Goal: Task Accomplishment & Management: Manage account settings

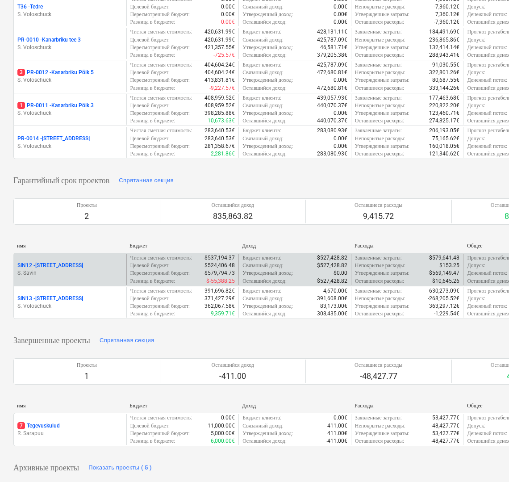
scroll to position [252, 0]
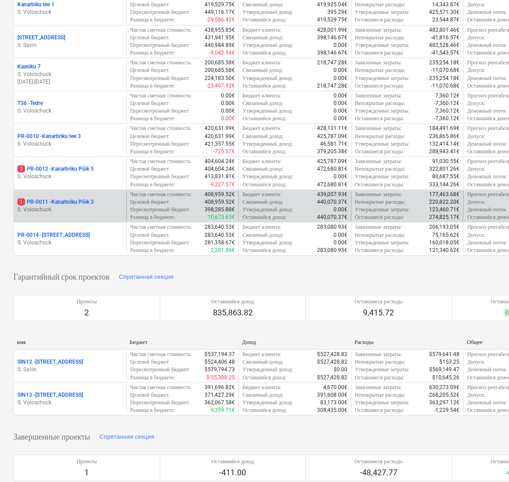
click at [84, 206] on p "1 PR-0011 - Kanarbriku Põik 3" at bounding box center [55, 202] width 76 height 8
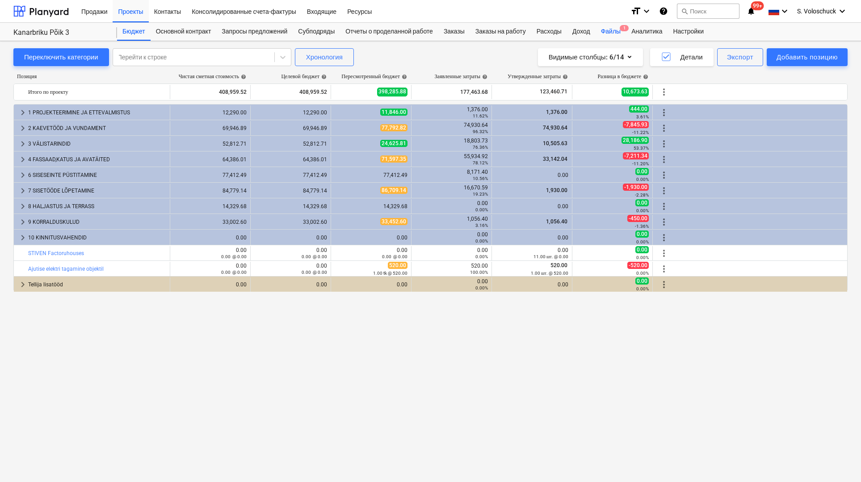
click at [512, 29] on div "Файлы 1" at bounding box center [610, 32] width 30 height 18
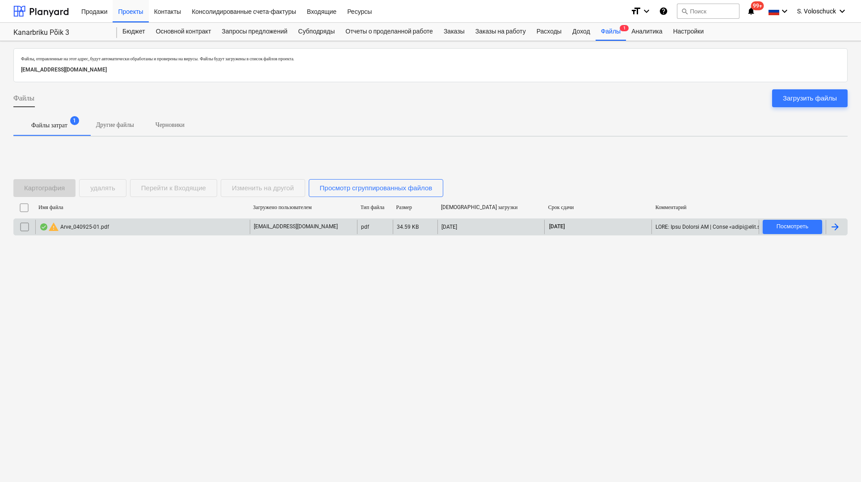
click at [337, 225] on div "arved@svea.ee" at bounding box center [303, 227] width 107 height 14
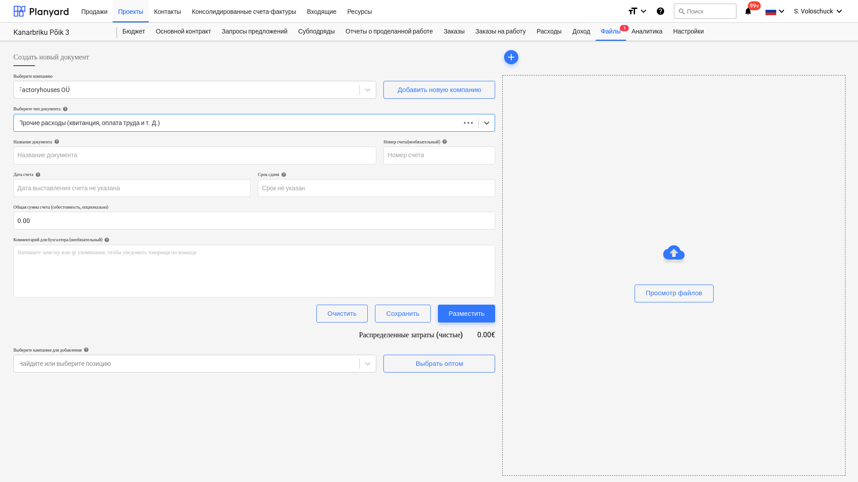
type input "040925-01"
type input "04 Sep 2025"
type input "04 Oct 2025"
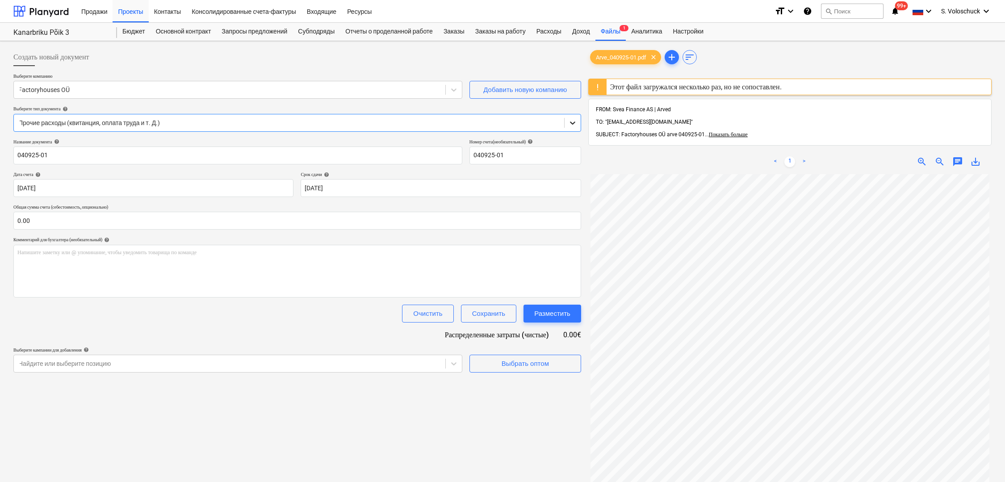
click at [512, 122] on icon at bounding box center [572, 122] width 9 height 9
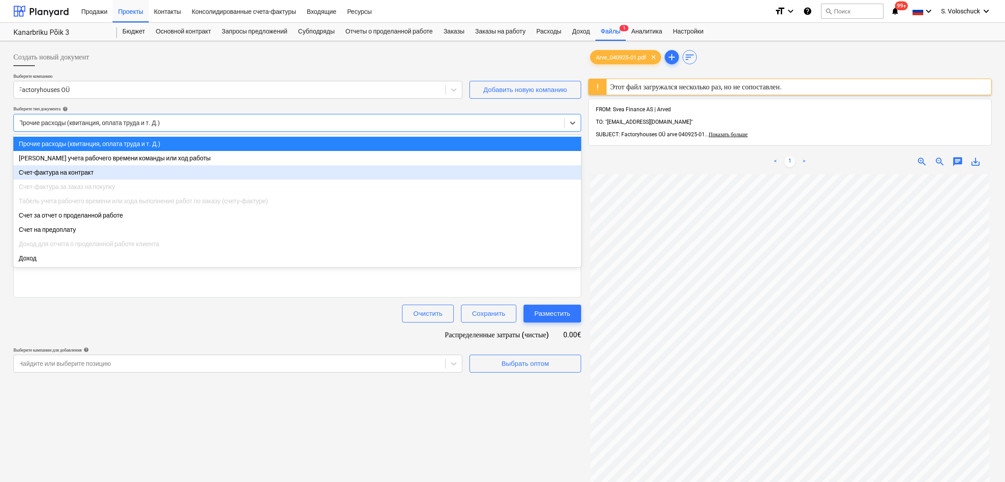
click at [97, 179] on div "Счет-фактура на контракт" at bounding box center [297, 172] width 568 height 14
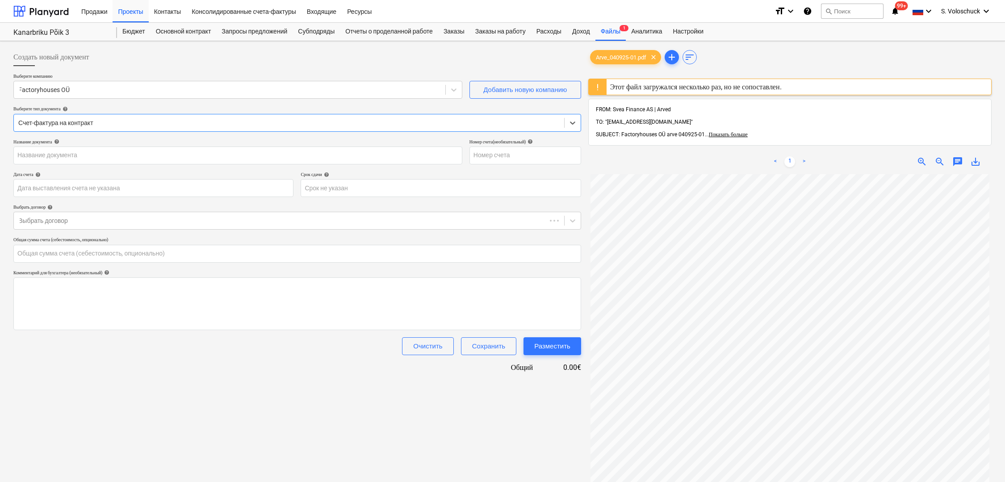
type input "040925-01"
type input "04 Sep 2025"
type input "04 Oct 2025"
type input "0.00"
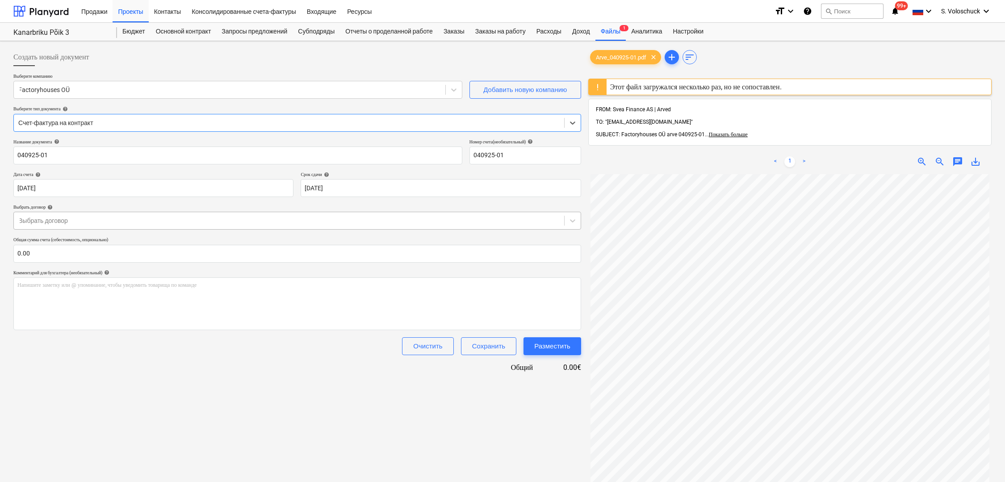
click at [244, 220] on div at bounding box center [288, 220] width 541 height 9
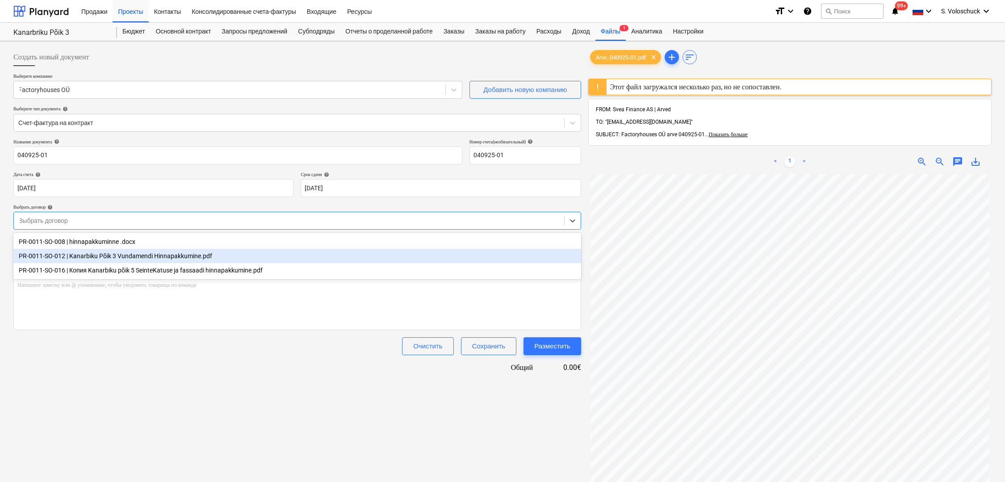
click at [512, 156] on span "save_alt" at bounding box center [975, 161] width 11 height 11
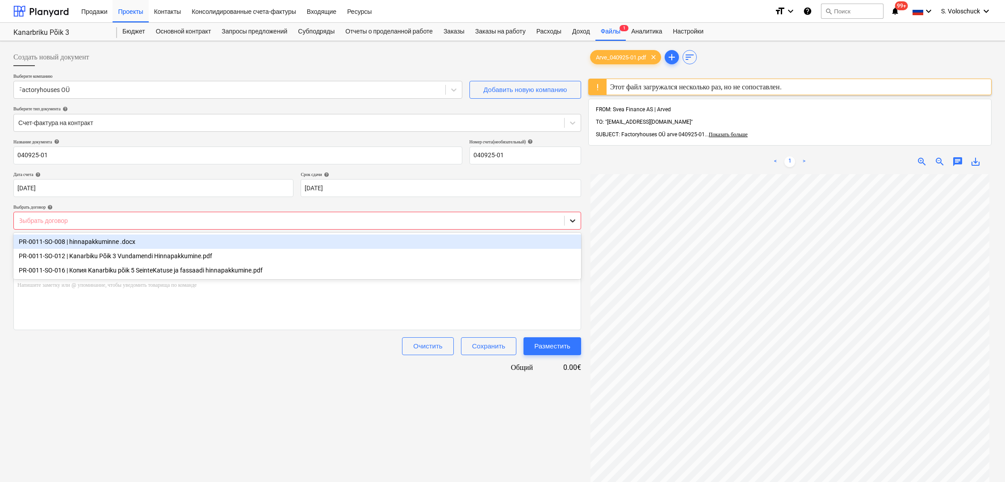
click at [512, 220] on icon at bounding box center [572, 220] width 9 height 9
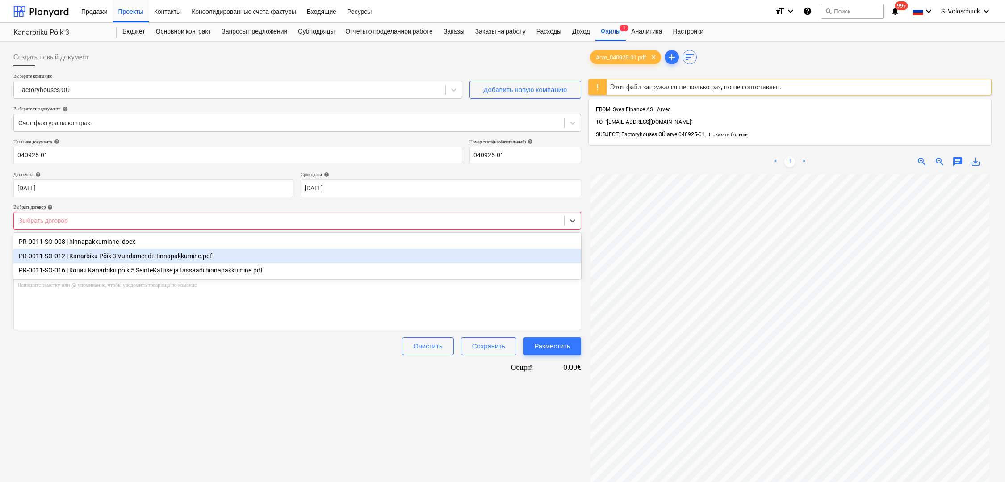
click at [182, 258] on div "PR-0011-SO-012 | Kanarbiku Põik 3 Vundamendi Hinnapakkumine.pdf" at bounding box center [297, 256] width 568 height 14
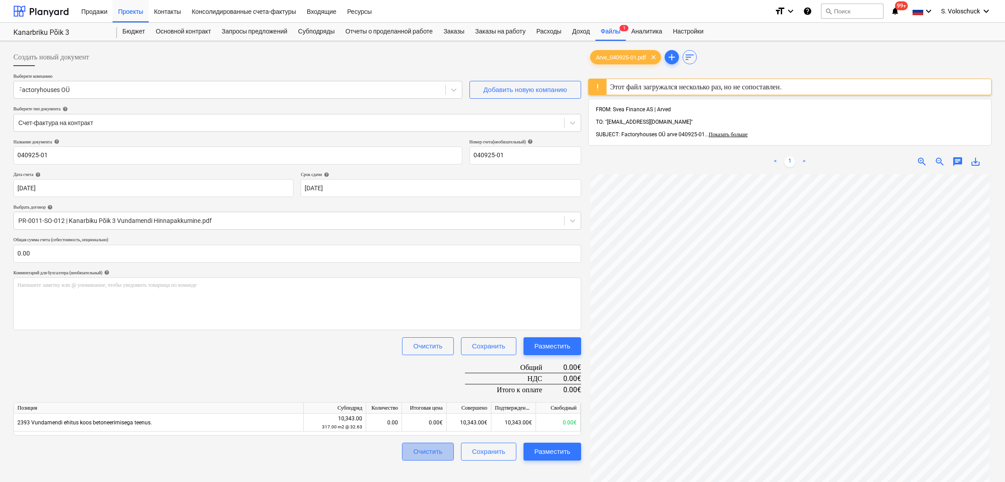
click at [436, 456] on div "Очистить" at bounding box center [427, 452] width 29 height 12
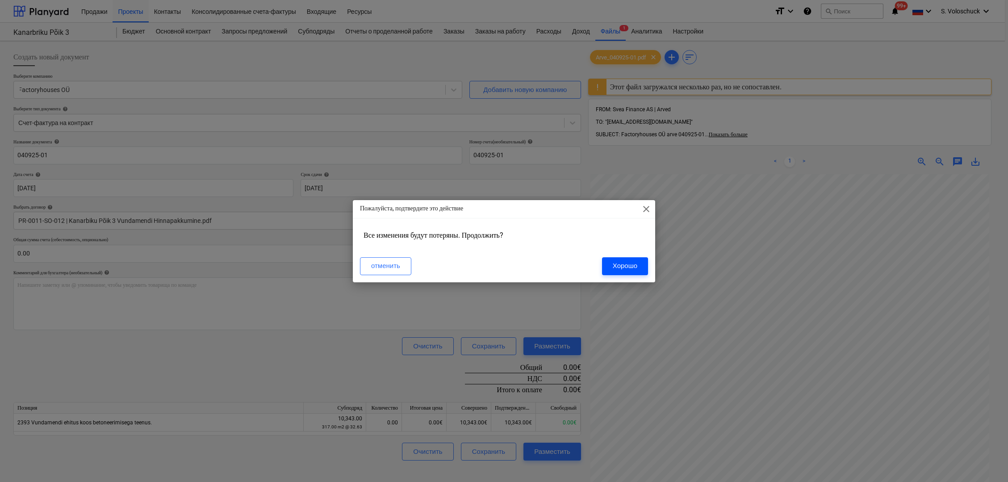
click at [512, 268] on div "Хорошо" at bounding box center [625, 266] width 25 height 12
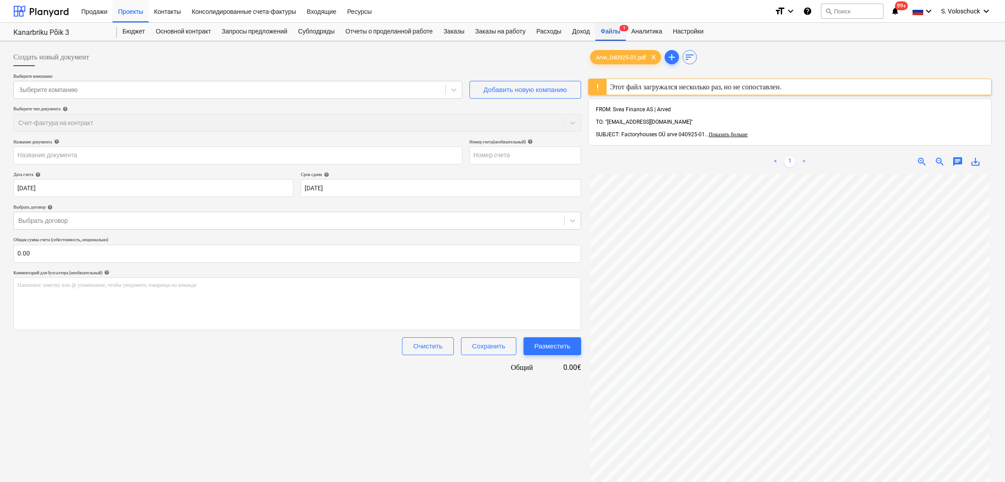
click at [512, 29] on div "Файлы 1" at bounding box center [610, 32] width 30 height 18
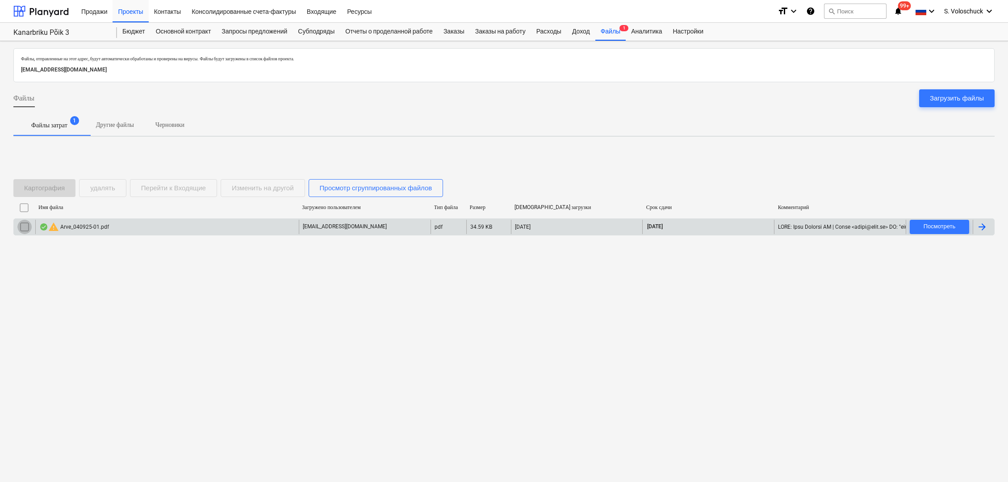
click at [25, 227] on input "checkbox" at bounding box center [24, 227] width 14 height 14
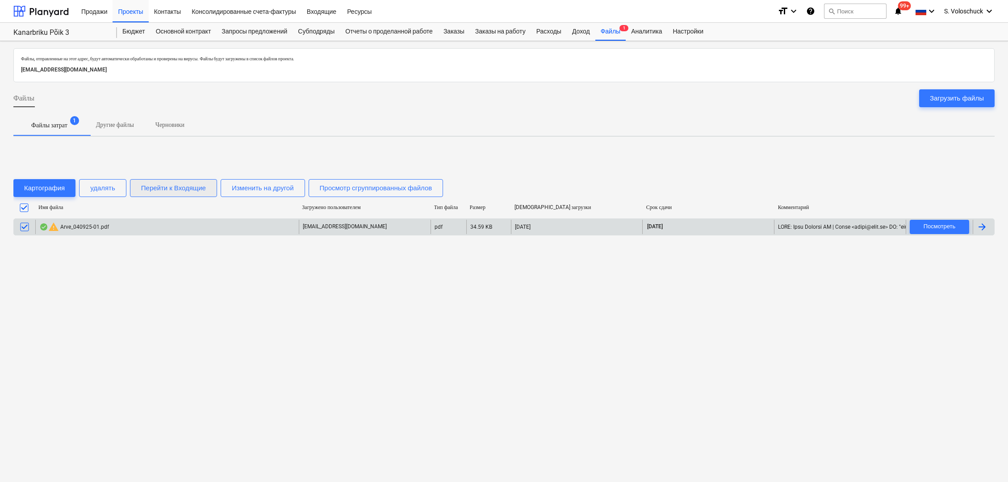
click at [187, 189] on div "Перейти к Входящие" at bounding box center [173, 188] width 65 height 12
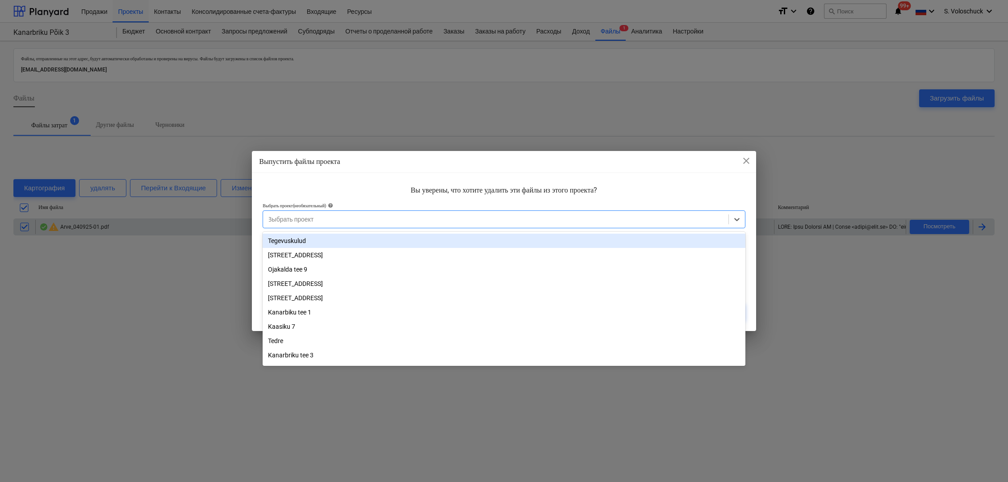
click at [384, 222] on div at bounding box center [496, 219] width 457 height 9
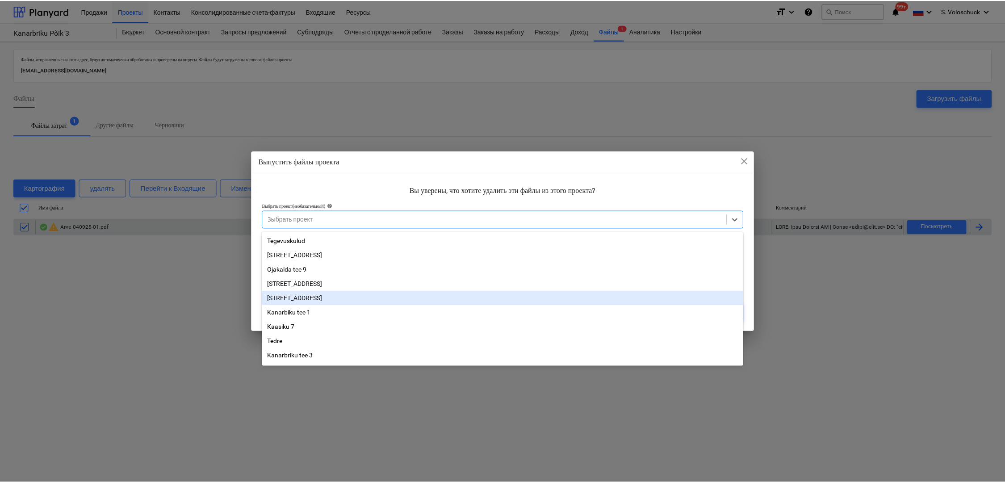
scroll to position [27, 0]
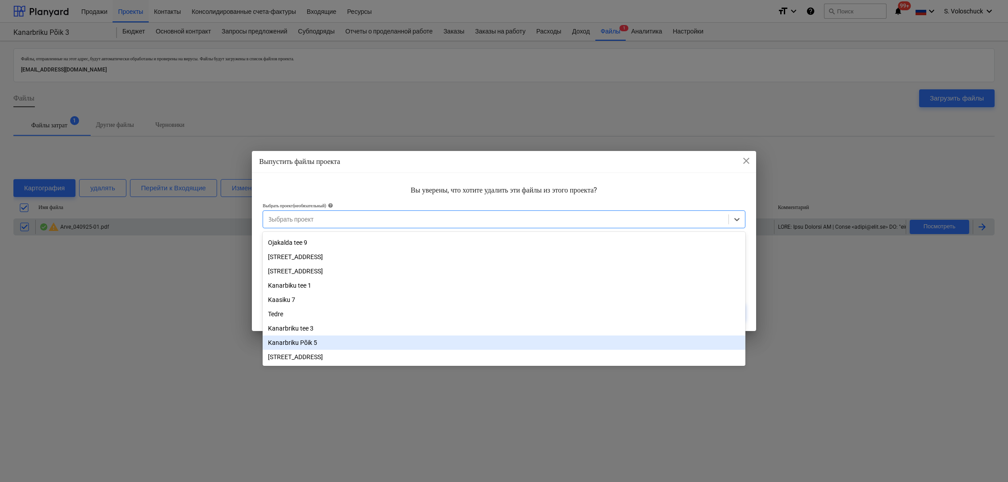
click at [402, 342] on div "Kanarbriku Põik 5" at bounding box center [504, 342] width 483 height 14
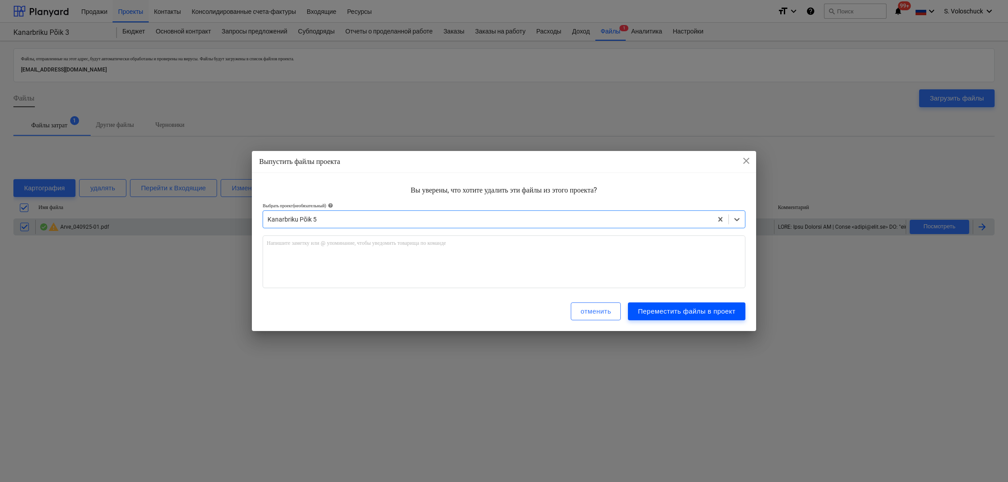
click at [512, 310] on div "Переместить файлы в проект" at bounding box center [686, 312] width 97 height 12
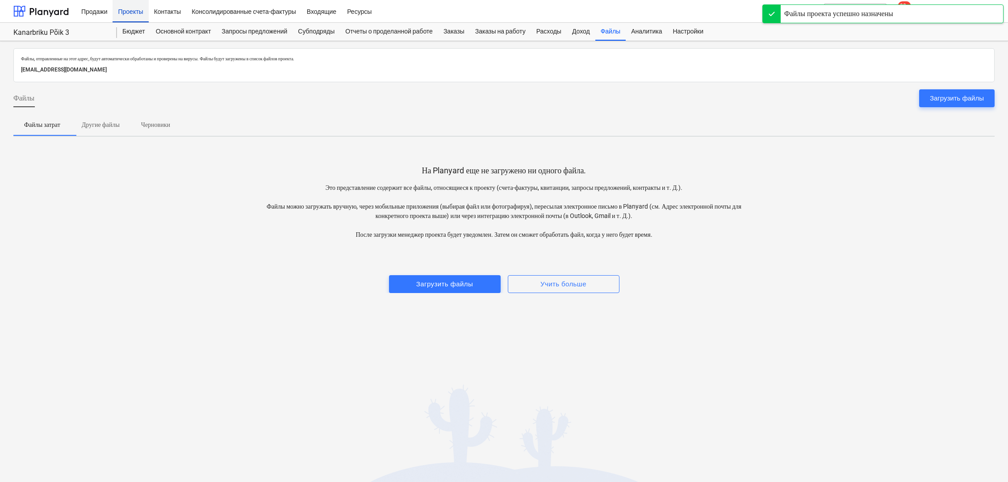
click at [134, 12] on div "Проекты" at bounding box center [131, 11] width 36 height 23
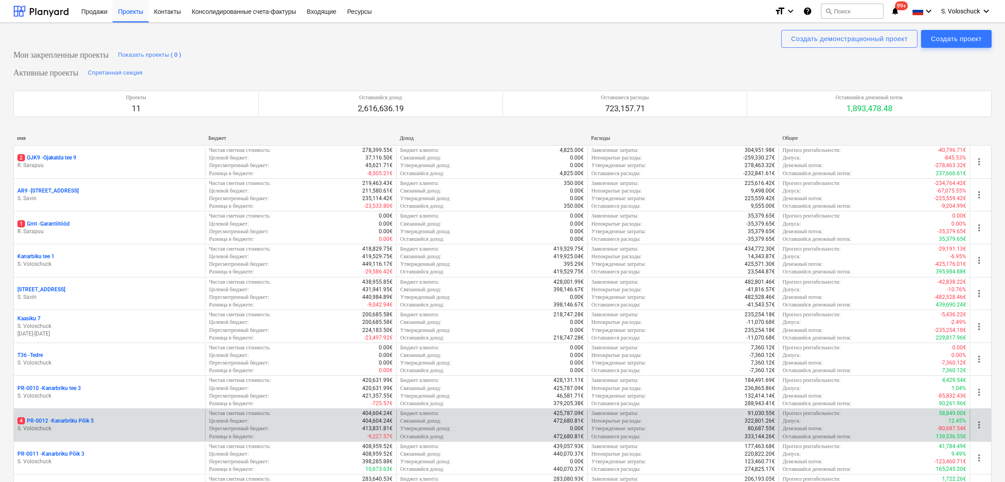
click at [128, 425] on div "4 PR-0012 - Kanarbriku Põik 5" at bounding box center [109, 421] width 184 height 8
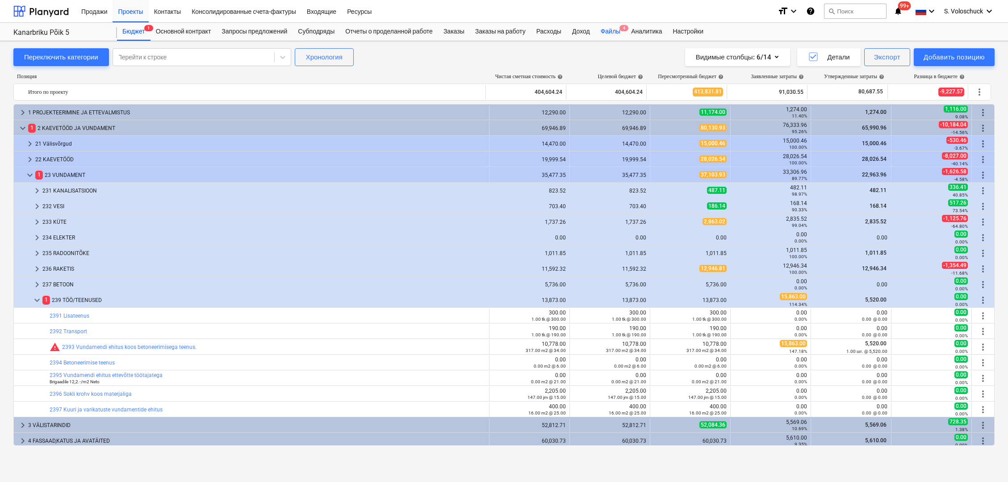
click at [512, 33] on div "Файлы 4" at bounding box center [610, 32] width 30 height 18
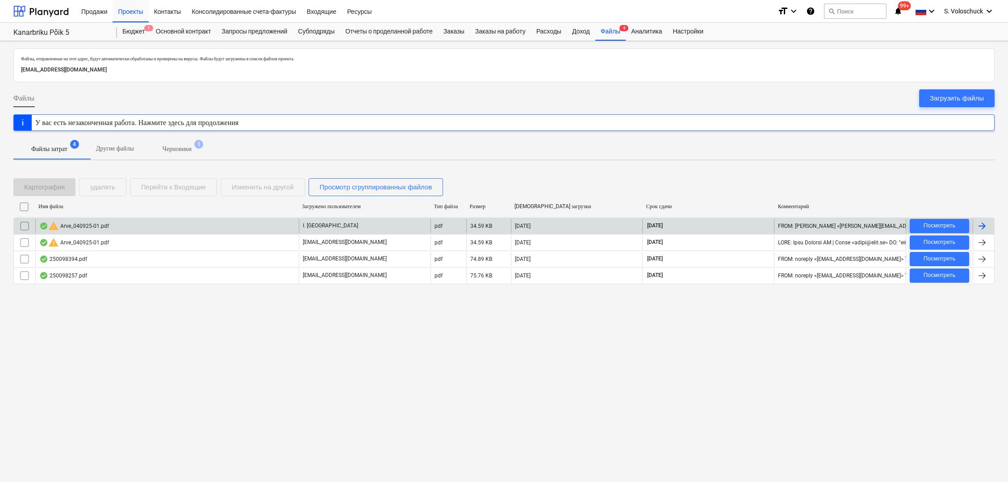
click at [217, 228] on div "warning Arve_040925-01.pdf" at bounding box center [167, 226] width 264 height 14
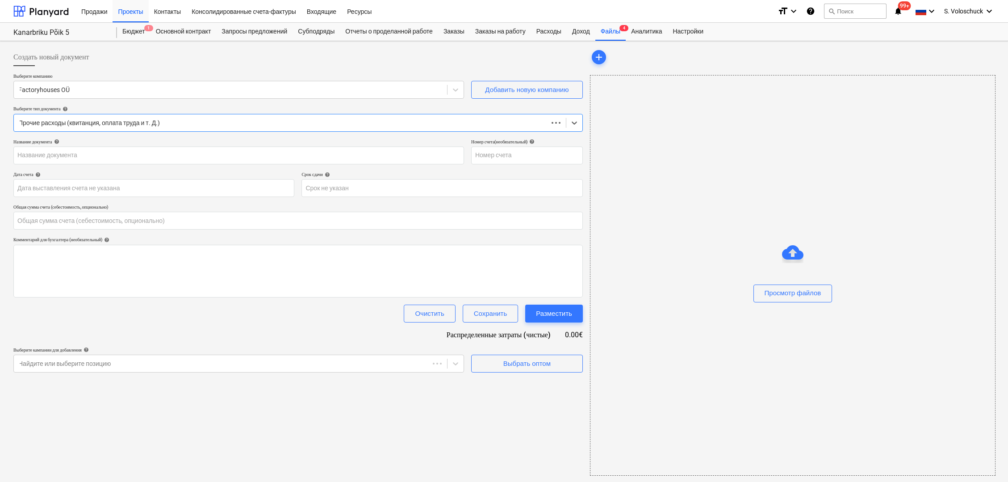
type input "0.00"
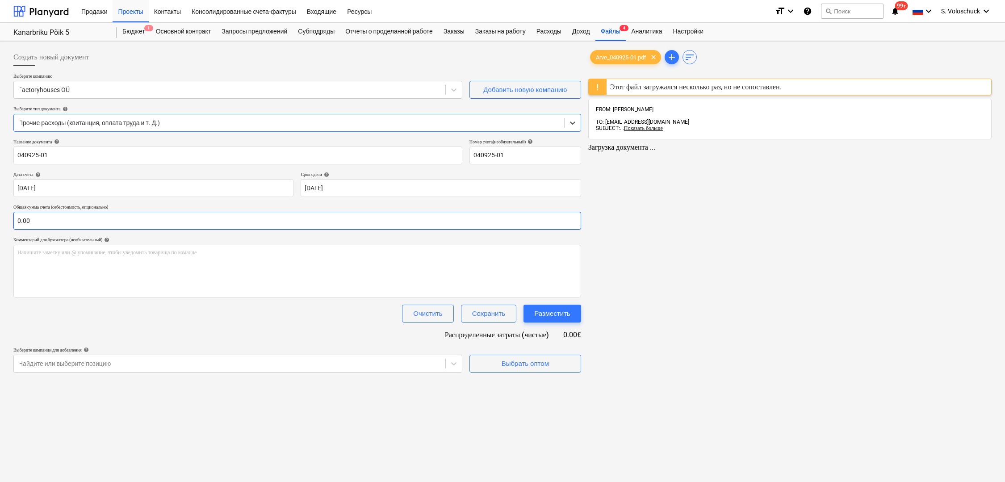
type input "040925-01"
type input "04 Sep 2025"
type input "04 Oct 2025"
click at [389, 124] on div at bounding box center [288, 122] width 541 height 9
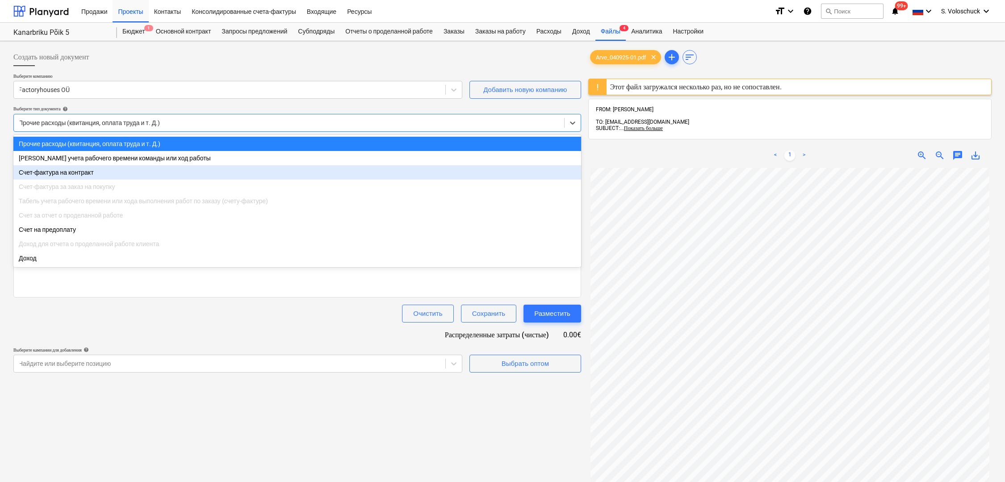
click at [353, 175] on div "Счет-фактура на контракт" at bounding box center [297, 172] width 568 height 14
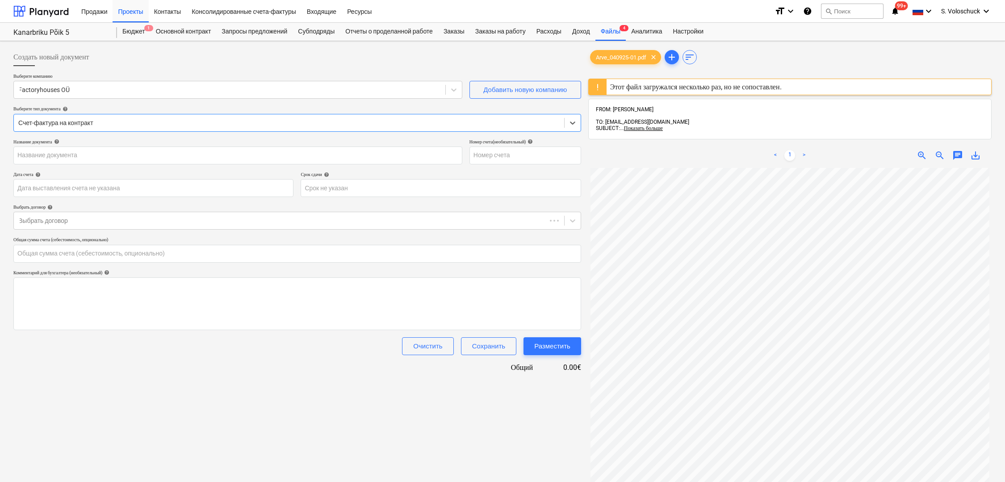
type input "040925-01"
type input "04 Sep 2025"
type input "04 Oct 2025"
type input "0.00"
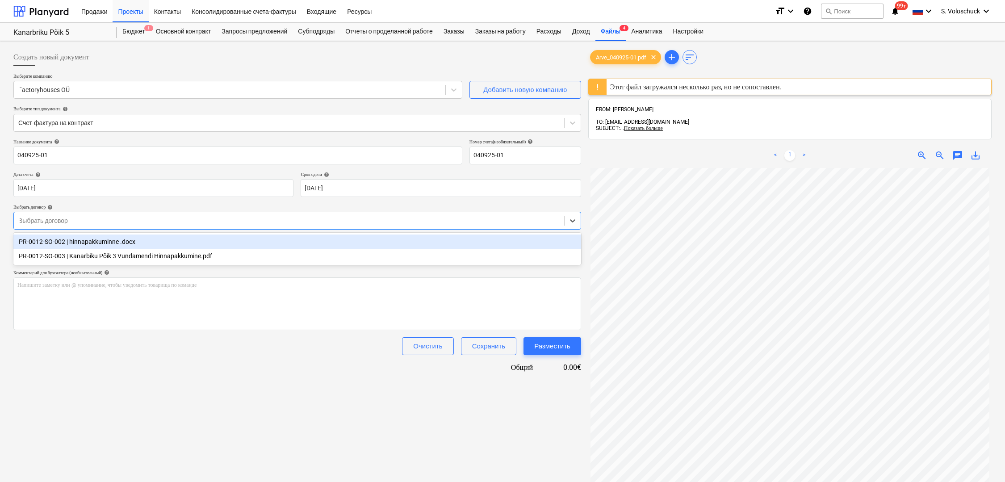
click at [270, 220] on div at bounding box center [288, 220] width 541 height 9
click at [207, 245] on div "PR-0012-SO-002 | hinnapakkuminne .docx" at bounding box center [297, 242] width 568 height 14
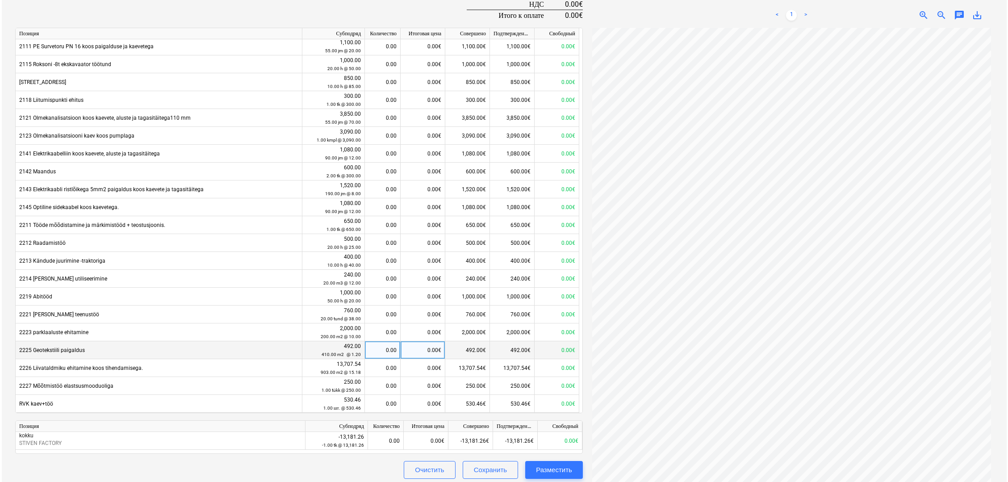
scroll to position [377, 0]
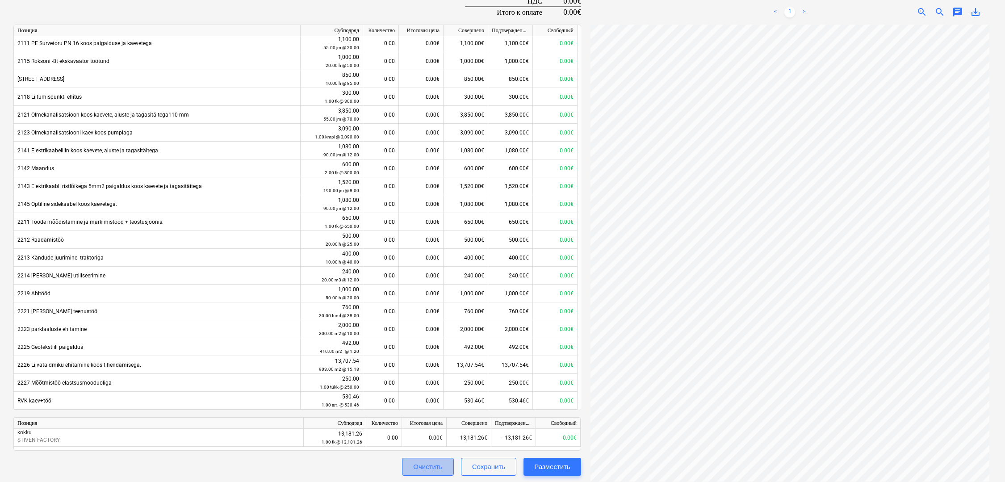
click at [436, 466] on div "Очистить" at bounding box center [427, 467] width 29 height 12
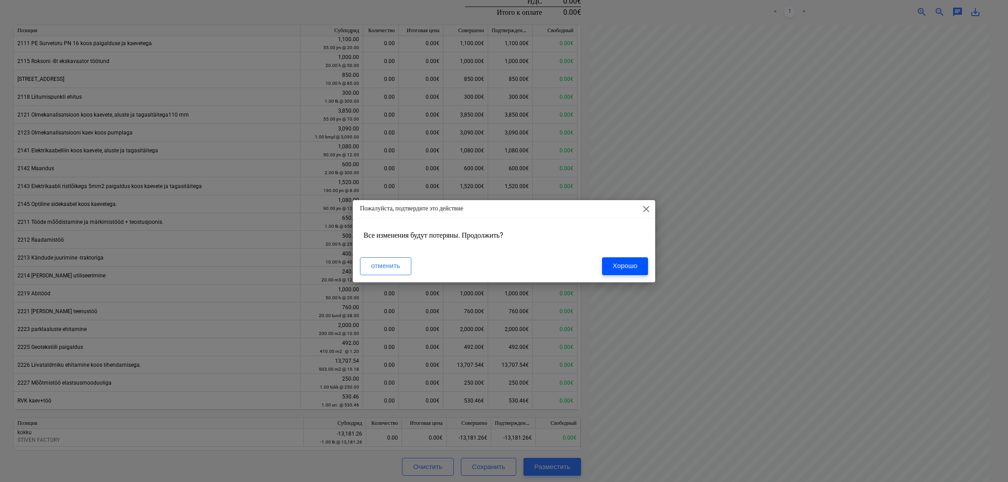
click at [512, 267] on div "Хорошо" at bounding box center [625, 266] width 25 height 12
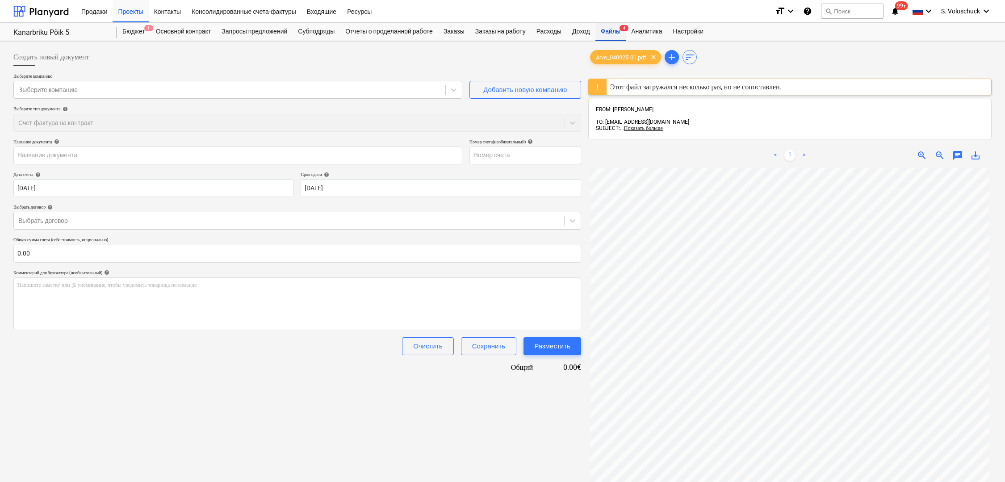
click at [512, 33] on div "Файлы 4" at bounding box center [610, 32] width 30 height 18
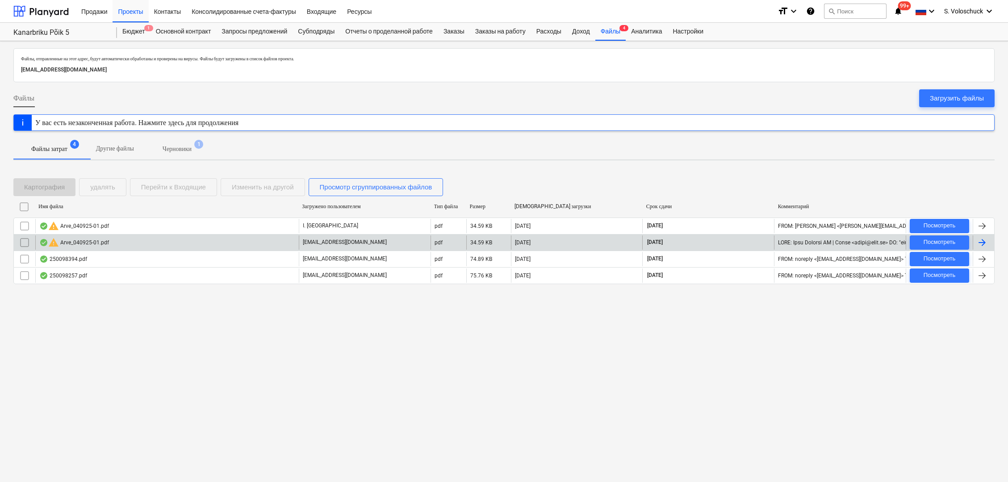
click at [210, 243] on div "warning Arve_040925-01.pdf" at bounding box center [167, 242] width 264 height 14
click at [23, 240] on input "checkbox" at bounding box center [24, 242] width 14 height 14
click at [139, 314] on div "Файлы, отправленные на этот адрес, будут автоматически обработаны и проверены н…" at bounding box center [504, 261] width 1008 height 441
click at [21, 315] on div "Файлы, отправленные на этот адрес, будут автоматически обработаны и проверены н…" at bounding box center [504, 261] width 1008 height 441
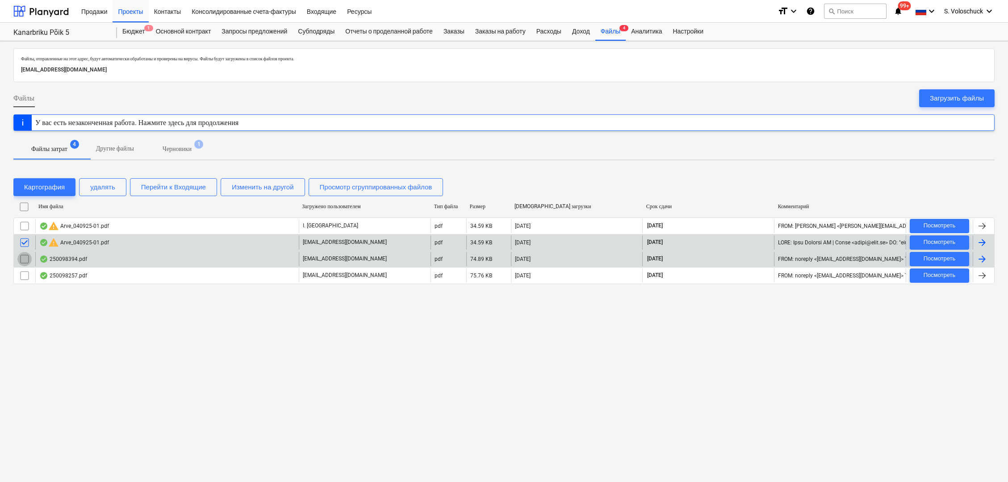
click at [21, 259] on input "checkbox" at bounding box center [24, 259] width 14 height 14
click at [24, 243] on input "checkbox" at bounding box center [24, 242] width 14 height 14
click at [21, 261] on input "checkbox" at bounding box center [24, 259] width 14 height 14
click at [97, 329] on div "Файлы, отправленные на этот адрес, будут автоматически обработаны и проверены н…" at bounding box center [504, 261] width 1008 height 441
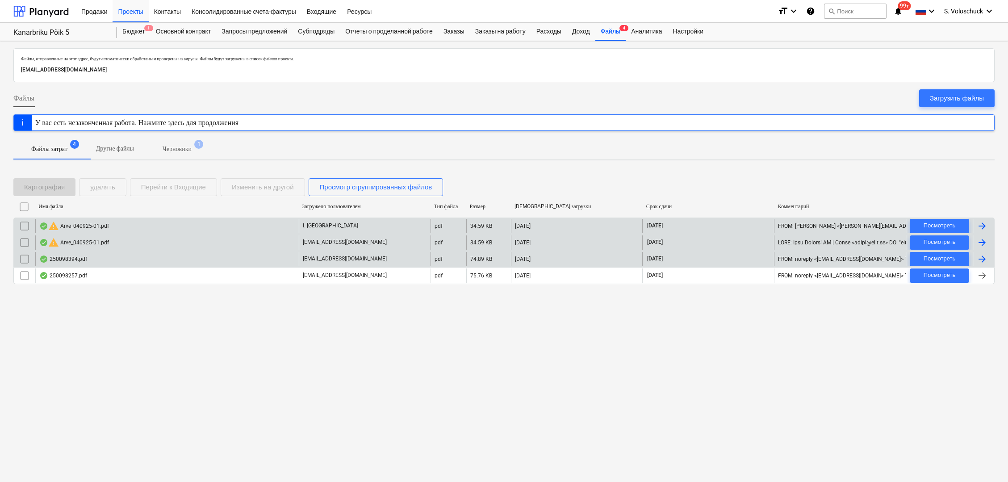
click at [24, 226] on input "checkbox" at bounding box center [24, 226] width 14 height 14
click at [165, 185] on div "Перейти к Входящие" at bounding box center [173, 187] width 65 height 12
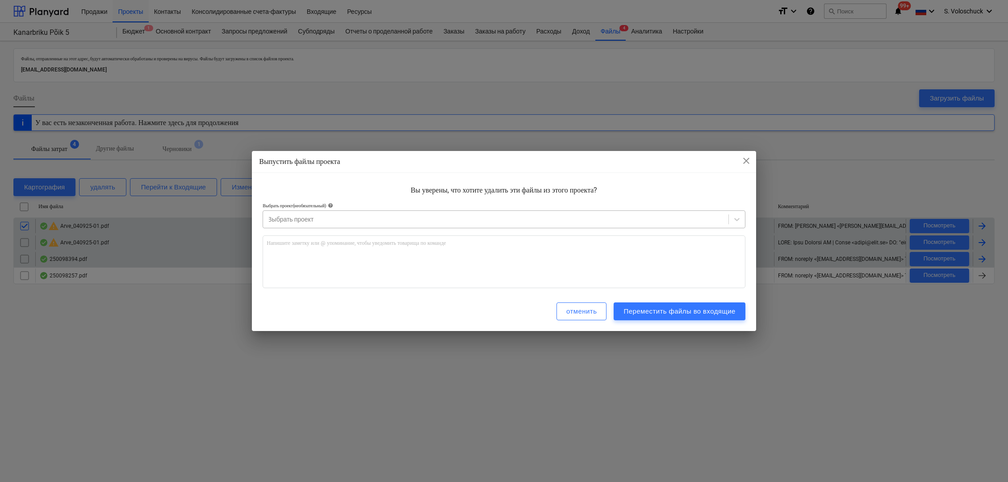
click at [409, 224] on div "Выбрать проект" at bounding box center [495, 219] width 465 height 13
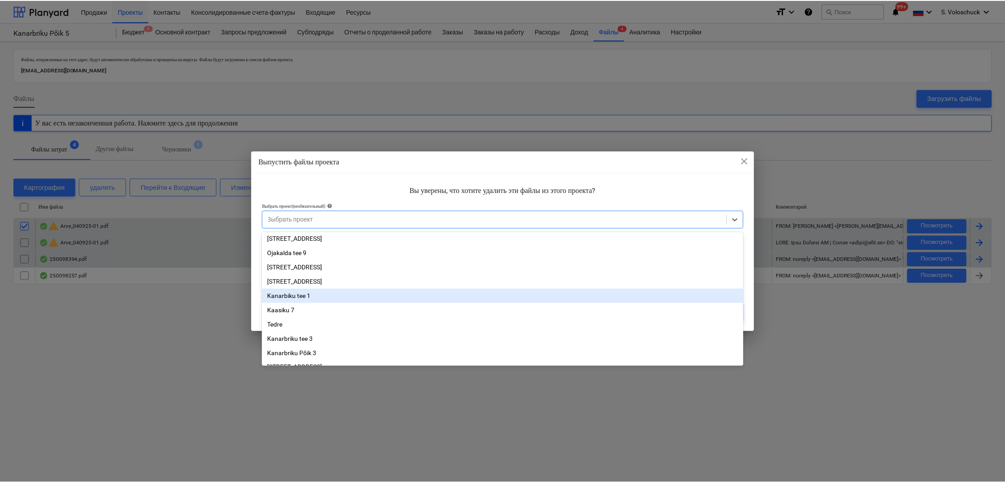
scroll to position [27, 0]
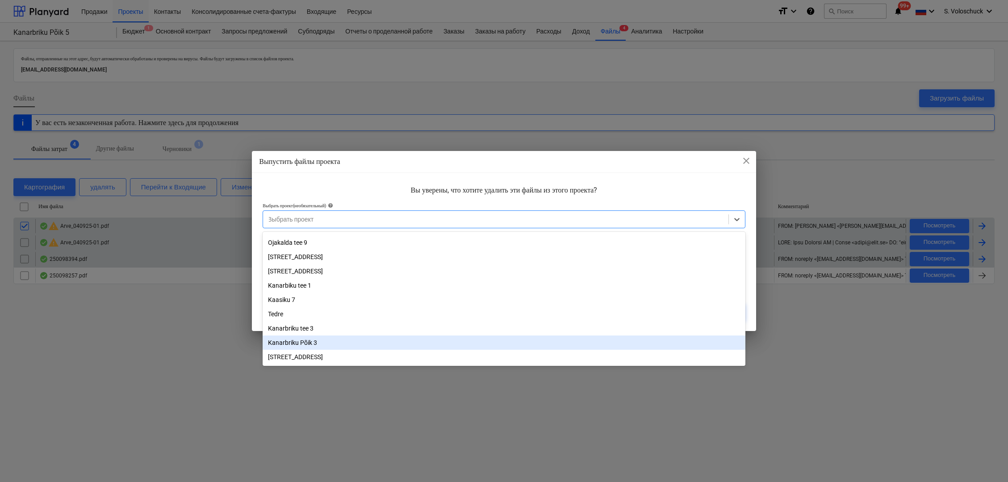
click at [354, 343] on div "Kanarbriku Põik 3" at bounding box center [504, 342] width 483 height 14
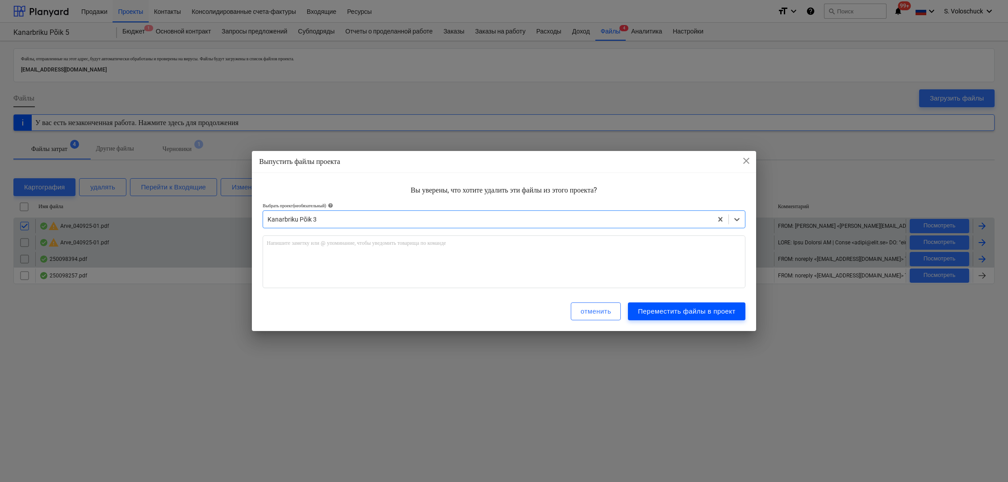
click at [512, 310] on div "Переместить файлы в проект" at bounding box center [686, 312] width 97 height 12
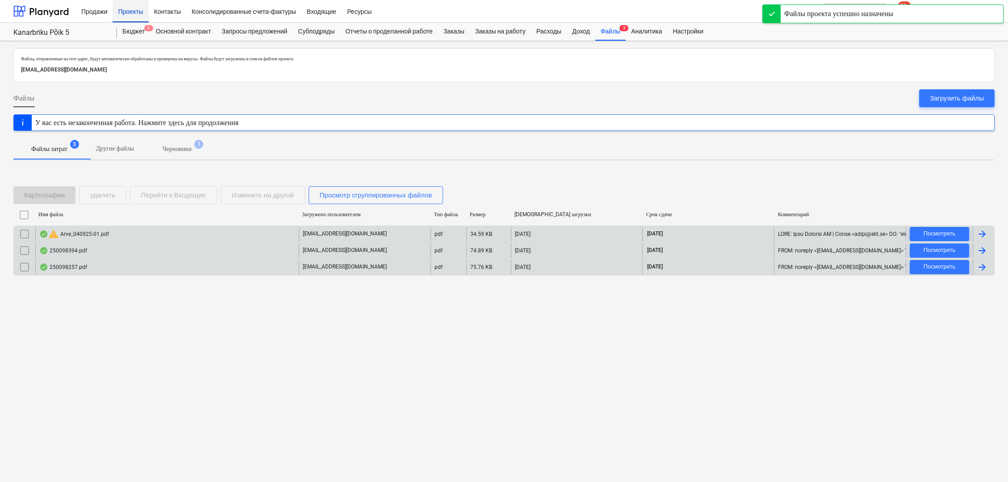
click at [130, 12] on div "Проекты" at bounding box center [131, 11] width 36 height 23
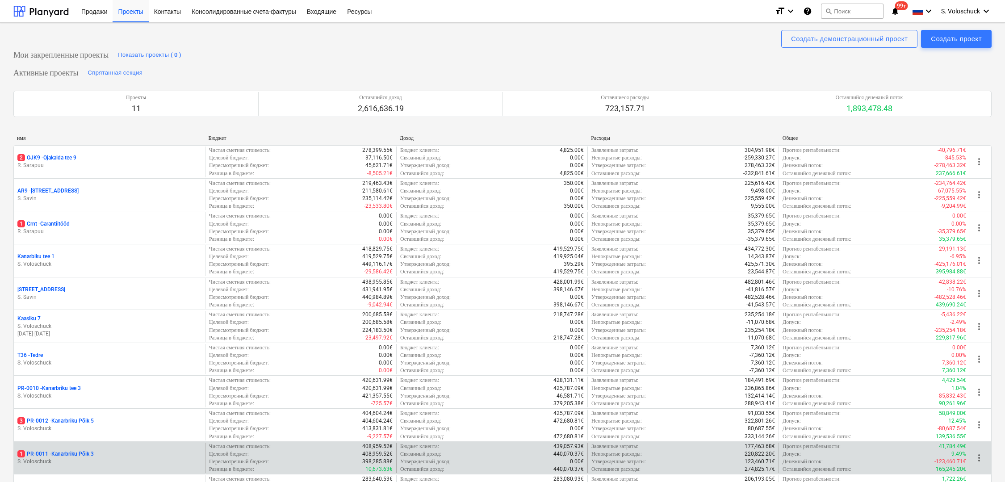
click at [136, 453] on div "1 PR-0011 - Kanarbriku Põik 3" at bounding box center [109, 454] width 184 height 8
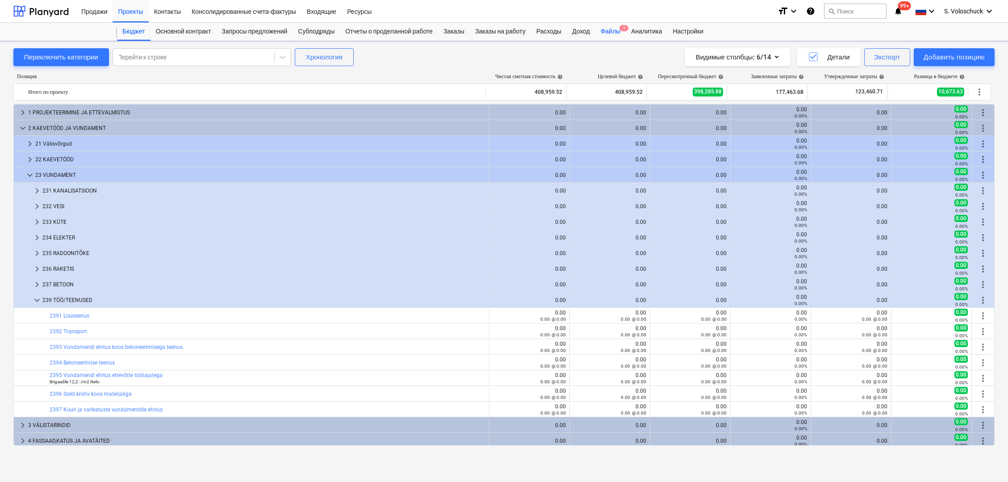
click at [512, 34] on div "Файлы 1" at bounding box center [610, 32] width 30 height 18
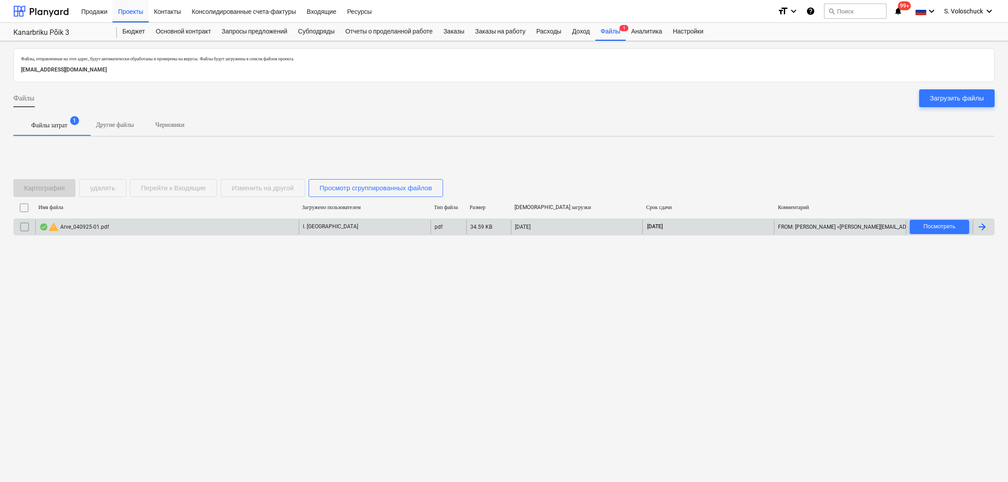
click at [159, 231] on div "warning Arve_040925-01.pdf" at bounding box center [167, 227] width 264 height 14
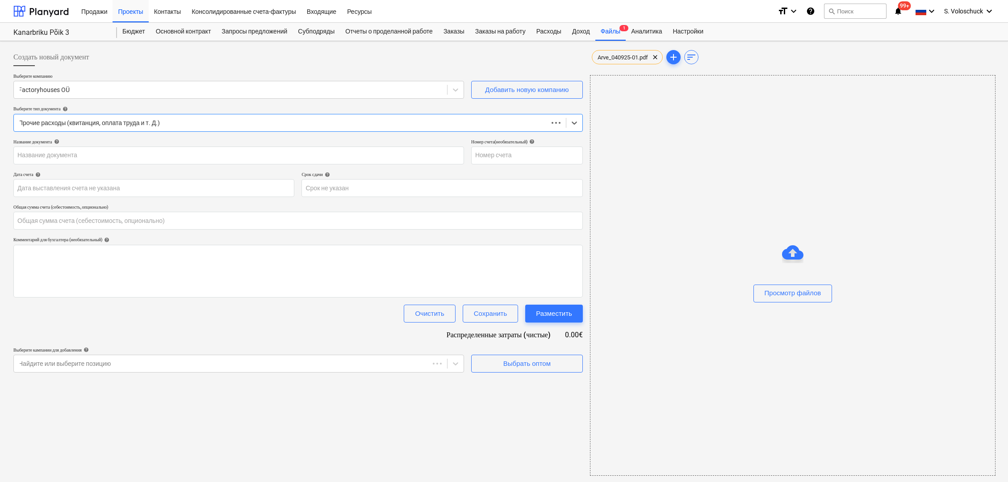
type input "040925-01"
type input "04 Sep 2025"
type input "04 Oct 2025"
type input "0.00"
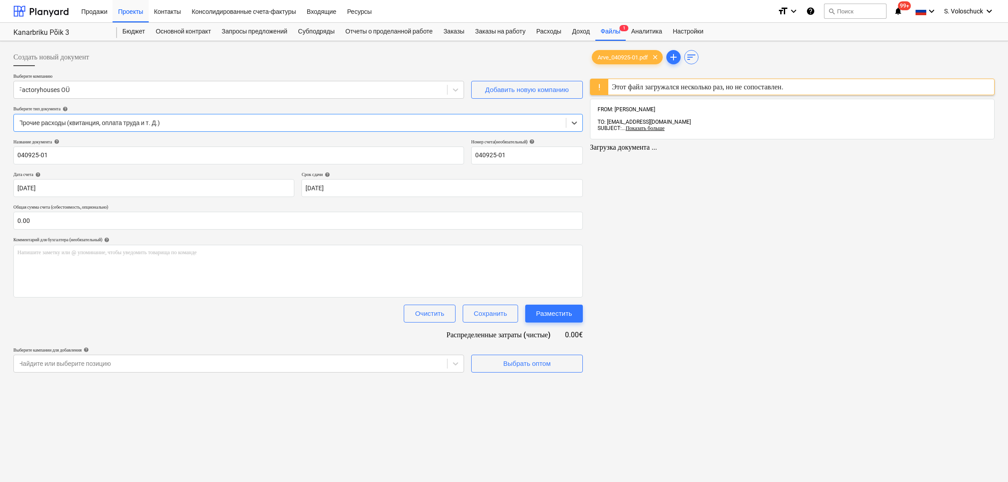
drag, startPoint x: 695, startPoint y: 254, endPoint x: 687, endPoint y: 236, distance: 19.8
click at [512, 239] on div "Arve_040925-01.pdf clear add sort Этот файл загружался несколько раз, но не соп…" at bounding box center [793, 210] width 412 height 331
click at [512, 144] on div "Загрузка документа ..." at bounding box center [792, 147] width 405 height 8
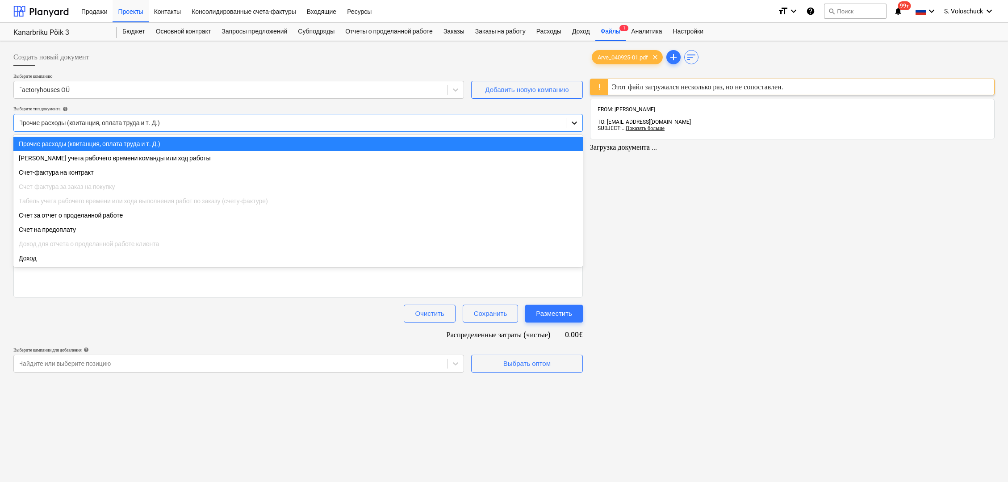
click at [512, 122] on icon at bounding box center [574, 123] width 5 height 3
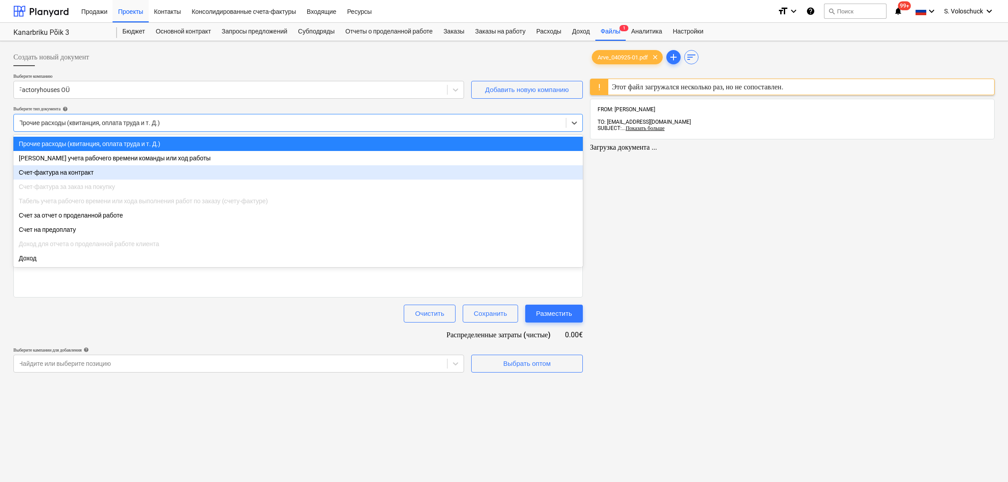
click at [229, 169] on div "Счет-фактура на контракт" at bounding box center [298, 172] width 570 height 14
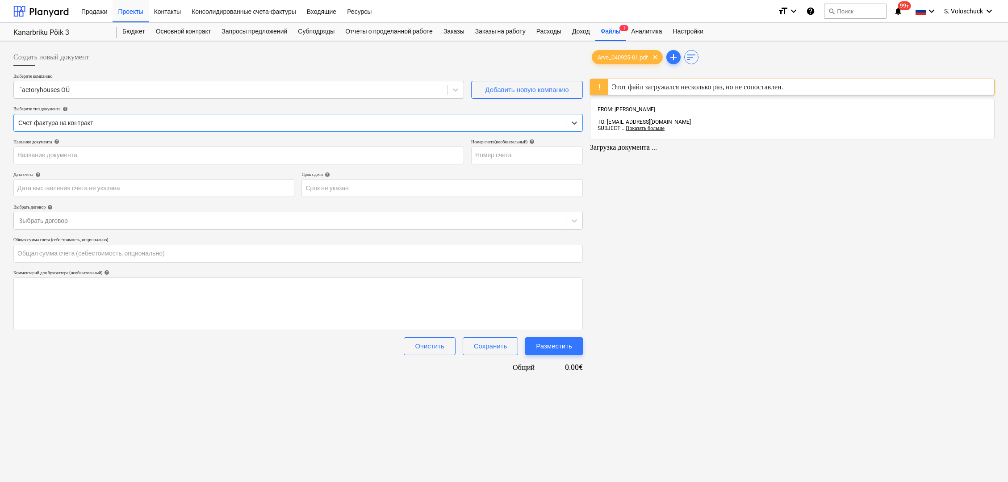
type input "040925-01"
type input "04 Sep 2025"
type input "04 Oct 2025"
type input "0.00"
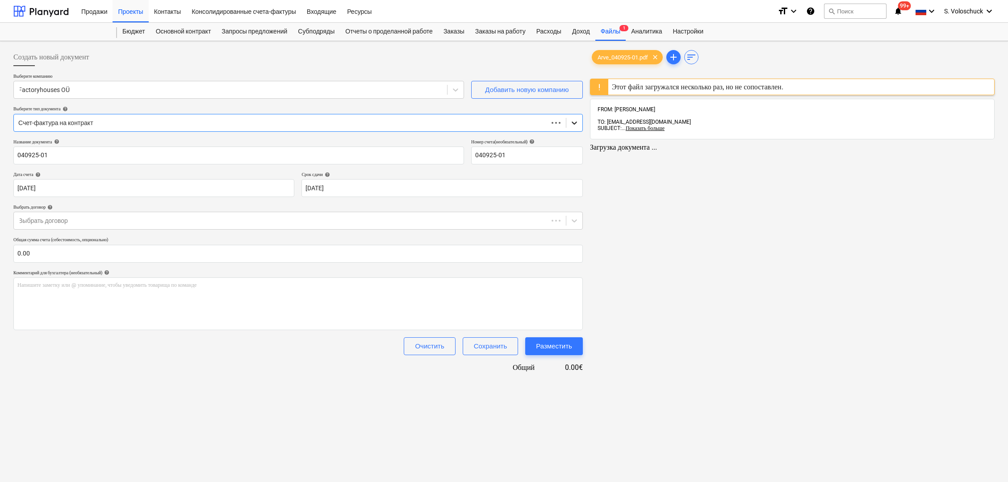
click at [512, 123] on icon at bounding box center [574, 122] width 9 height 9
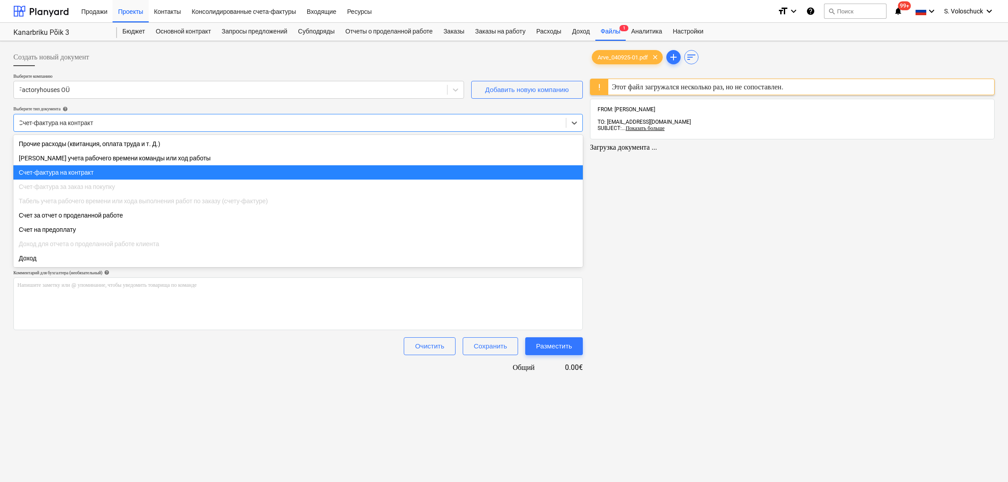
click at [512, 171] on div "Счет-фактура на контракт" at bounding box center [298, 172] width 570 height 14
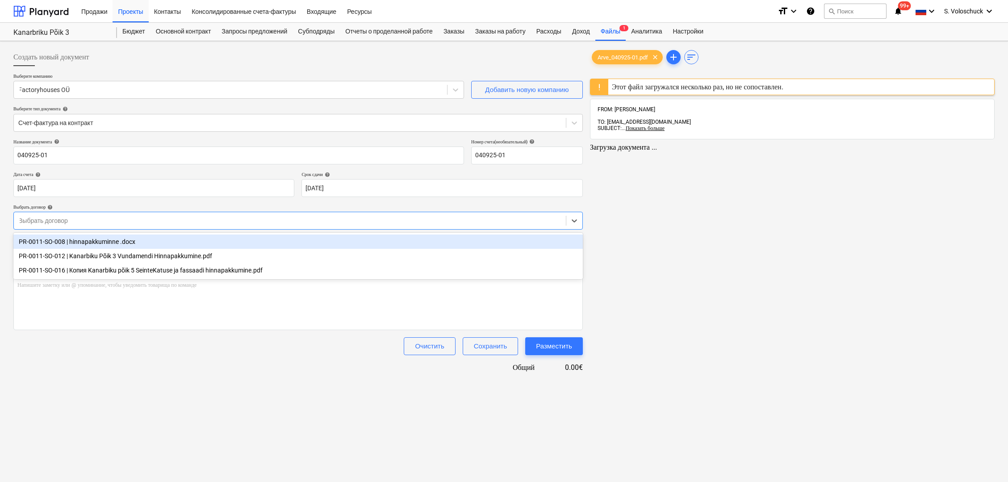
click at [512, 222] on div at bounding box center [289, 220] width 543 height 9
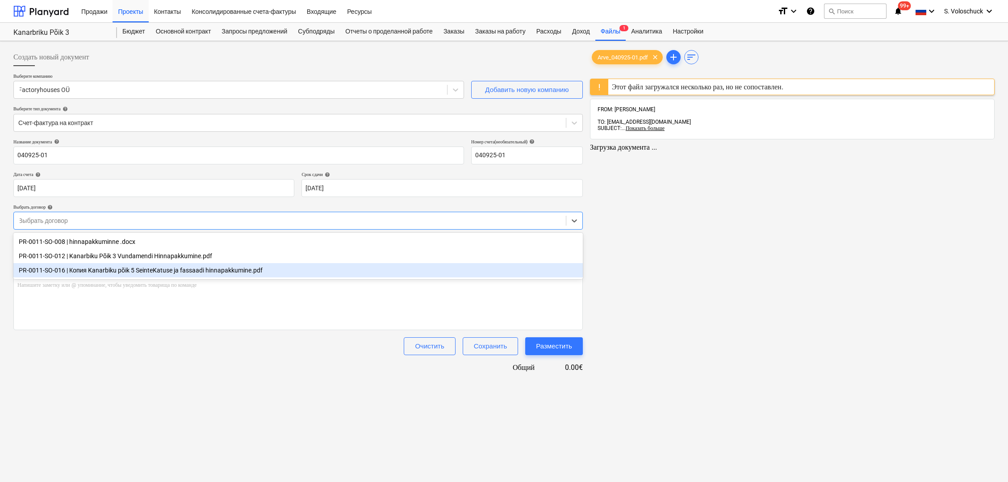
click at [218, 271] on div "PR-0011-SO-016 | Копия Kanarbiku põik 5 SeinteKatuse ja fassaadi hinnapakkumine…" at bounding box center [298, 270] width 570 height 14
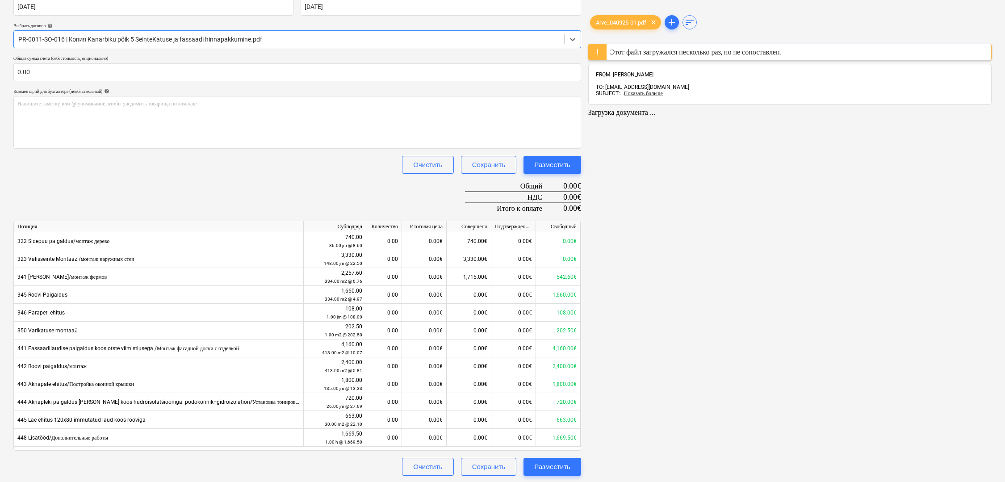
scroll to position [50, 0]
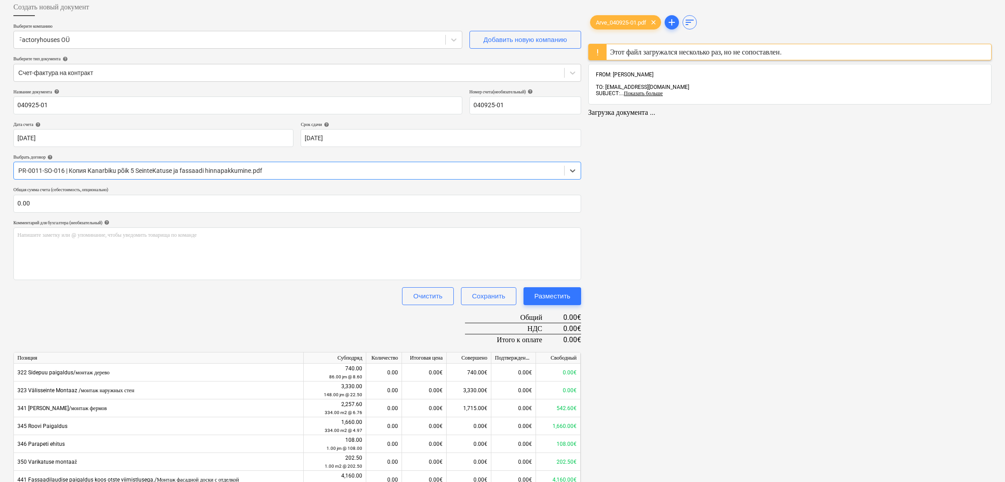
click at [512, 270] on div "Arve_040925-01.pdf clear add sort Этот файл загружался несколько раз, но не соп…" at bounding box center [790, 303] width 411 height 616
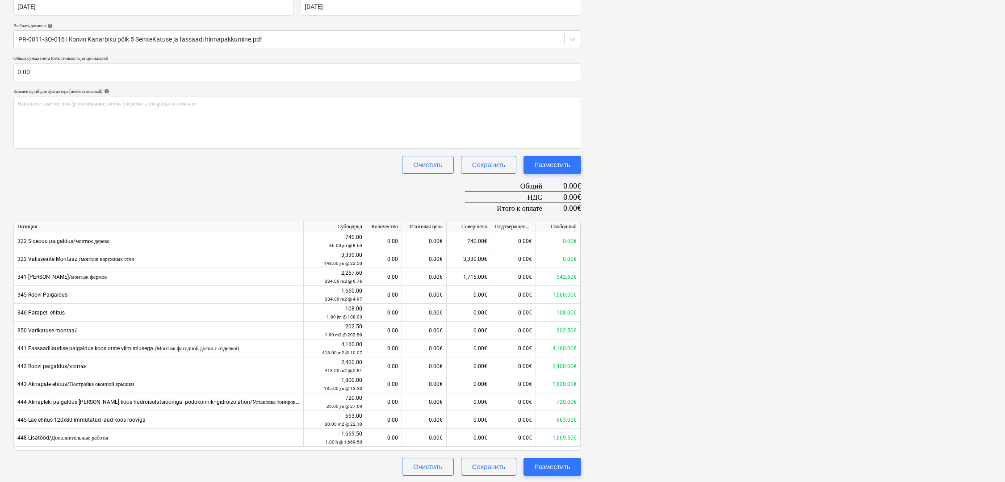
scroll to position [0, 0]
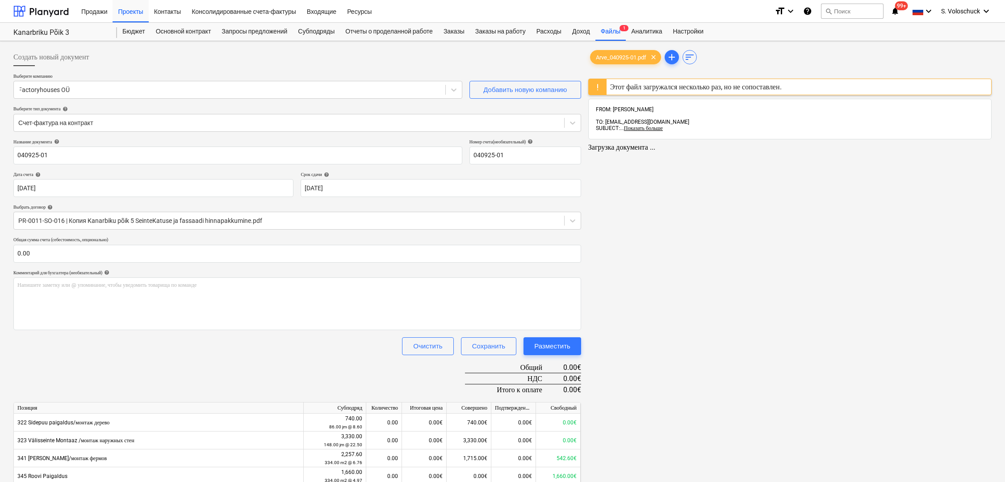
click at [512, 252] on div "Arve_040925-01.pdf clear add sort Этот файл загружался несколько раз, но не соп…" at bounding box center [790, 353] width 411 height 616
click at [512, 152] on div "Arve_040925-01.pdf clear add sort Этот файл загружался несколько раз, но не соп…" at bounding box center [790, 353] width 411 height 616
click at [512, 89] on div "Этот файл загружался несколько раз, но не сопоставлен." at bounding box center [696, 87] width 172 height 8
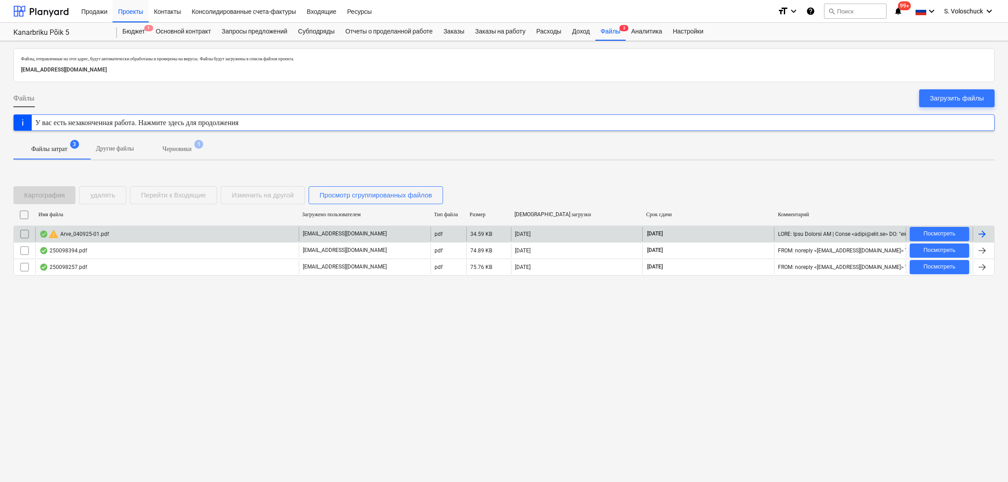
click at [201, 236] on div "warning Arve_040925-01.pdf" at bounding box center [167, 234] width 264 height 14
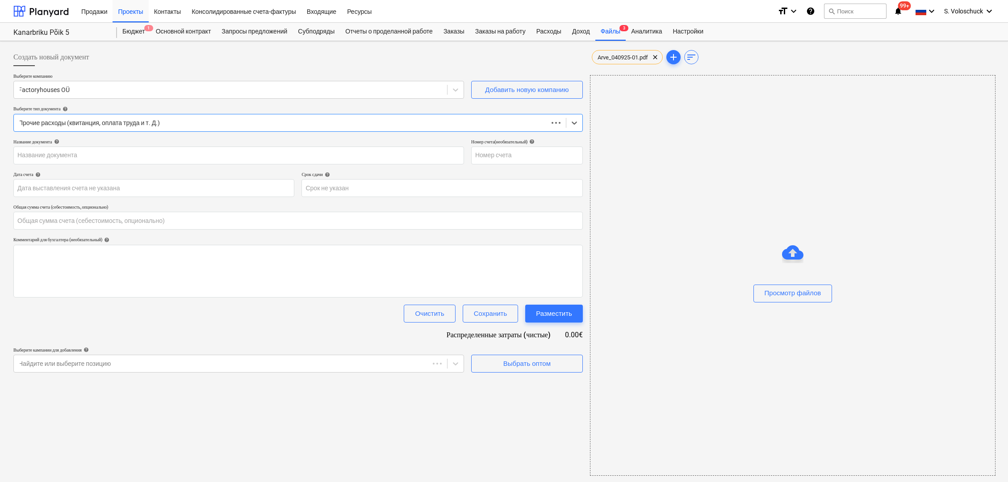
type input "040925-01"
type input "04 Sep 2025"
type input "04 Oct 2025"
type input "0.00"
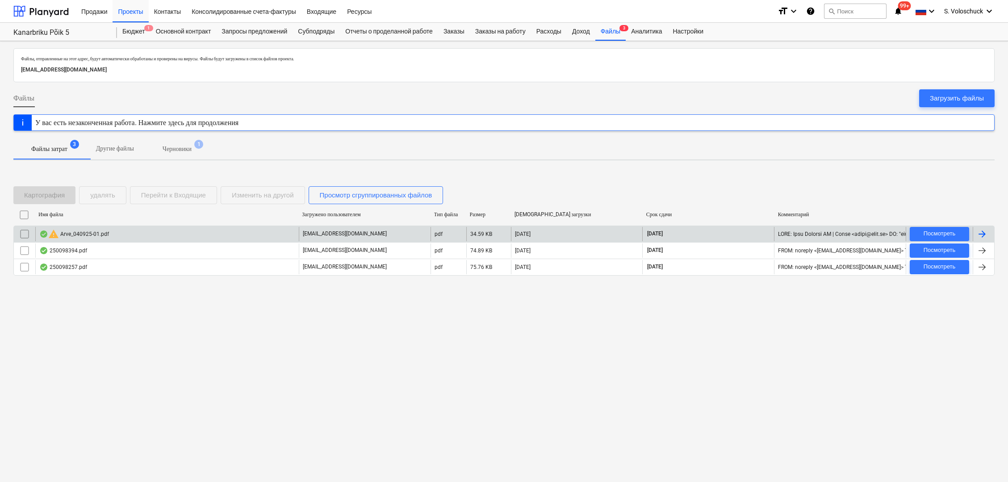
click at [27, 232] on input "checkbox" at bounding box center [24, 234] width 14 height 14
click at [94, 201] on button "удалять" at bounding box center [102, 195] width 47 height 18
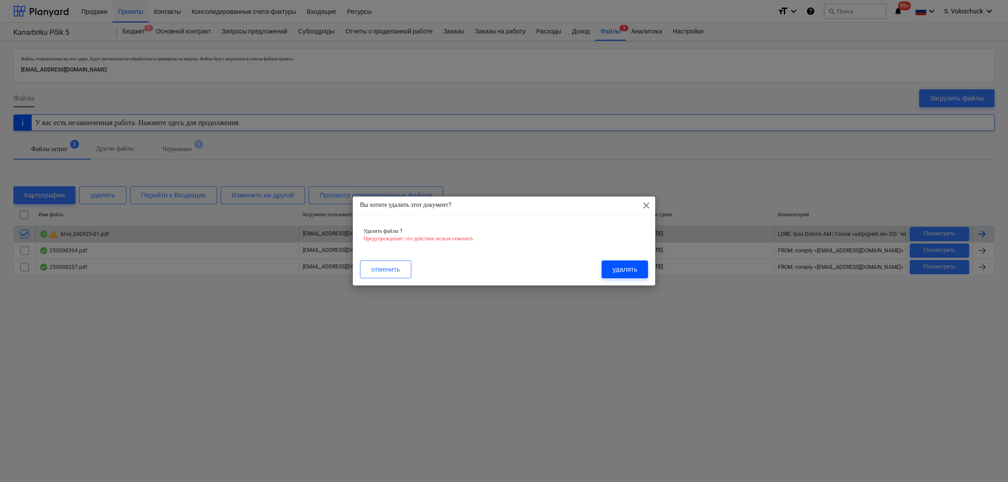
drag, startPoint x: 629, startPoint y: 269, endPoint x: 635, endPoint y: 277, distance: 10.1
click at [512, 269] on div "удалять" at bounding box center [624, 270] width 25 height 12
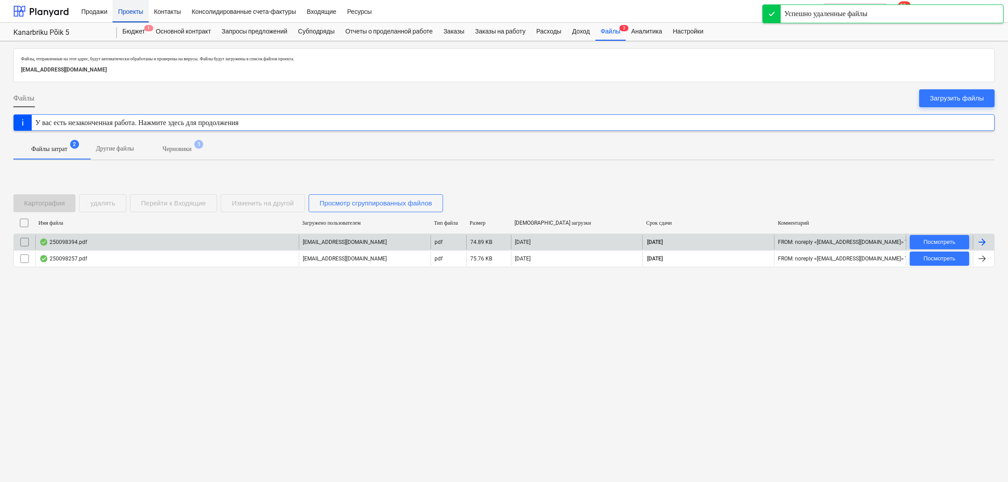
click at [132, 14] on div "Проекты" at bounding box center [131, 11] width 36 height 23
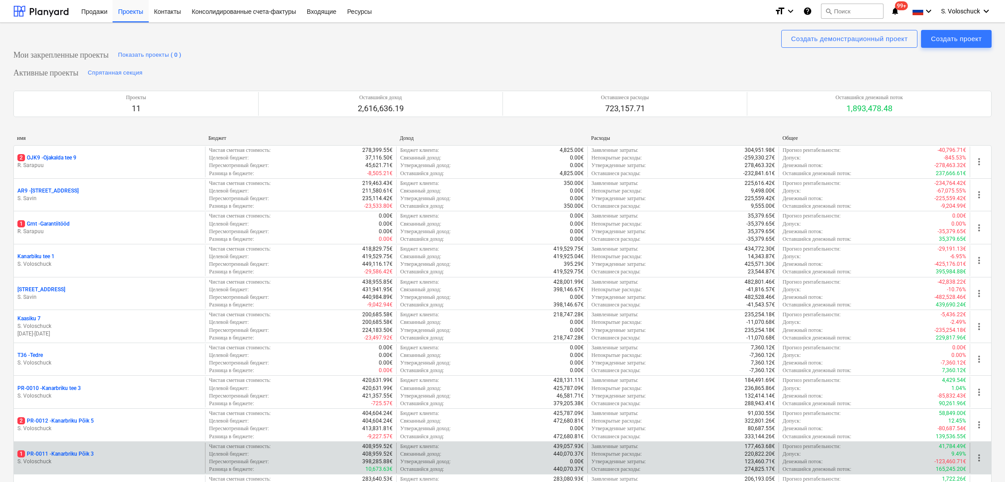
click at [103, 458] on p "S. Voloschuck" at bounding box center [109, 462] width 184 height 8
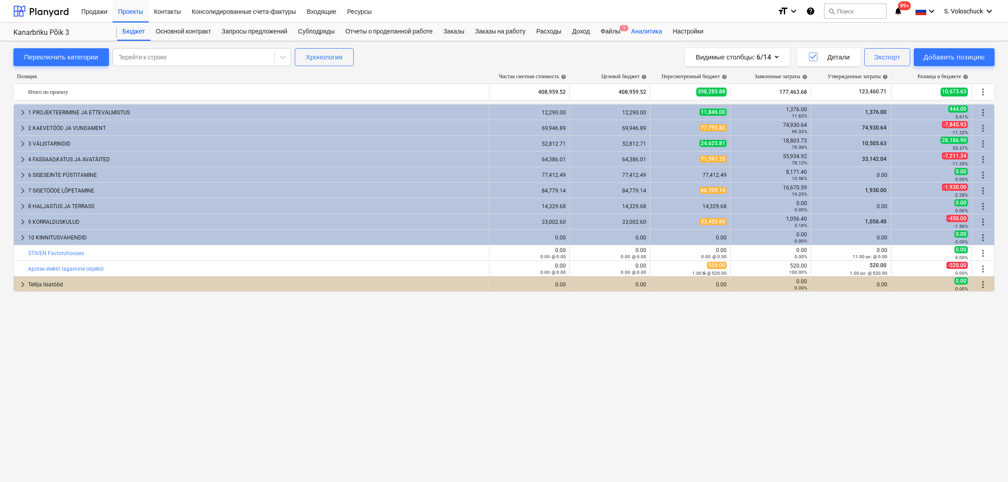
drag, startPoint x: 620, startPoint y: 29, endPoint x: 646, endPoint y: 40, distance: 28.5
click at [512, 29] on div "Файлы 1" at bounding box center [610, 32] width 30 height 18
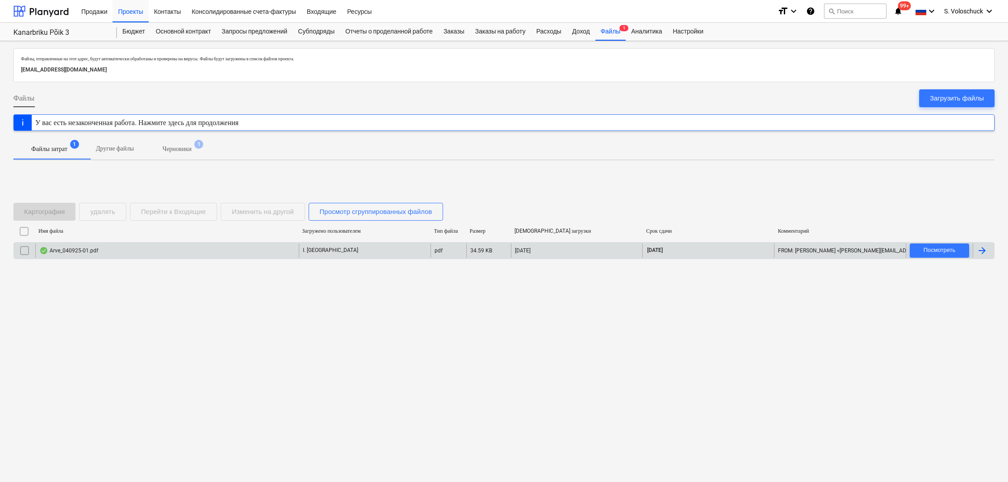
click at [348, 253] on div "I. Tataryn" at bounding box center [365, 250] width 132 height 14
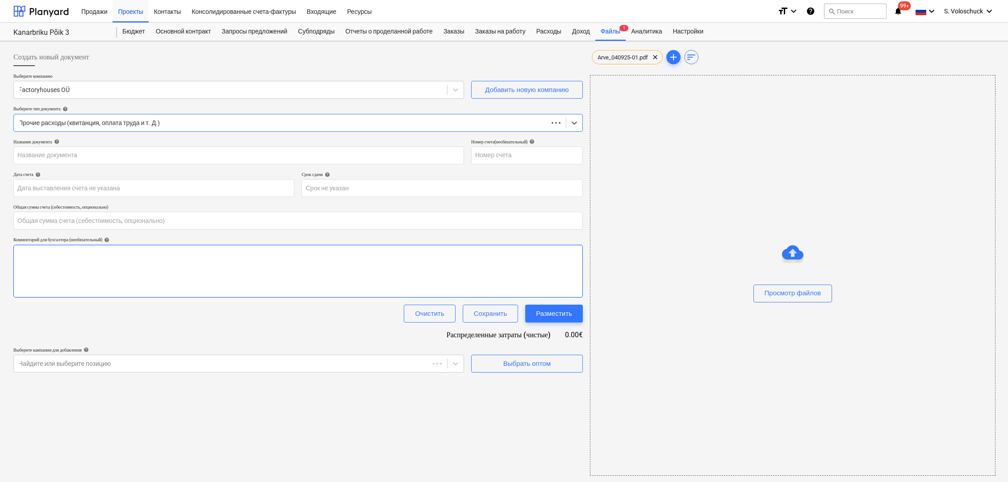
type input "040925-01"
type input "04 Sep 2025"
type input "04 Oct 2025"
type input "0.00"
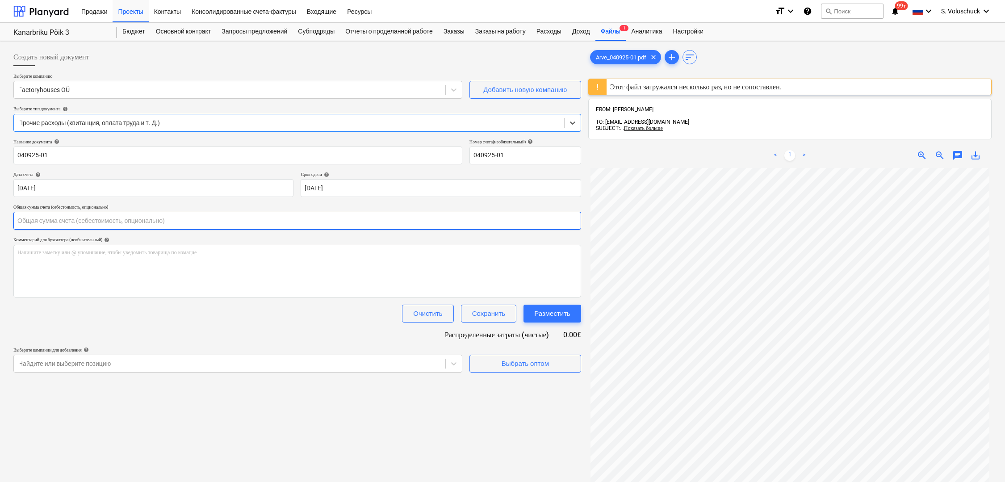
click at [80, 225] on input "text" at bounding box center [297, 221] width 568 height 18
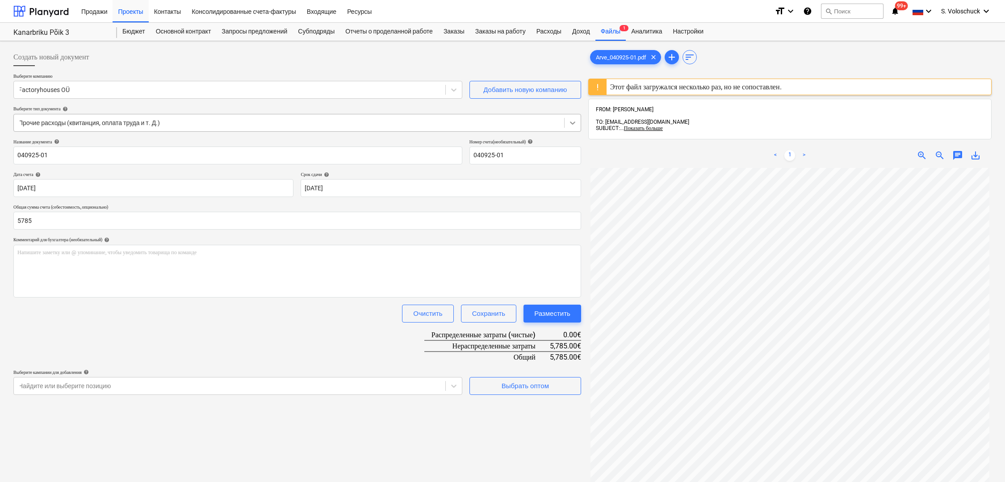
type input "5,785.00"
click at [512, 127] on div at bounding box center [573, 123] width 16 height 16
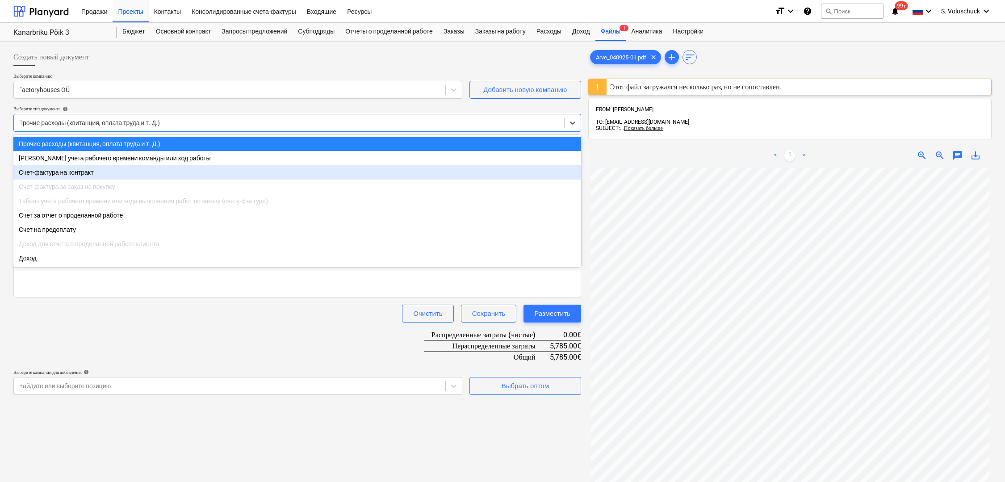
click at [193, 180] on div "Счет-фактура за заказ на покупку" at bounding box center [297, 187] width 568 height 14
click at [193, 173] on div "Счет-фактура на контракт" at bounding box center [297, 172] width 568 height 14
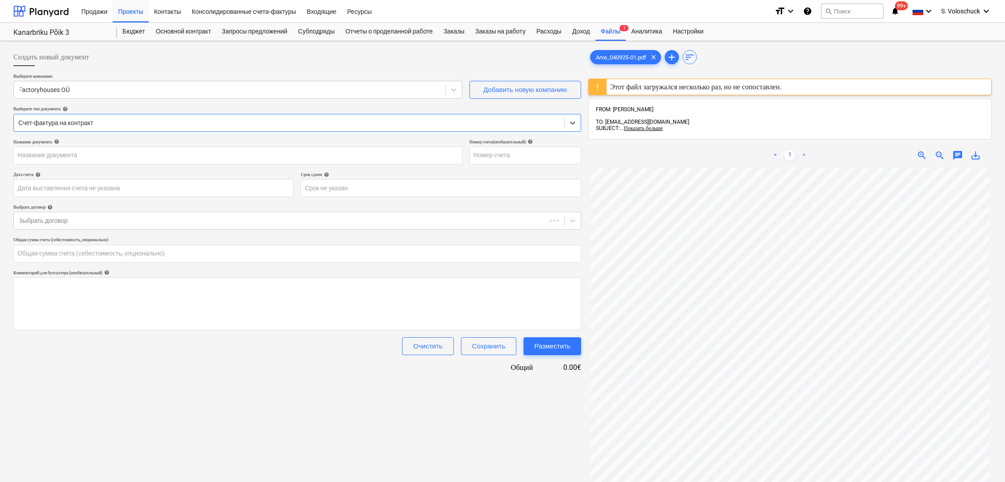
type input "040925-01"
type input "04 Sep 2025"
type input "04 Oct 2025"
type input "0.00"
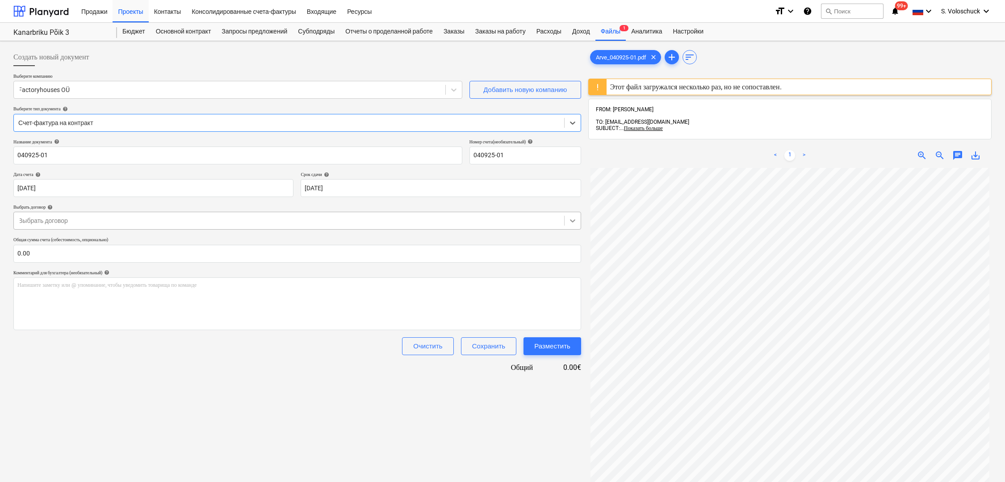
click at [512, 219] on icon at bounding box center [572, 220] width 9 height 9
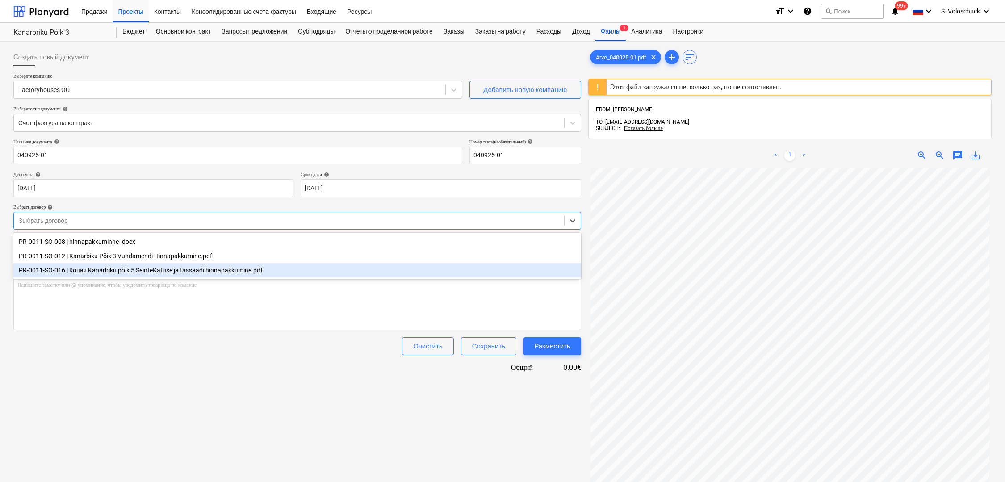
click at [469, 275] on div "PR-0011-SO-016 | Копия Kanarbiku põik 5 SeinteKatuse ja fassaadi hinnapakkumine…" at bounding box center [297, 270] width 568 height 14
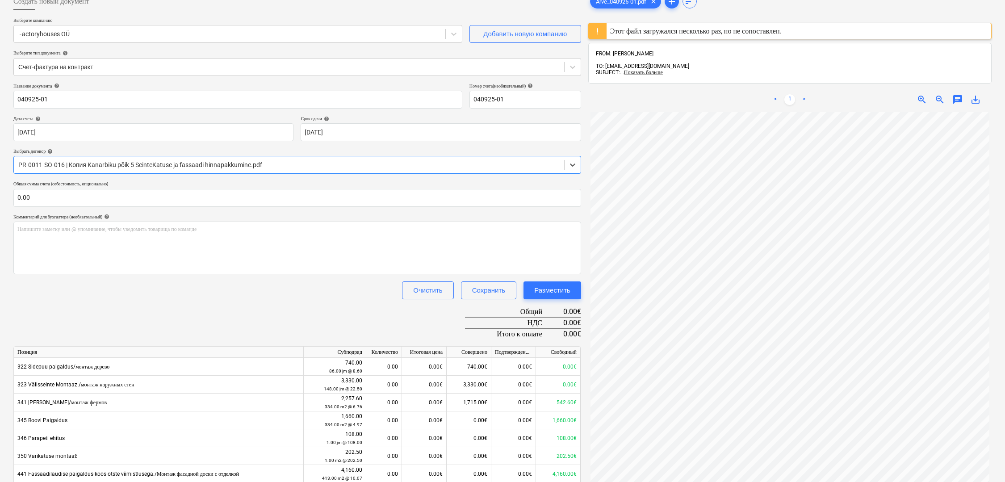
scroll to position [167, 0]
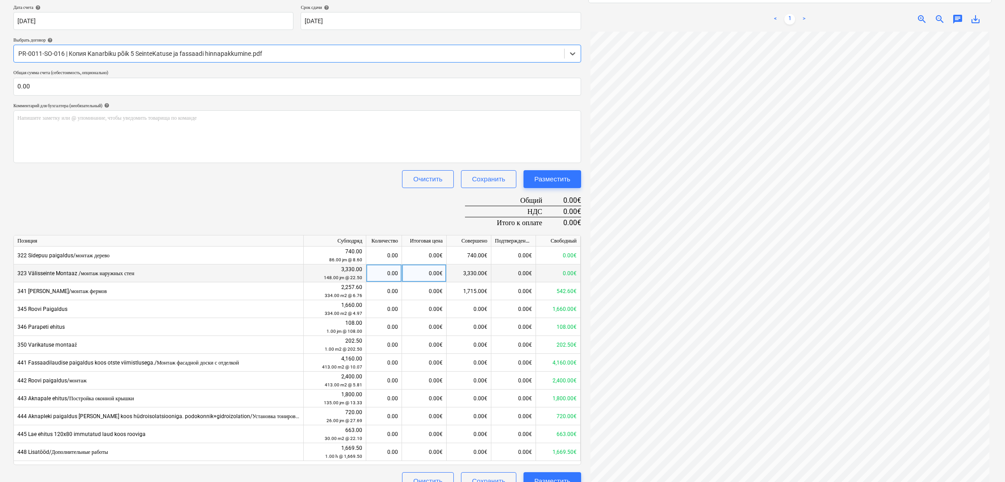
click at [393, 273] on div "0.00" at bounding box center [384, 273] width 28 height 18
type input "1"
click at [393, 273] on input "1" at bounding box center [383, 272] width 35 height 17
click at [302, 198] on div "Название документа help 040925-01 Номер счета (необязательный) help 040925-01 Д…" at bounding box center [297, 231] width 568 height 518
click at [388, 270] on div "1.00" at bounding box center [384, 273] width 28 height 18
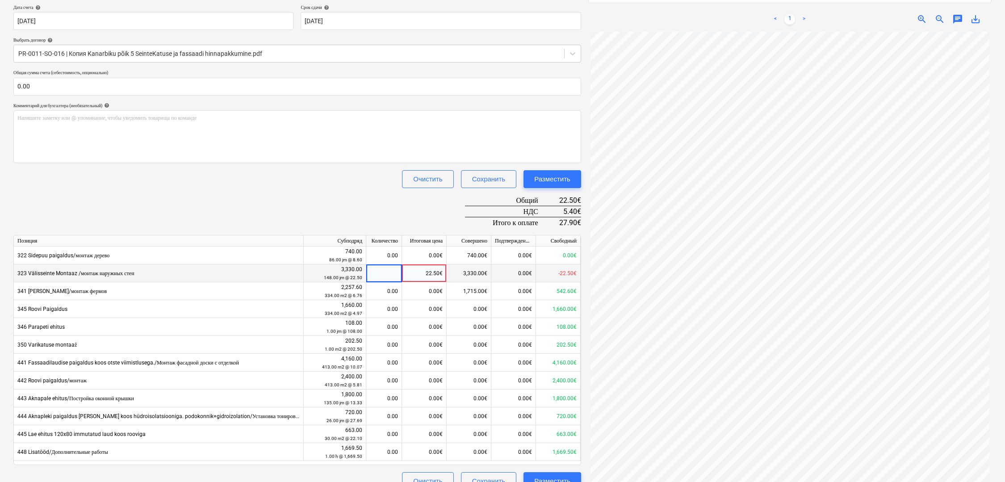
click at [445, 272] on div "22.50€" at bounding box center [424, 273] width 45 height 18
click at [356, 200] on div "Название документа help 040925-01 Номер счета (необязательный) help 040925-01 Д…" at bounding box center [297, 231] width 568 height 518
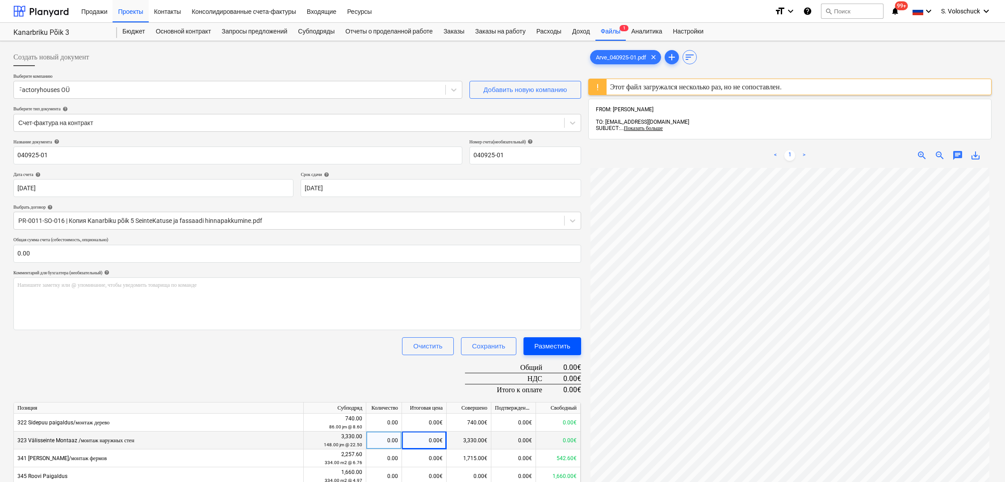
scroll to position [11, 0]
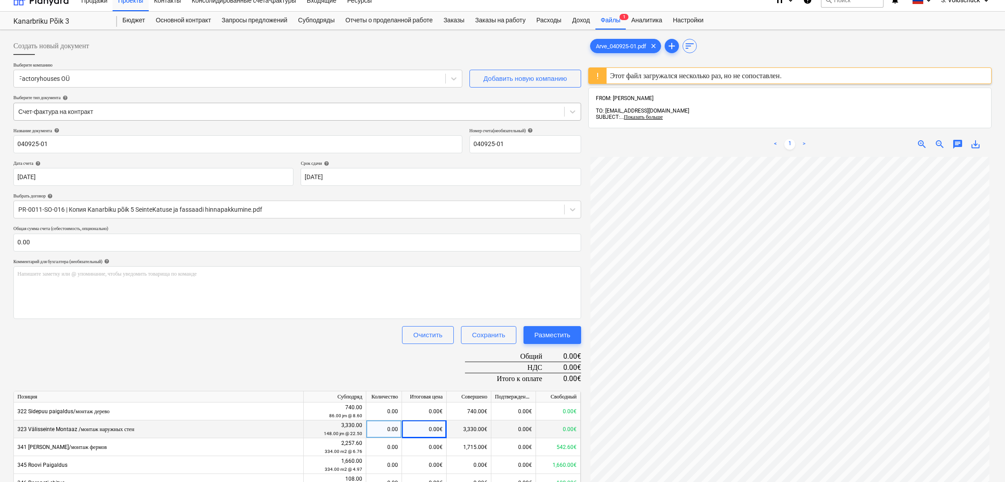
click at [104, 113] on div at bounding box center [288, 111] width 541 height 9
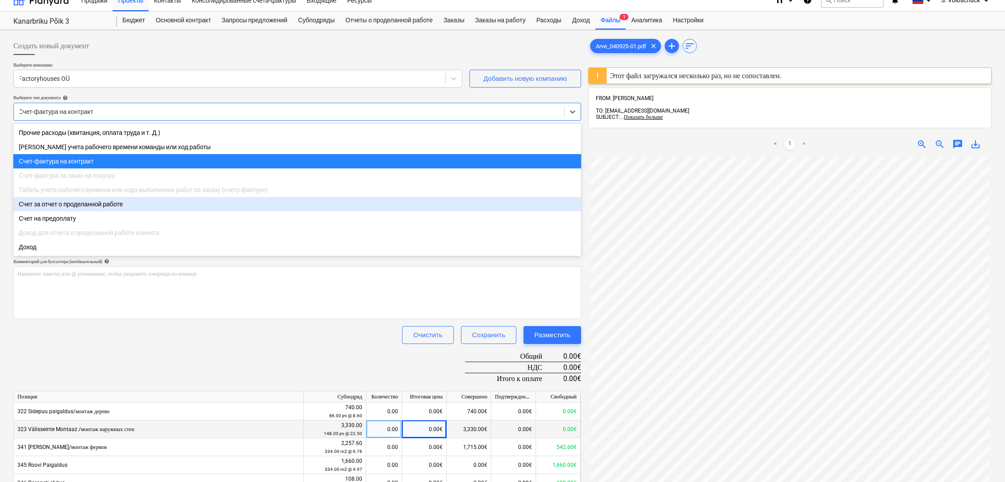
click at [117, 208] on div "Счет за отчет о проделанной работе" at bounding box center [297, 204] width 568 height 14
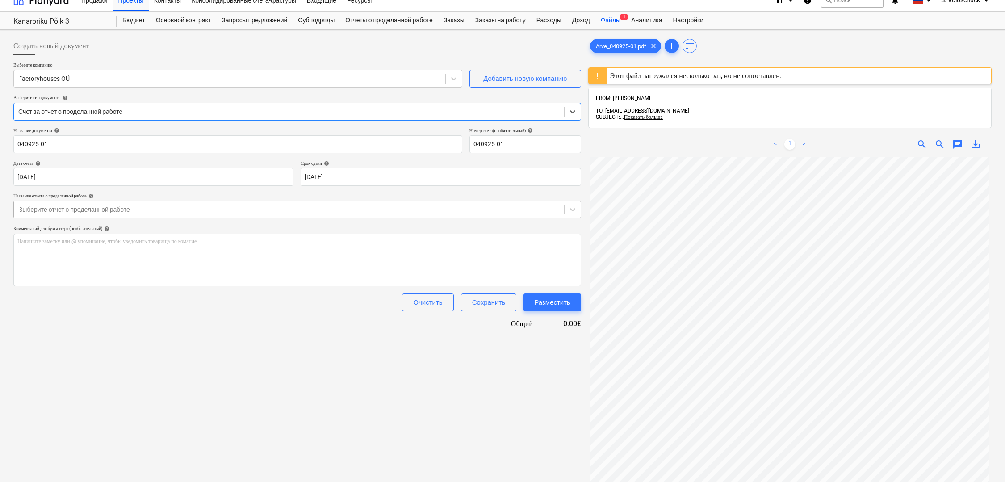
click at [109, 214] on div "Выберите отчет о проделанной работе" at bounding box center [289, 209] width 550 height 13
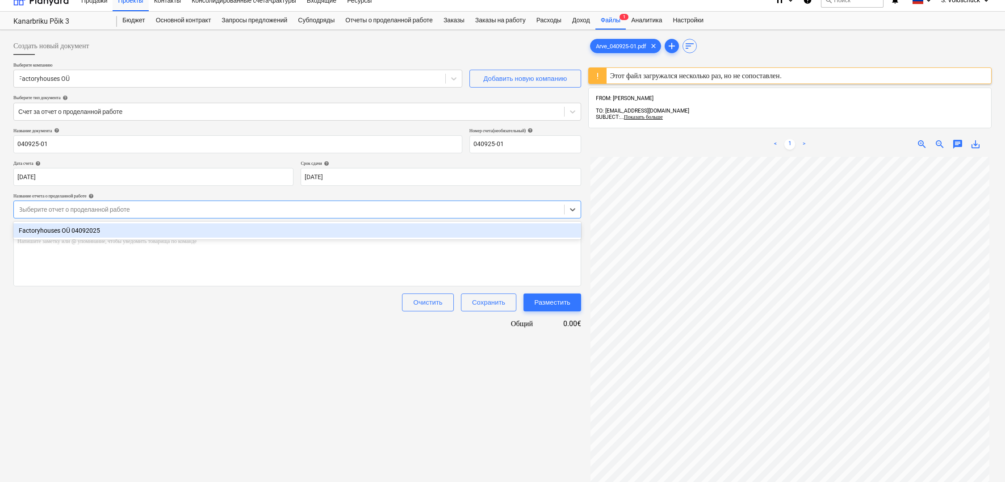
click at [104, 227] on div "Factoryhouses OÜ 04092025" at bounding box center [297, 230] width 568 height 14
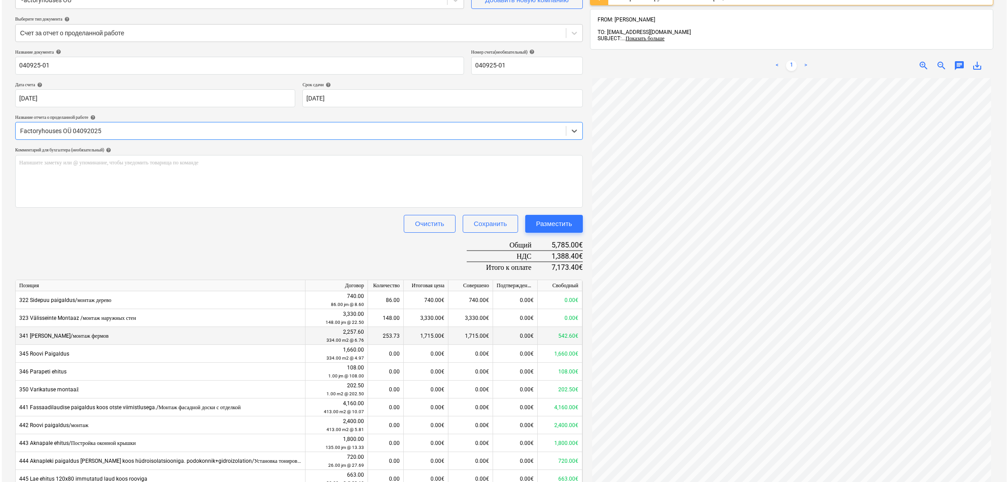
scroll to position [149, 0]
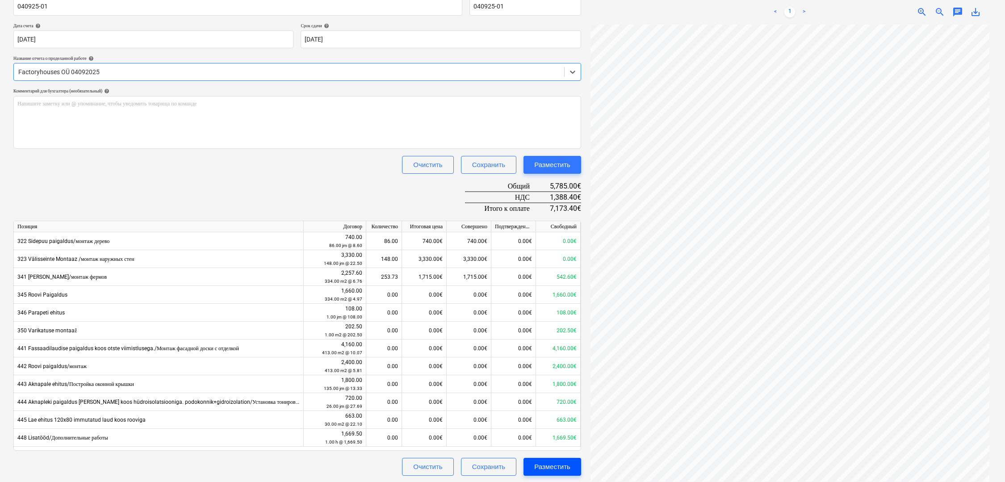
click at [512, 465] on div "Разместить" at bounding box center [552, 467] width 36 height 12
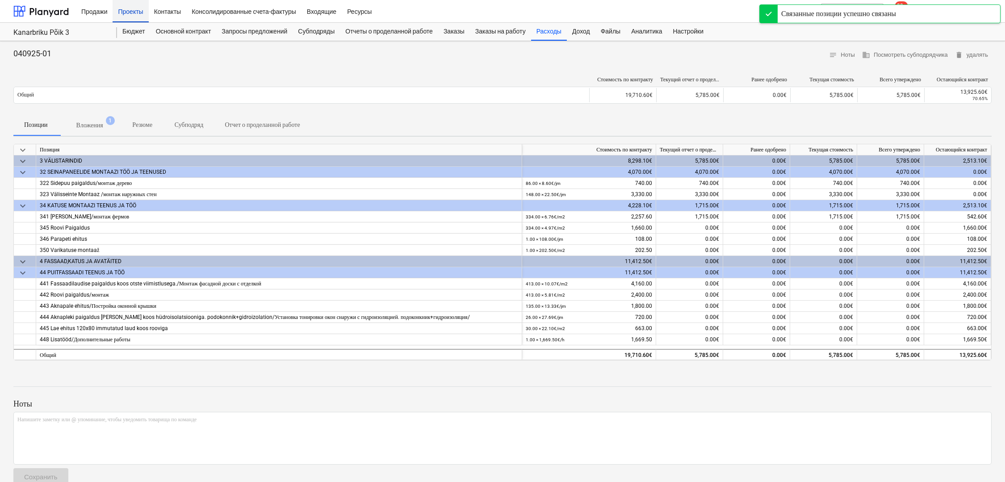
click at [136, 12] on div "Проекты" at bounding box center [131, 11] width 36 height 23
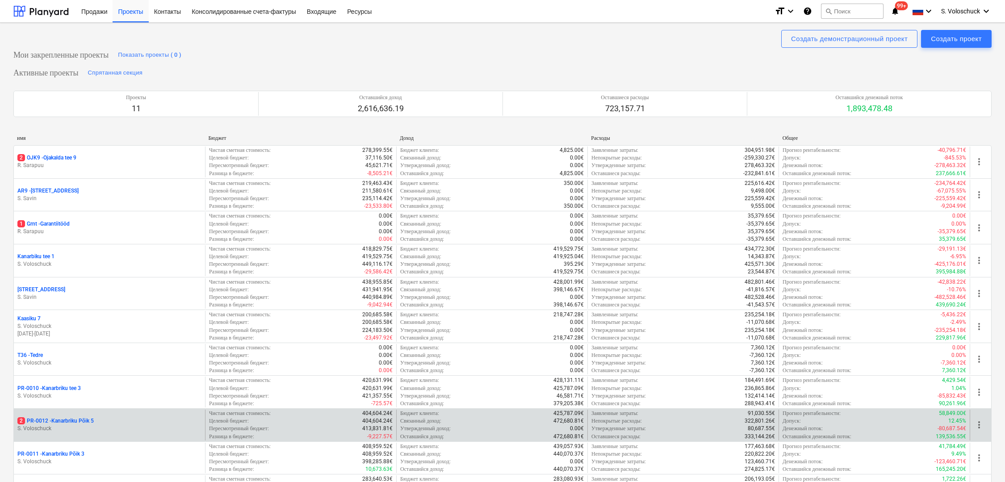
click at [84, 420] on p "2 PR-0012 - Kanarbriku Põik 5" at bounding box center [55, 421] width 76 height 8
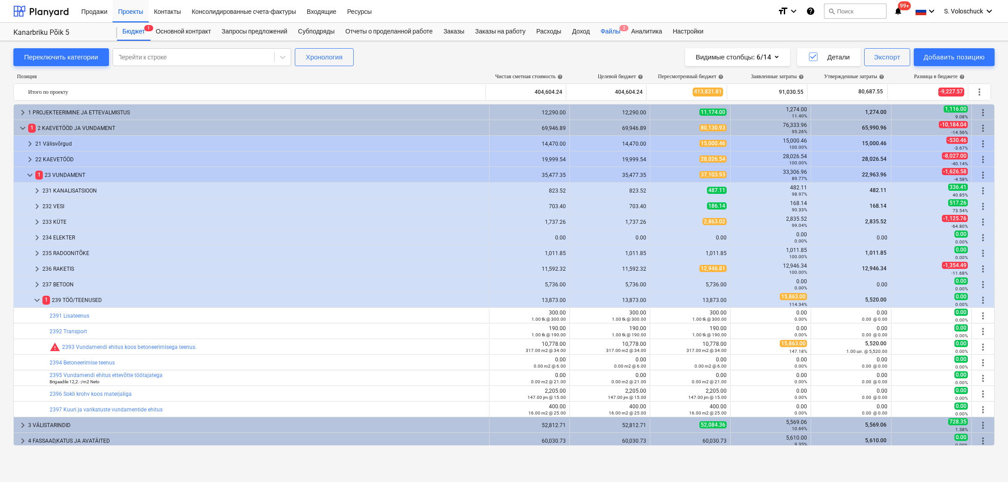
click at [512, 31] on div "Файлы 2" at bounding box center [610, 32] width 30 height 18
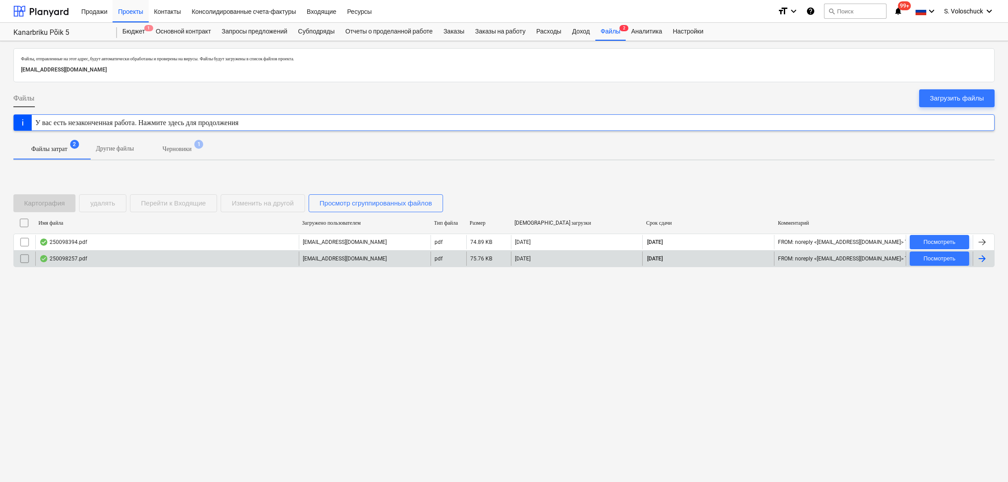
click at [372, 250] on div "250098257.pdf noreply@feb.ee pdf 75.76 KB 04.09.2025 04.10.2025 FROM: noreply <…" at bounding box center [503, 258] width 981 height 17
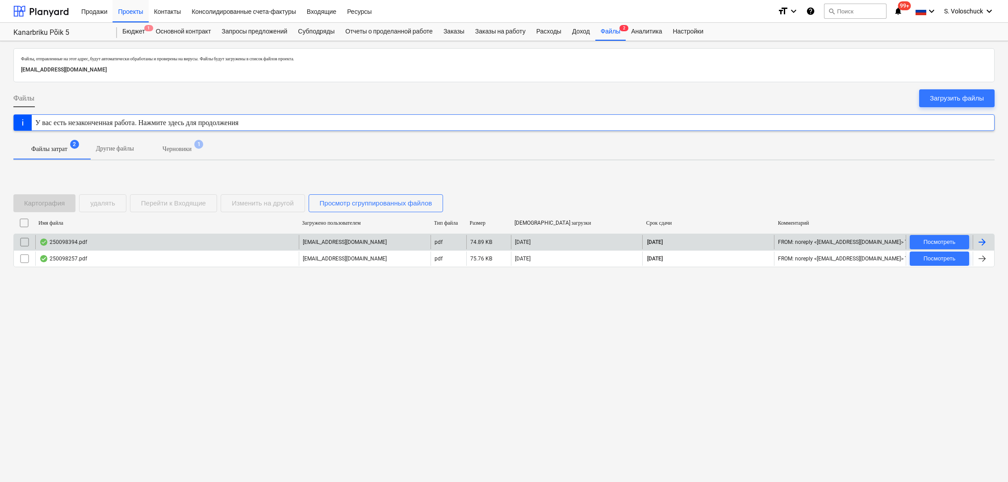
click at [377, 240] on div "noreply@feb.ee" at bounding box center [365, 242] width 132 height 14
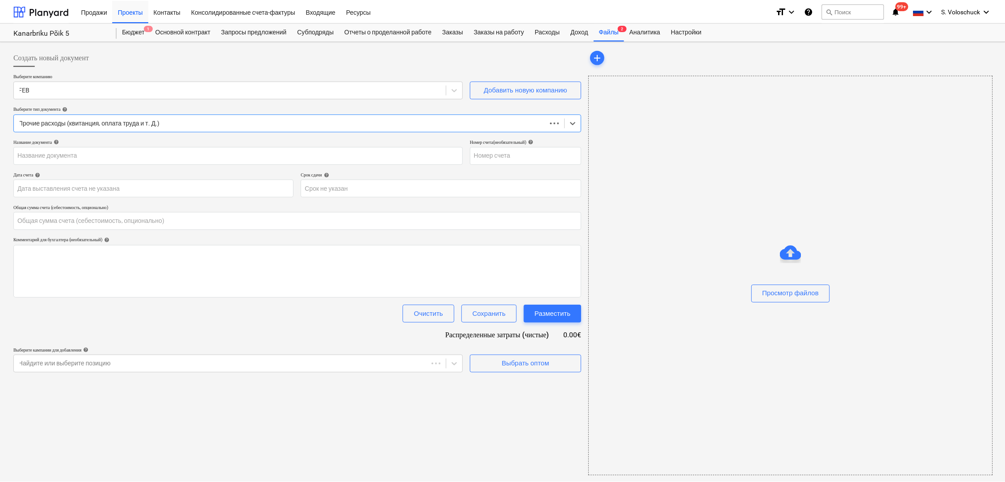
type input "0.00"
type input "250098394"
type input "04 Sep 2025"
type input "04 Oct 2025"
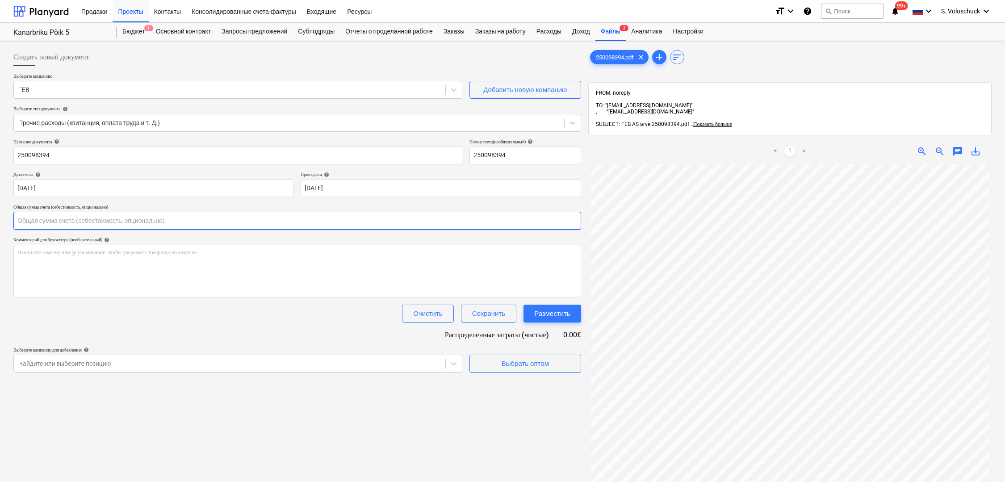
click at [160, 222] on input "text" at bounding box center [297, 221] width 568 height 18
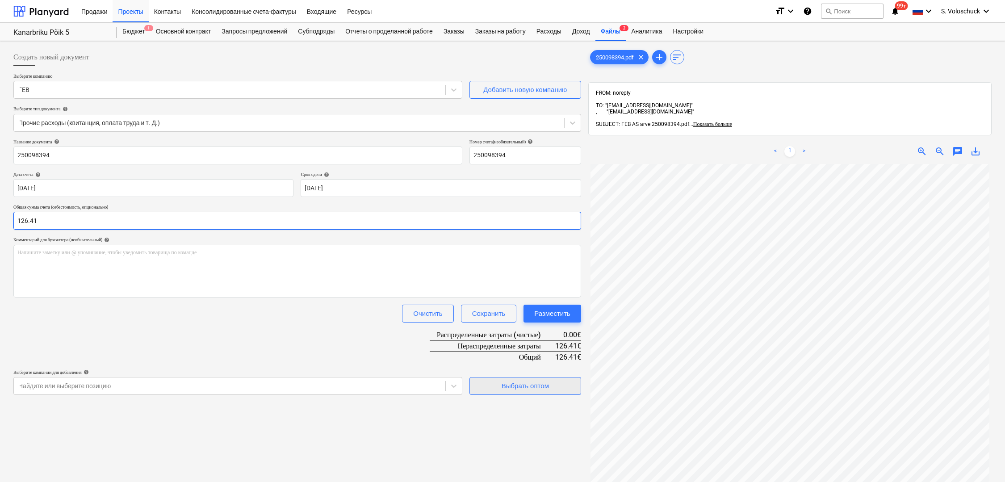
type input "126.41"
click at [512, 385] on div "Выбрать оптом" at bounding box center [525, 386] width 47 height 12
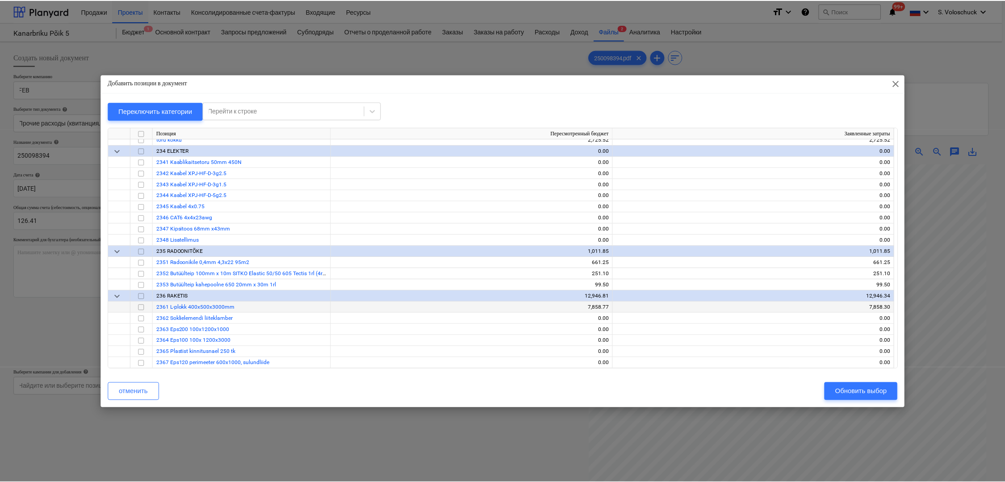
scroll to position [1194, 0]
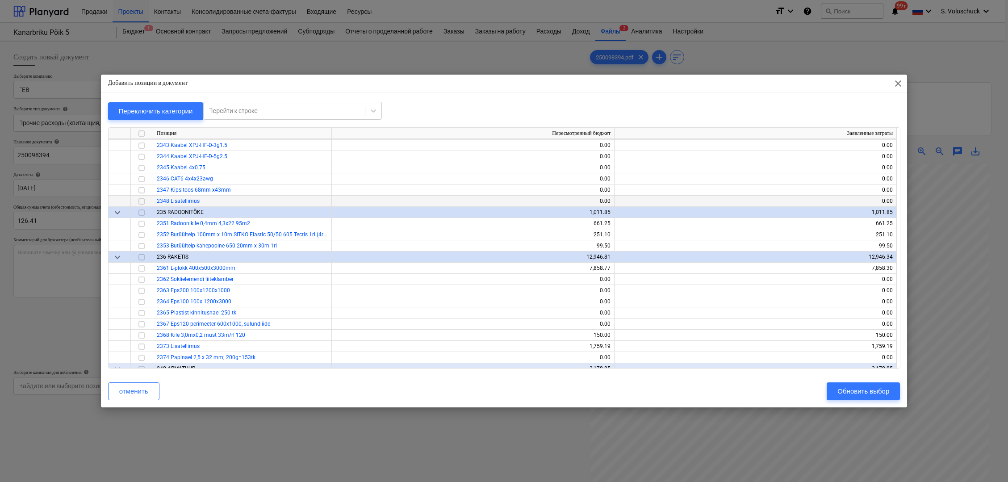
click at [141, 201] on input "checkbox" at bounding box center [141, 201] width 11 height 11
click at [512, 393] on div "Обновить выбор" at bounding box center [864, 392] width 52 height 12
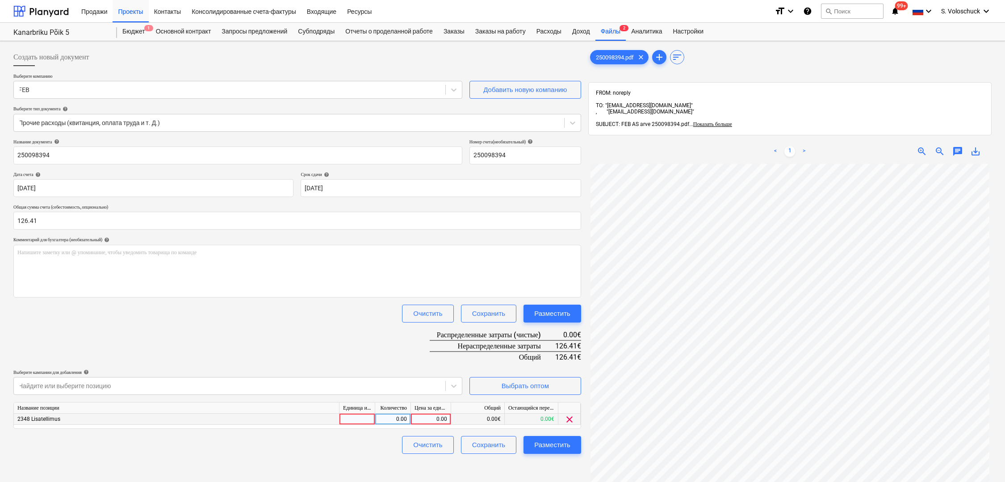
click at [424, 421] on div "0.00" at bounding box center [431, 419] width 33 height 11
type input "126.41"
click at [490, 461] on div "Создать новый документ Выберите компанию FEB Добавить новую компанию Выберите т…" at bounding box center [297, 335] width 575 height 580
click at [512, 442] on div "Разместить" at bounding box center [552, 445] width 36 height 12
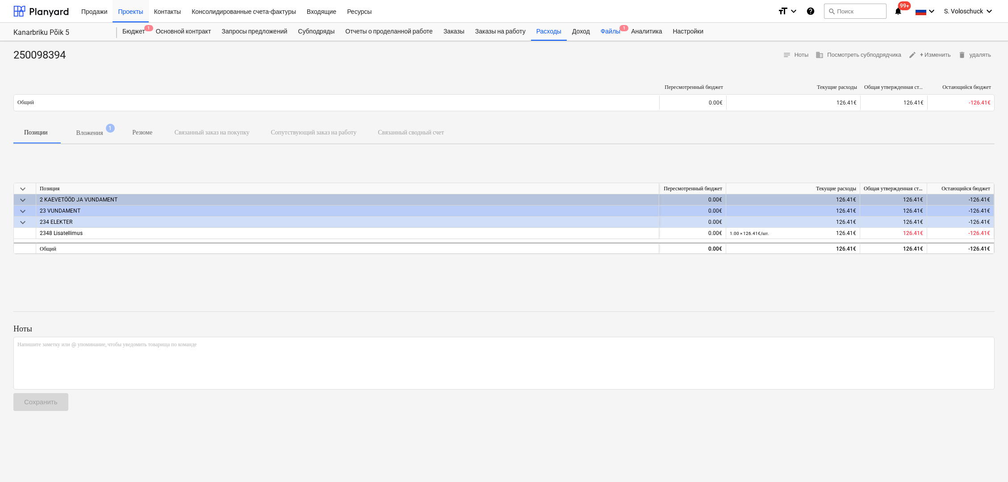
click at [512, 32] on div "Файлы 1" at bounding box center [610, 32] width 30 height 18
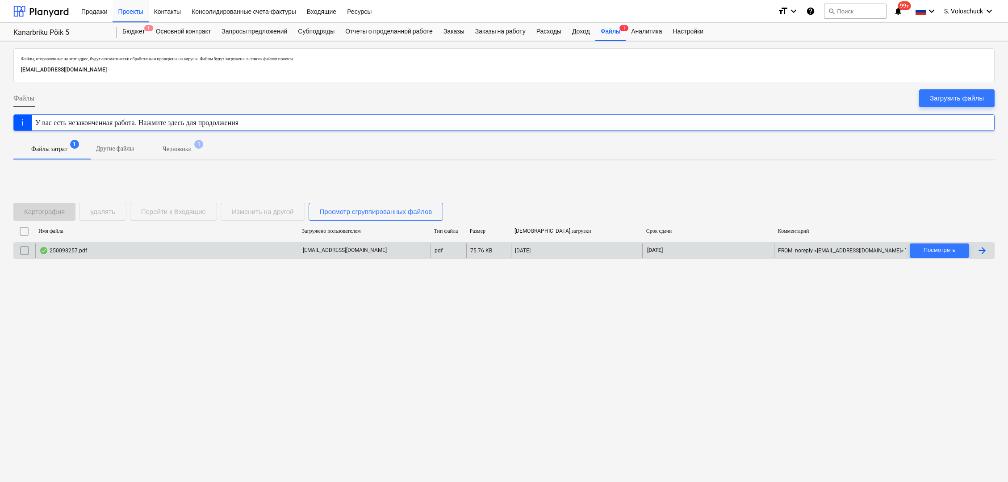
click at [280, 251] on div "250098257.pdf" at bounding box center [167, 250] width 264 height 14
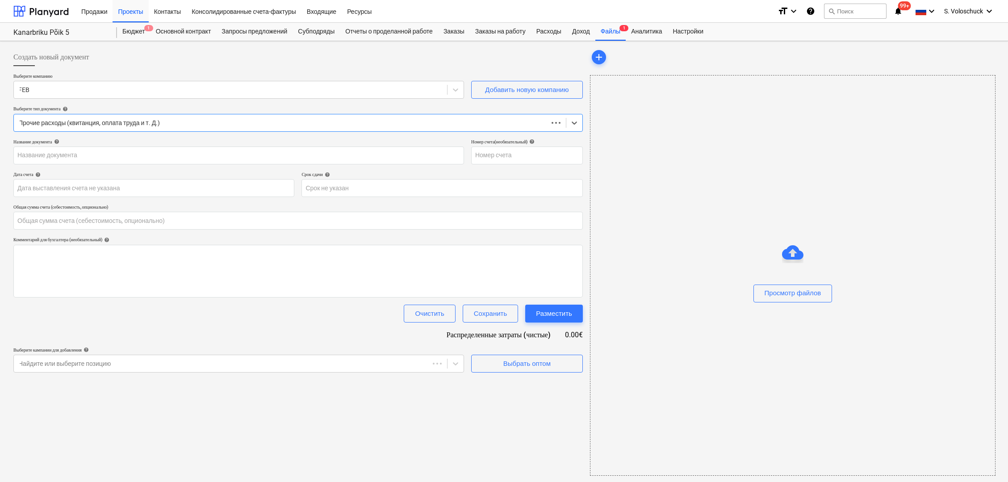
type input "0.00"
type input "250098257"
type input "04 Sep 2025"
type input "04 Oct 2025"
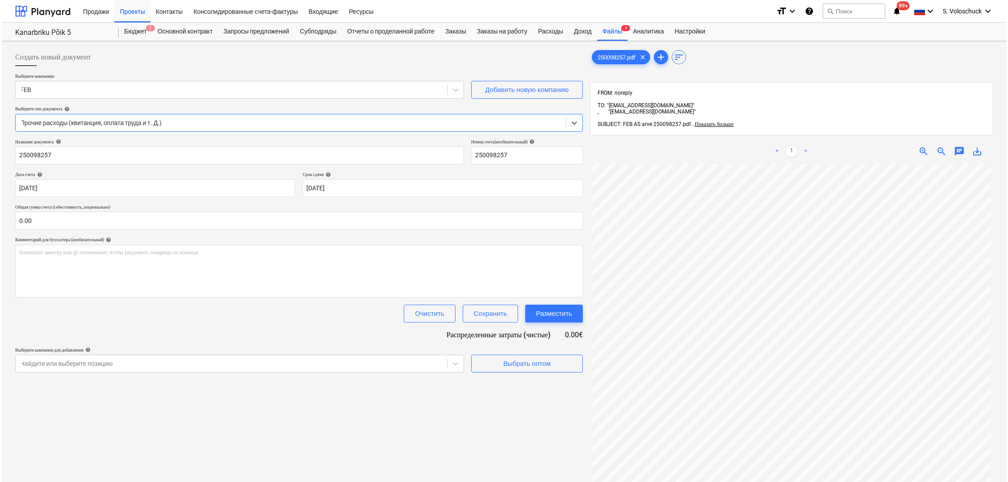
scroll to position [99, 0]
click at [103, 221] on input "text" at bounding box center [297, 221] width 568 height 18
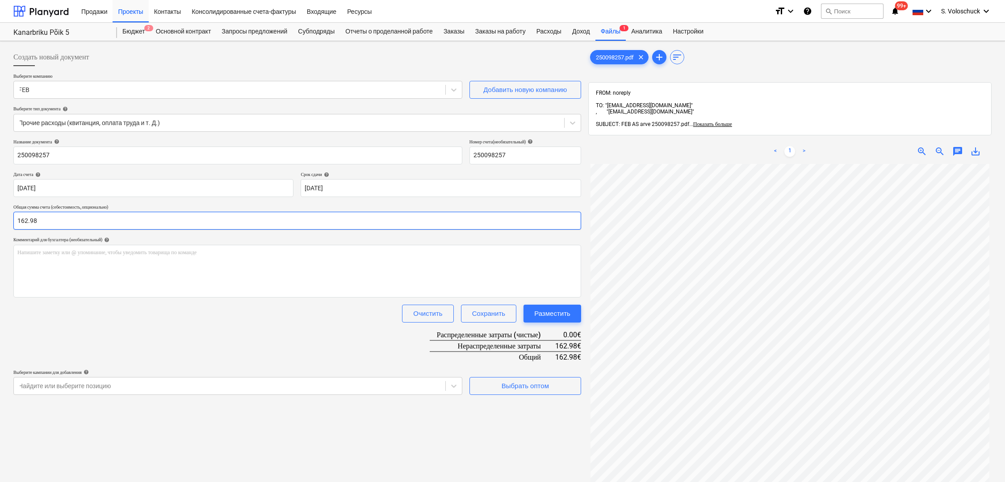
type input "162.98"
click at [423, 439] on div "Создать новый документ Выберите компанию FEB Добавить новую компанию Выберите т…" at bounding box center [297, 335] width 575 height 580
click at [512, 386] on div "Выбрать оптом" at bounding box center [525, 386] width 47 height 12
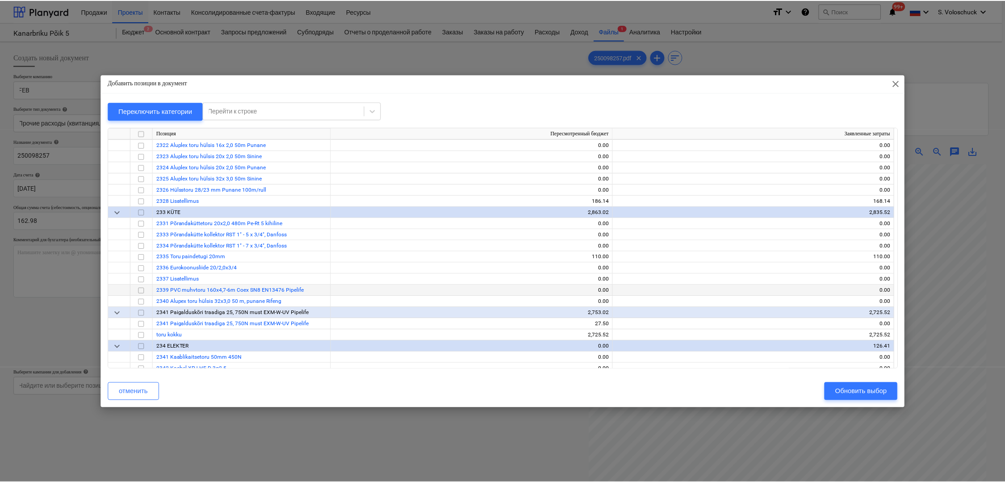
scroll to position [941, 0]
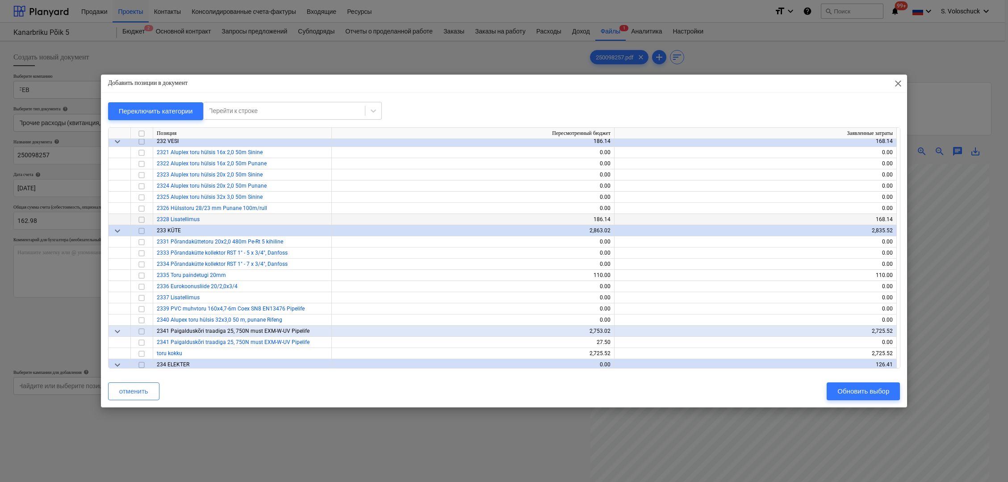
click at [143, 220] on input "checkbox" at bounding box center [141, 219] width 11 height 11
click at [512, 390] on div "Обновить выбор" at bounding box center [864, 392] width 52 height 12
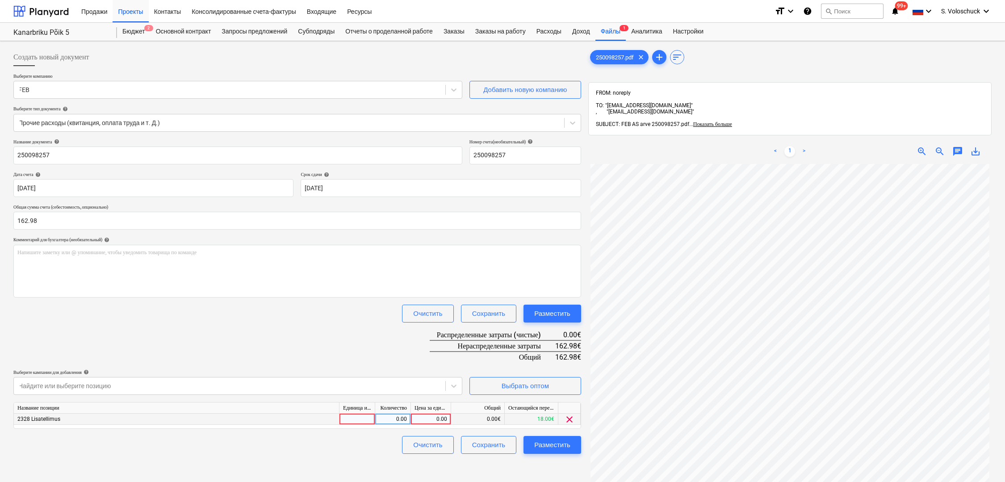
click at [429, 417] on div "0.00" at bounding box center [431, 419] width 33 height 11
type input "162.98"
click at [300, 440] on div "Очистить Сохранить Разместить" at bounding box center [297, 445] width 568 height 18
click at [512, 448] on div "Разместить" at bounding box center [552, 445] width 36 height 12
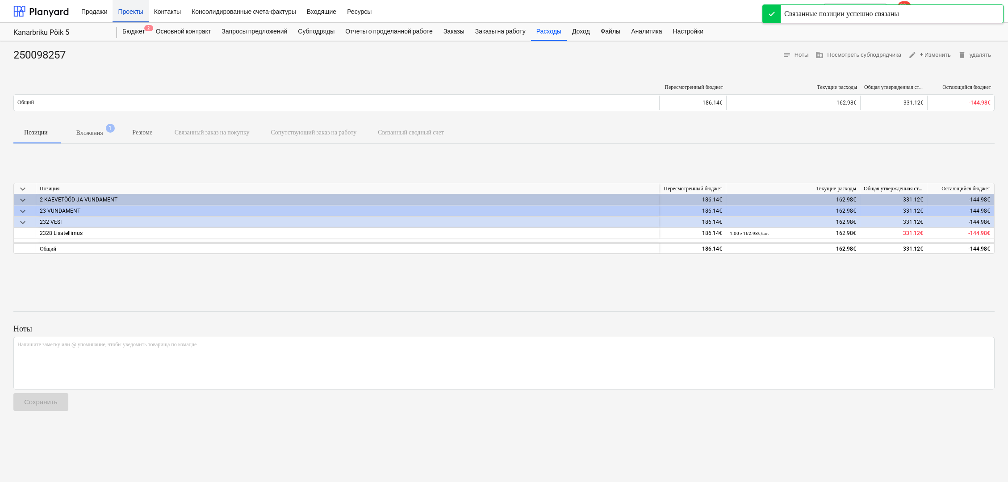
click at [132, 13] on div "Проекты" at bounding box center [131, 11] width 36 height 23
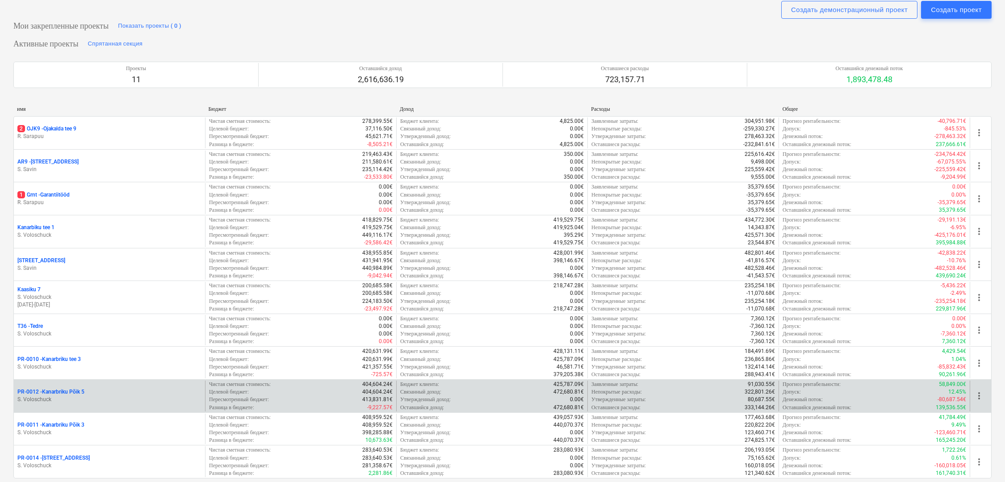
scroll to position [66, 0]
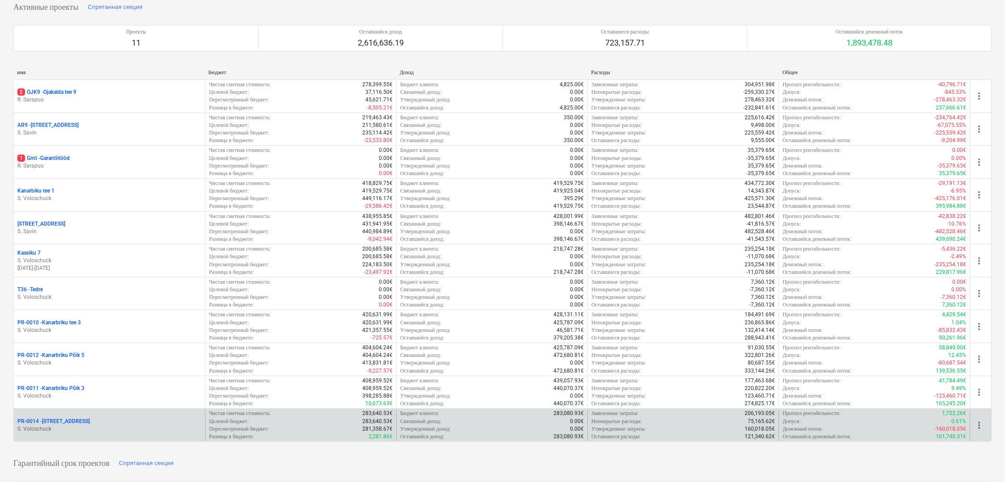
click at [64, 418] on p "PR-0014 - Luige tee 29" at bounding box center [53, 422] width 72 height 8
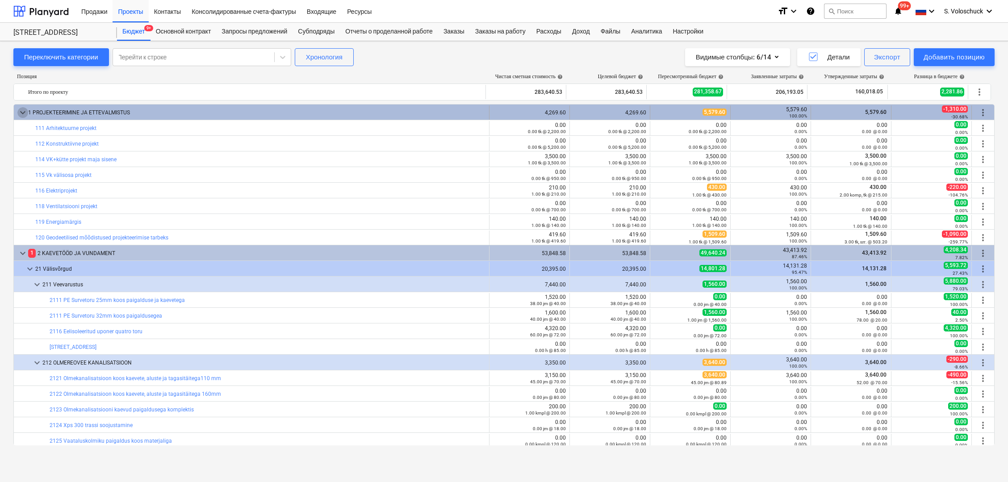
click at [23, 113] on span "keyboard_arrow_down" at bounding box center [22, 112] width 11 height 11
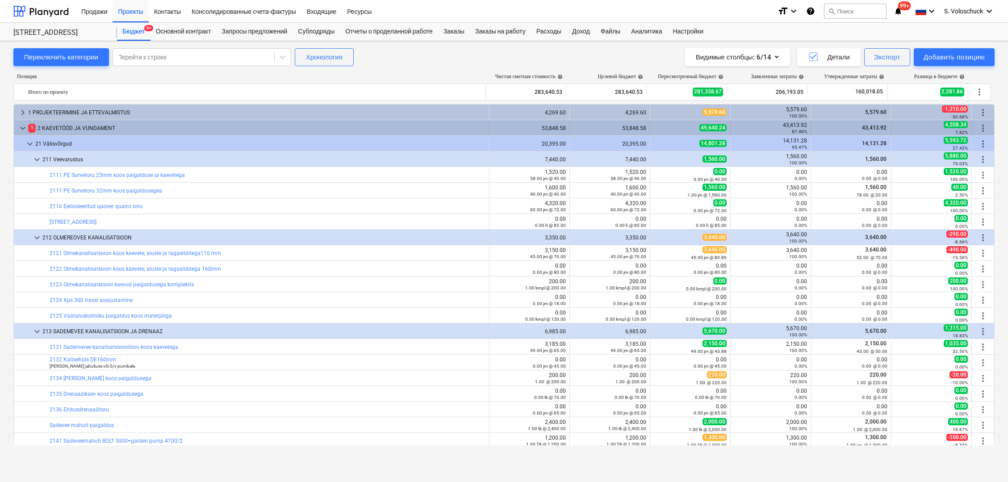
click at [23, 126] on span "keyboard_arrow_down" at bounding box center [22, 128] width 11 height 11
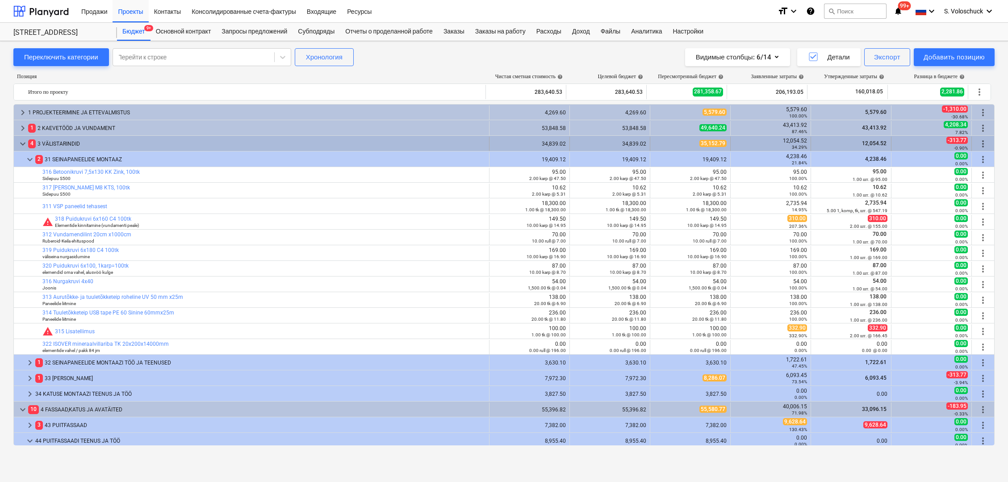
click at [21, 143] on span "keyboard_arrow_down" at bounding box center [22, 143] width 11 height 11
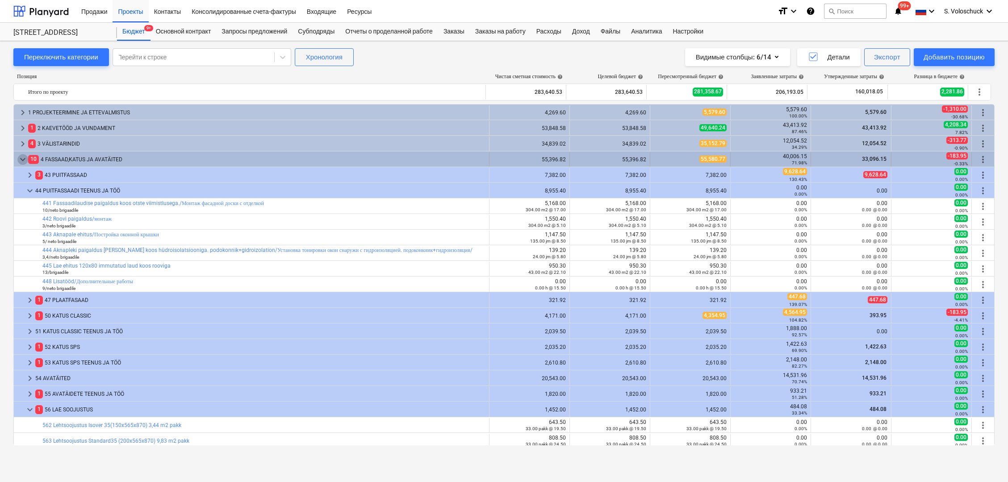
click at [21, 158] on span "keyboard_arrow_down" at bounding box center [22, 159] width 11 height 11
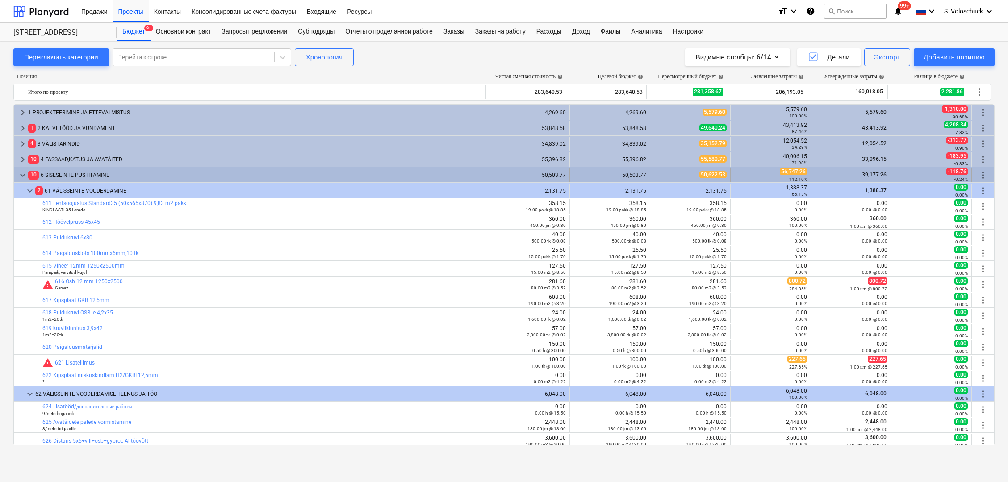
click at [21, 176] on span "keyboard_arrow_down" at bounding box center [22, 175] width 11 height 11
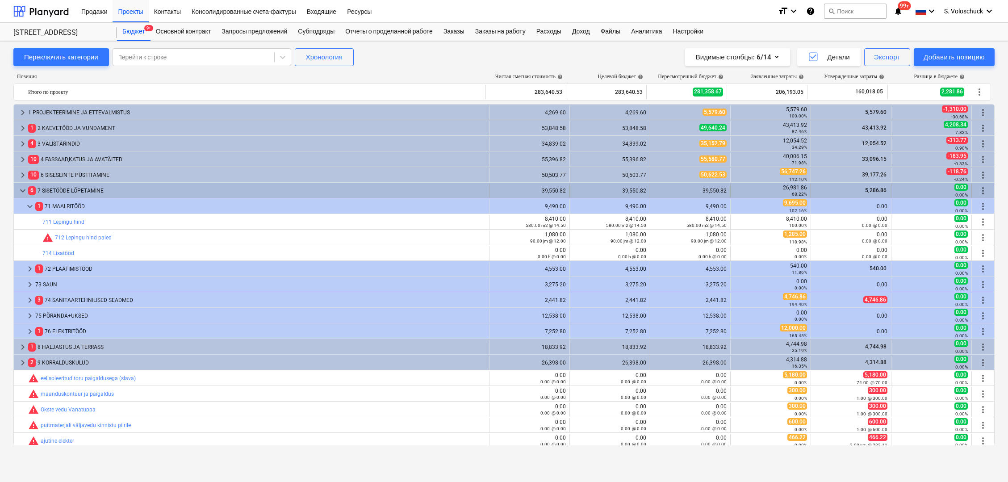
click at [23, 187] on span "keyboard_arrow_down" at bounding box center [22, 190] width 11 height 11
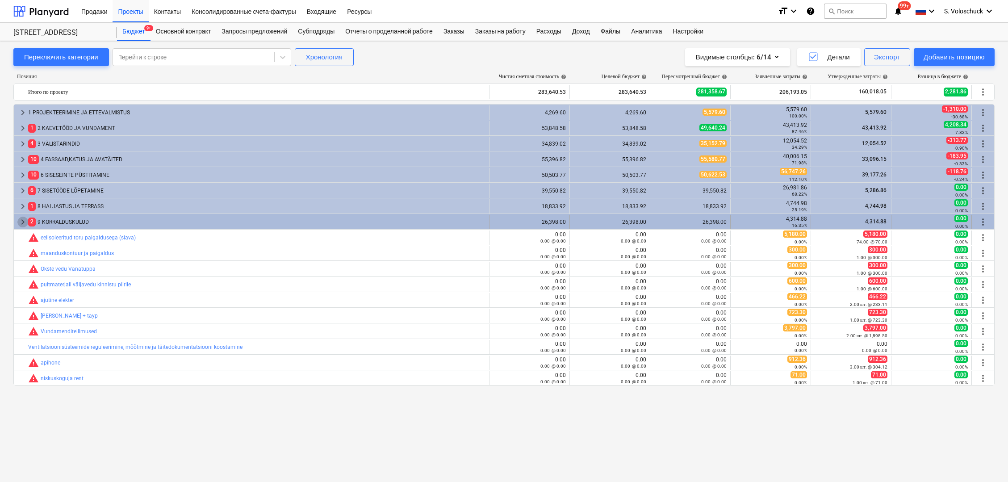
click at [20, 222] on span "keyboard_arrow_right" at bounding box center [22, 222] width 11 height 11
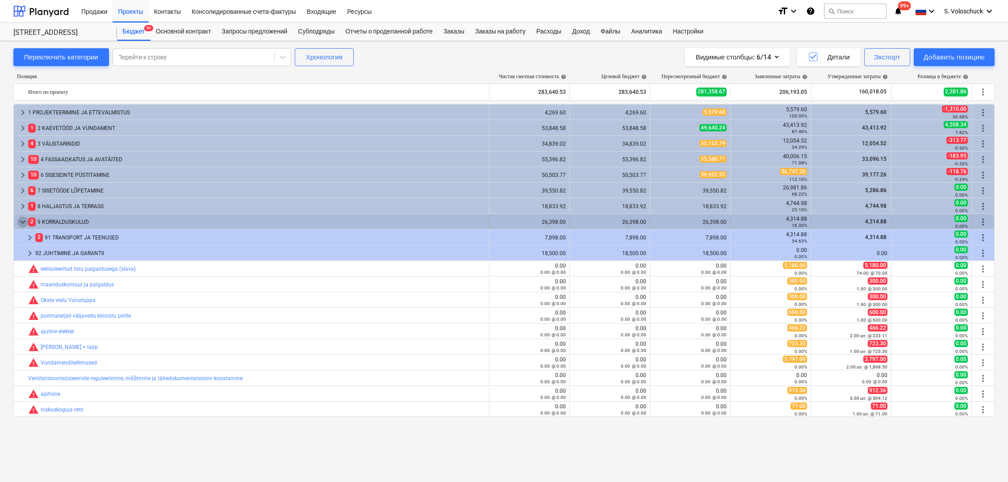
click at [19, 221] on span "keyboard_arrow_down" at bounding box center [22, 222] width 11 height 11
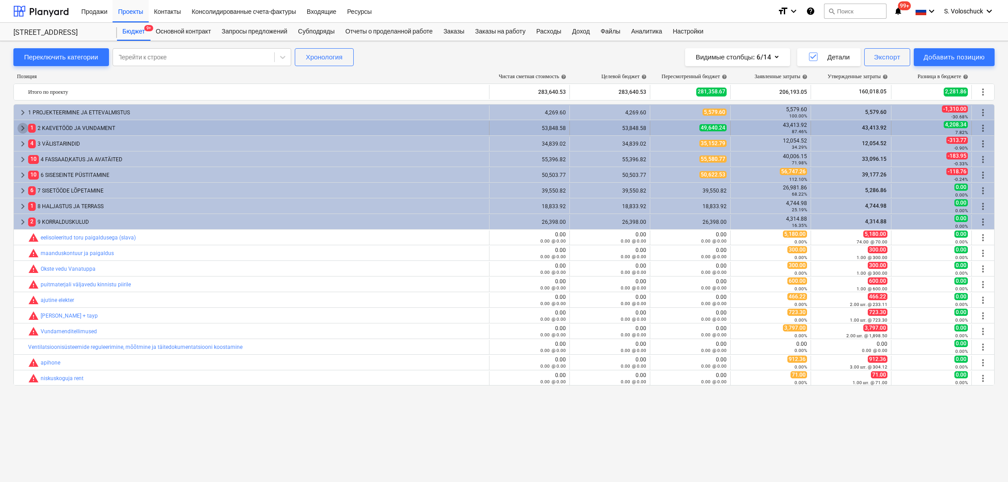
click at [19, 126] on span "keyboard_arrow_right" at bounding box center [22, 128] width 11 height 11
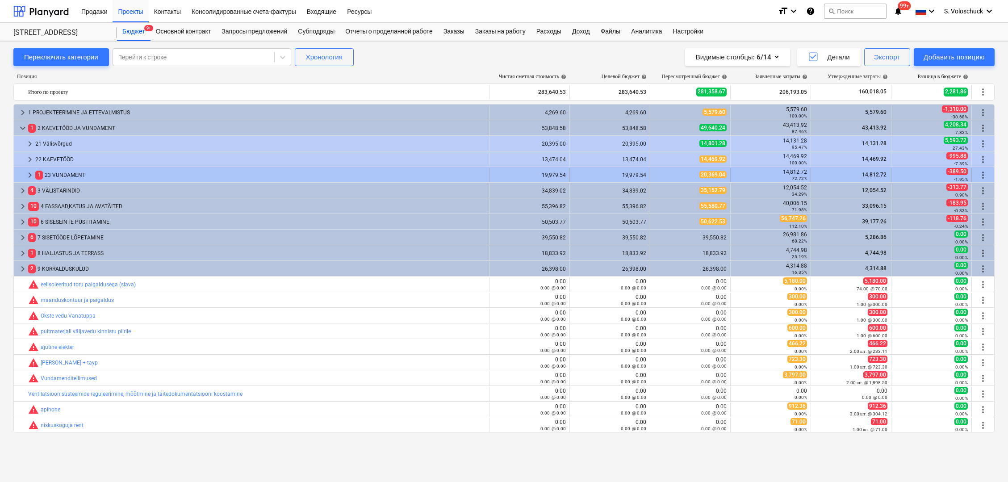
click at [31, 175] on span "keyboard_arrow_right" at bounding box center [30, 175] width 11 height 11
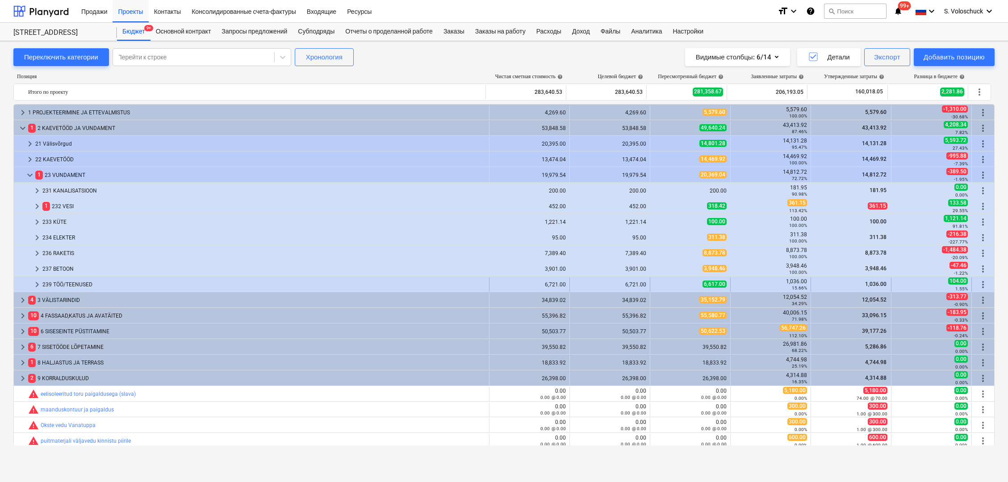
click at [36, 281] on span "keyboard_arrow_right" at bounding box center [37, 284] width 11 height 11
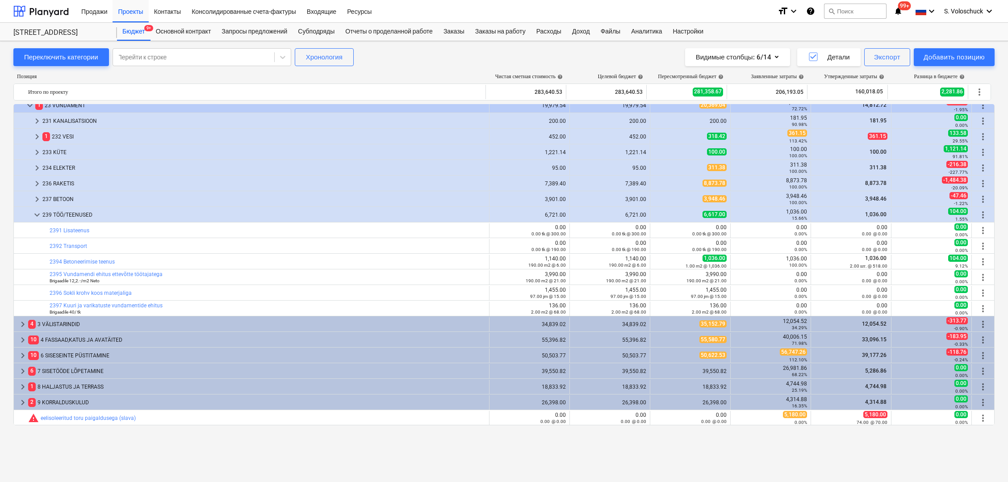
scroll to position [26, 0]
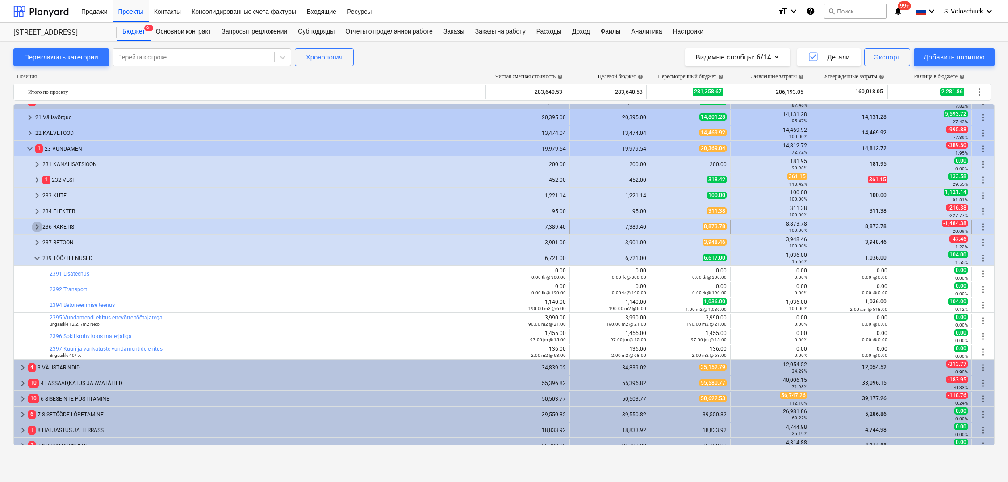
click at [36, 226] on span "keyboard_arrow_right" at bounding box center [37, 227] width 11 height 11
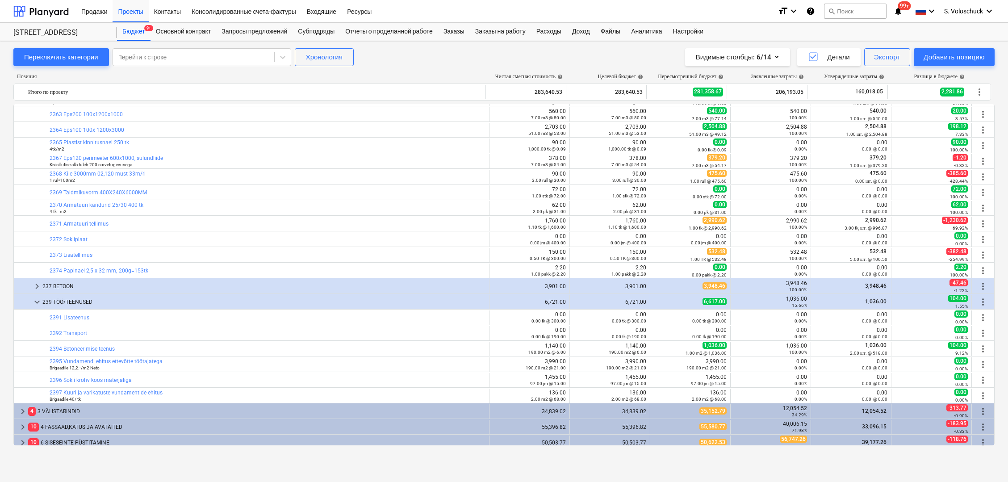
scroll to position [205, 0]
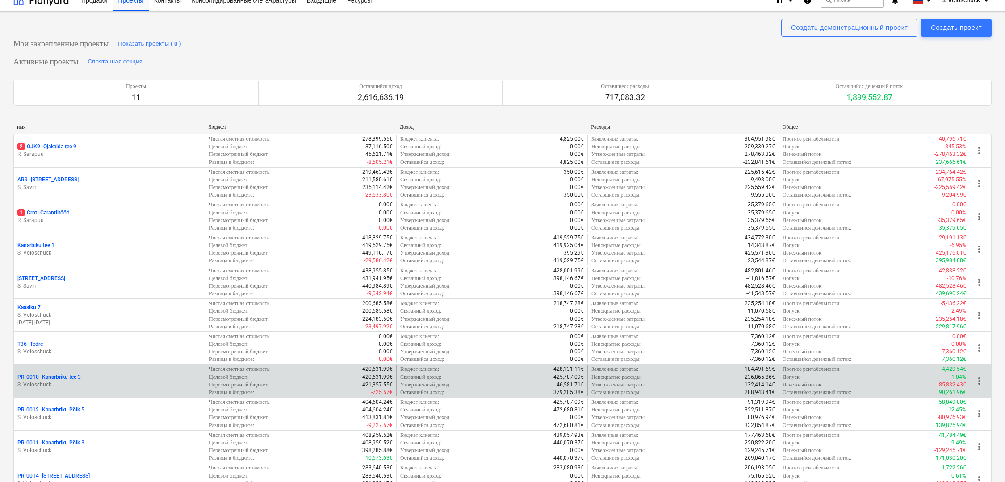
scroll to position [206, 0]
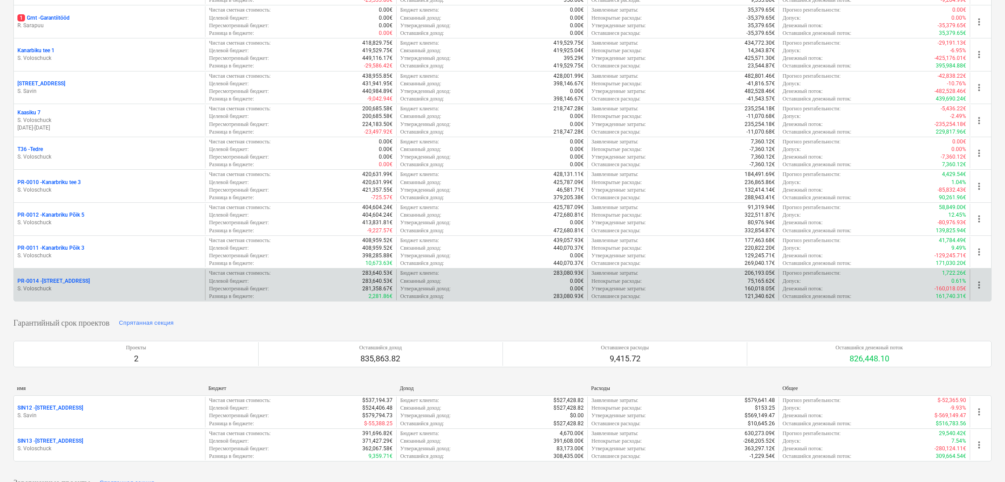
click at [84, 277] on div "PR-0014 - Luige tee 29" at bounding box center [109, 281] width 184 height 8
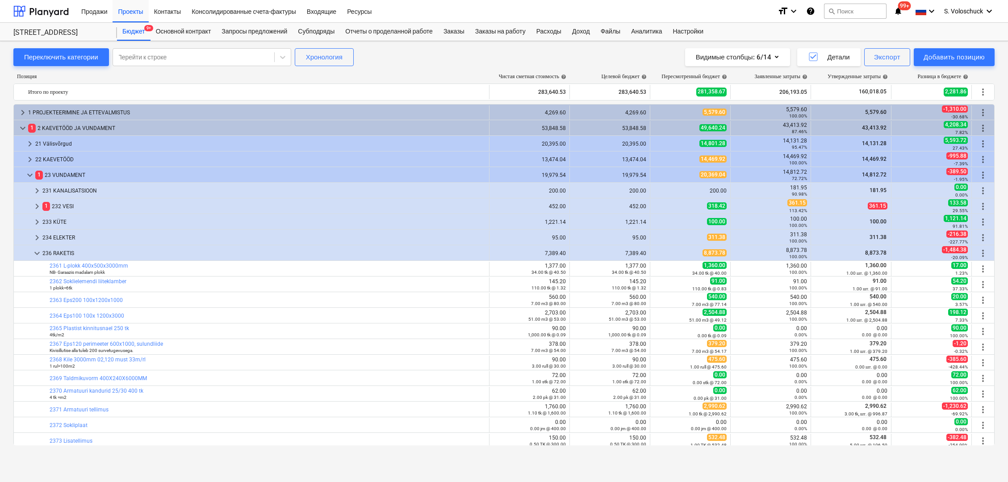
scroll to position [205, 0]
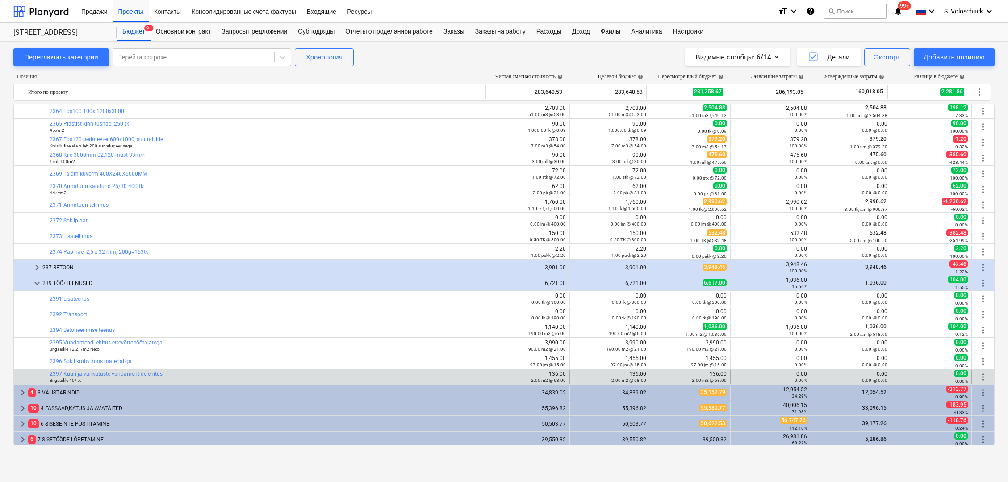
drag, startPoint x: 530, startPoint y: 374, endPoint x: 541, endPoint y: 376, distance: 10.4
click at [541, 376] on div "136.00 2.00 m2 @ 68.00" at bounding box center [529, 377] width 73 height 13
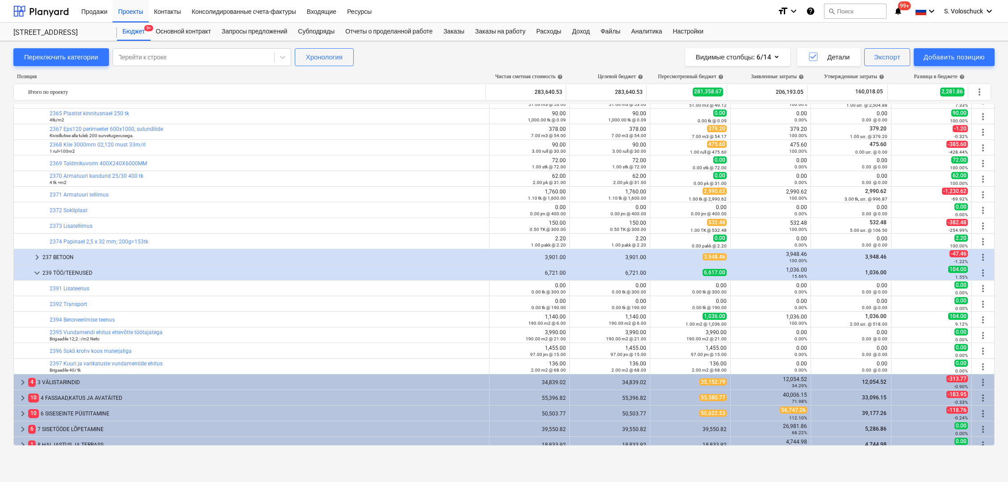
scroll to position [223, 0]
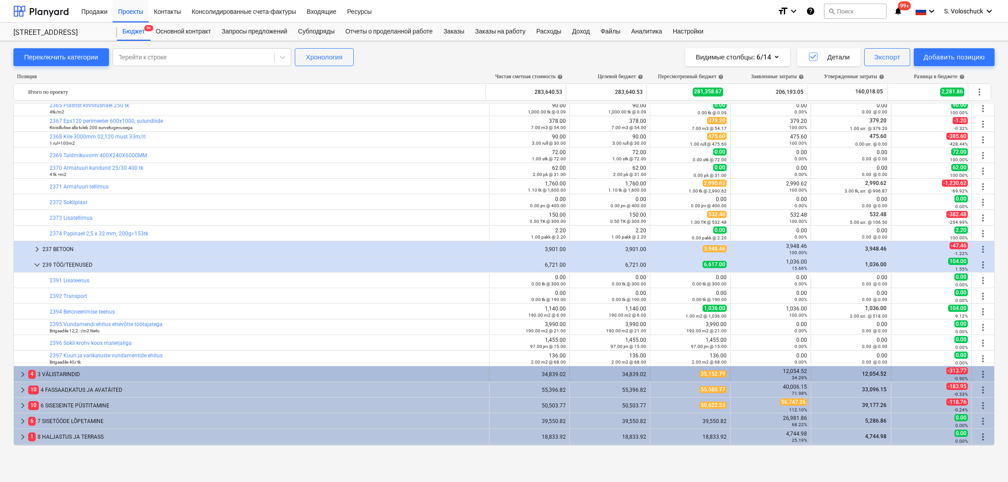
click at [23, 372] on span "keyboard_arrow_right" at bounding box center [22, 374] width 11 height 11
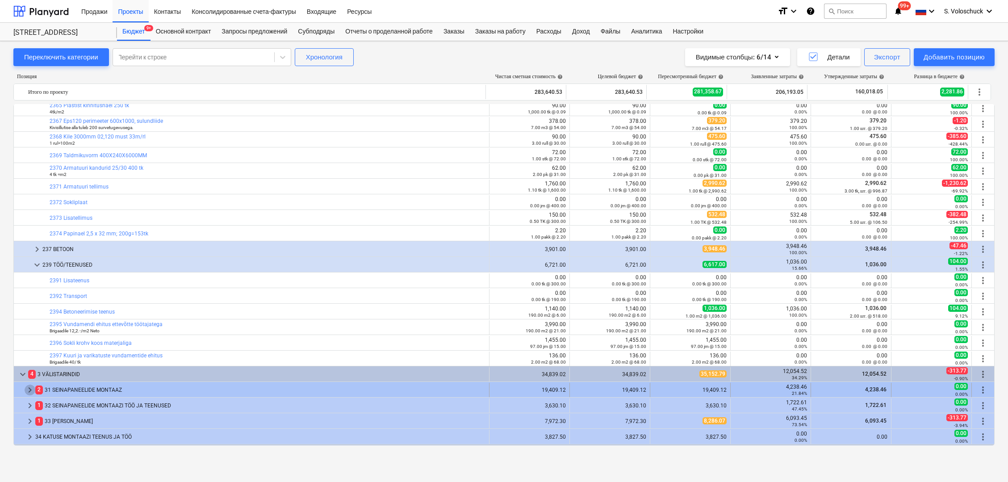
click at [31, 388] on span "keyboard_arrow_right" at bounding box center [30, 390] width 11 height 11
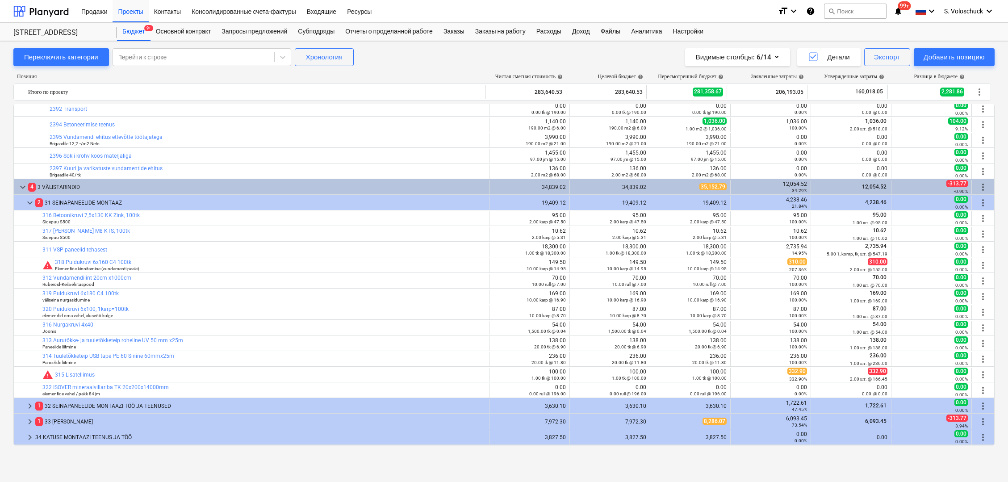
scroll to position [414, 0]
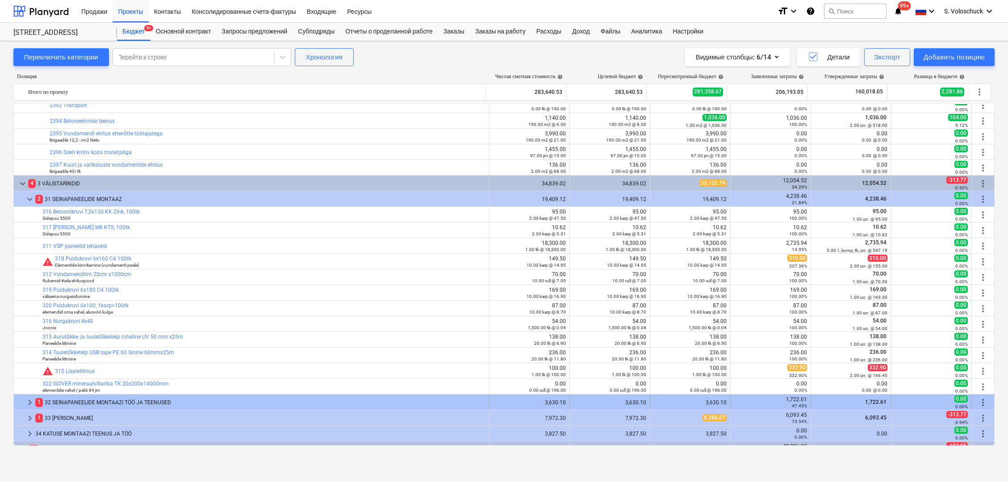
click at [30, 401] on span "keyboard_arrow_right" at bounding box center [30, 402] width 11 height 11
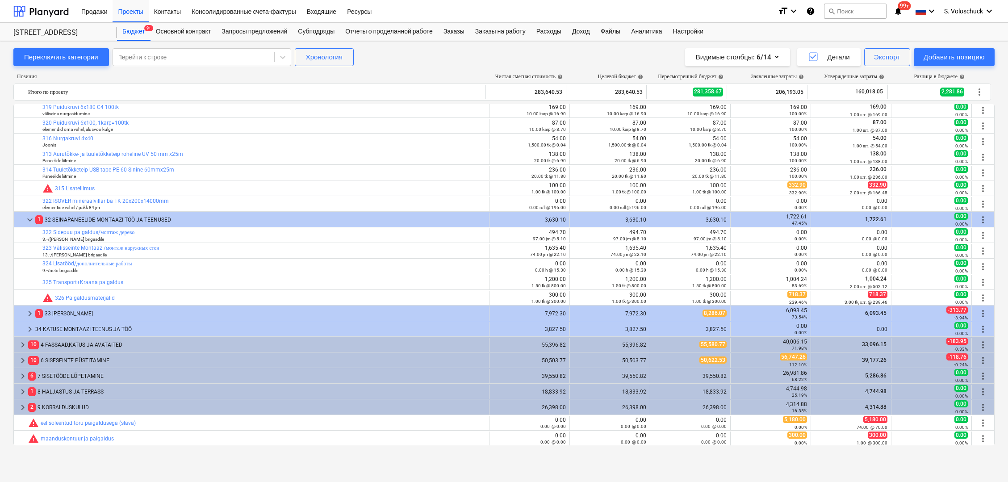
scroll to position [587, 0]
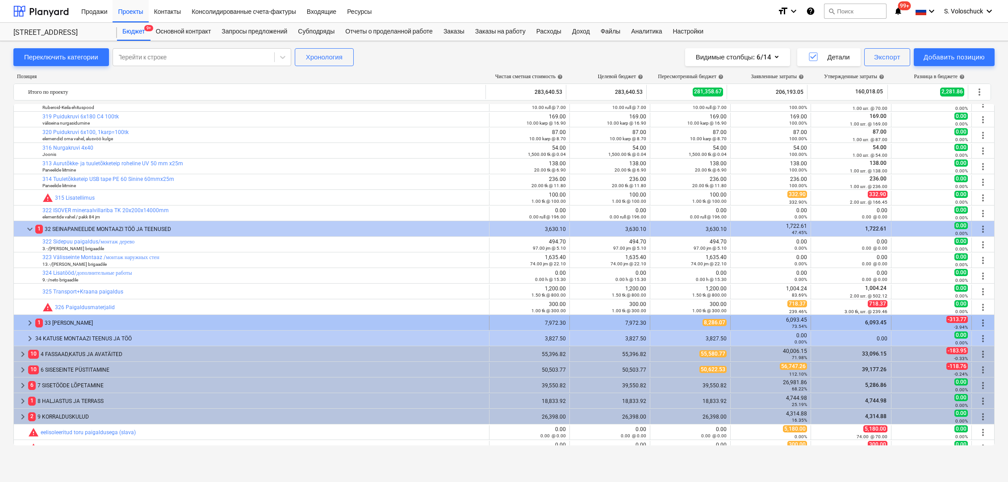
click at [29, 323] on span "keyboard_arrow_right" at bounding box center [30, 323] width 11 height 11
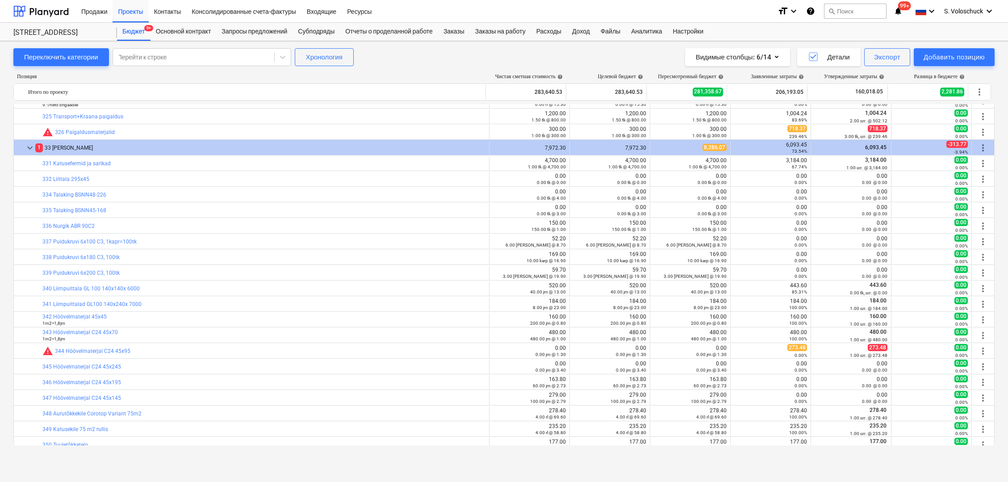
scroll to position [847, 0]
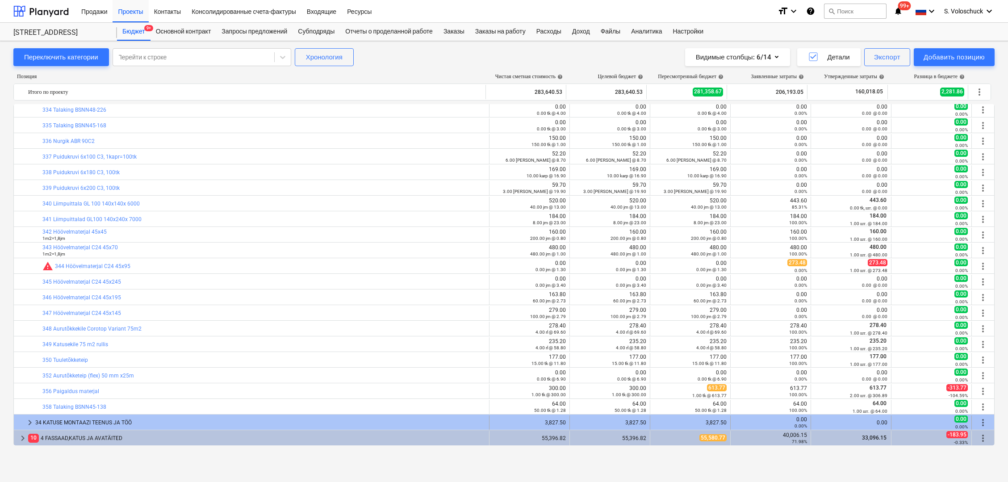
click at [31, 419] on span "keyboard_arrow_right" at bounding box center [30, 422] width 11 height 11
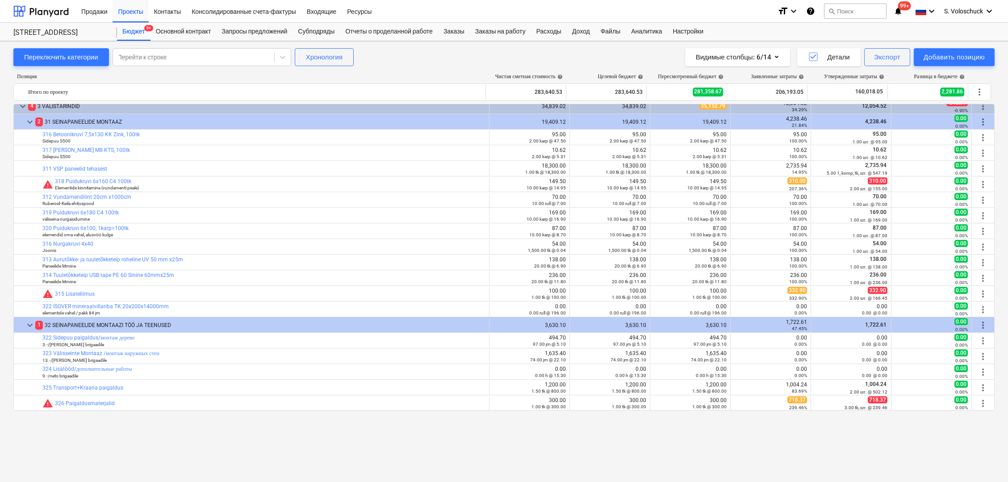
scroll to position [370, 0]
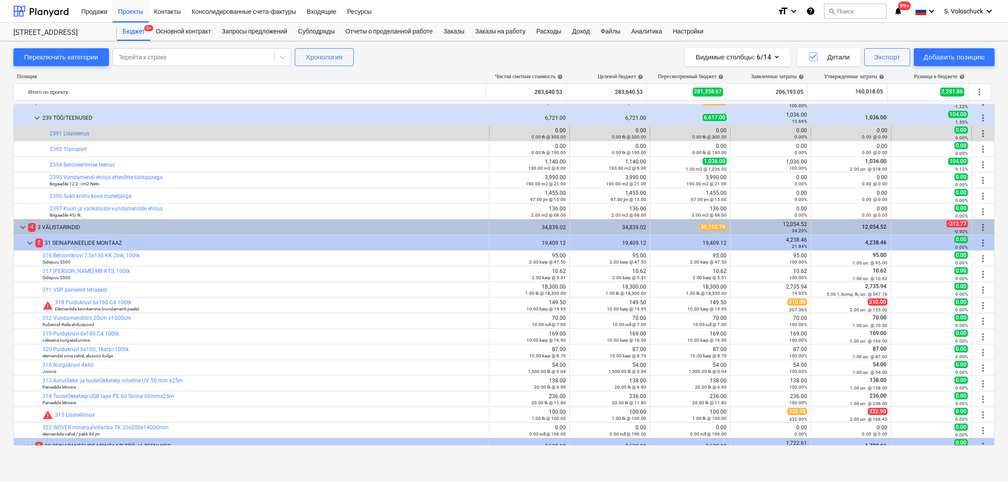
click at [183, 126] on div "bar_chart 2391 Lisateenus" at bounding box center [268, 133] width 436 height 14
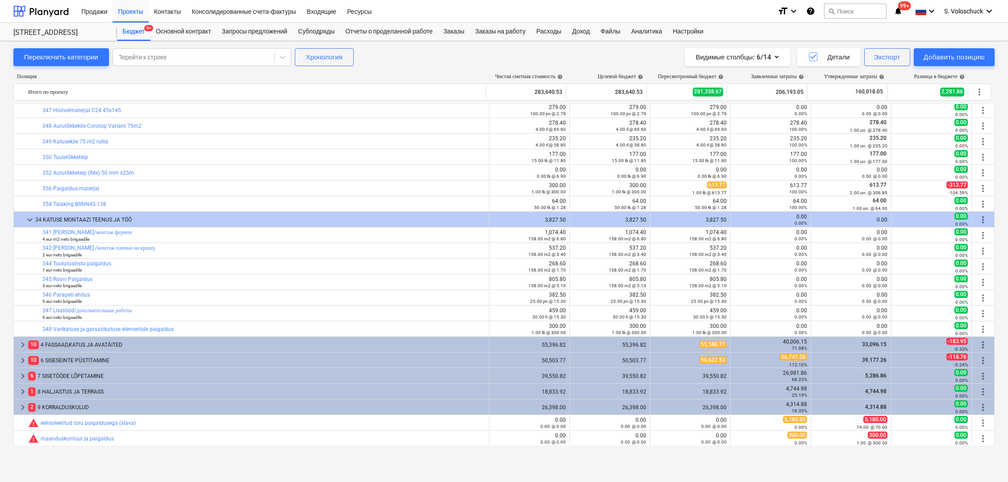
scroll to position [1089, 0]
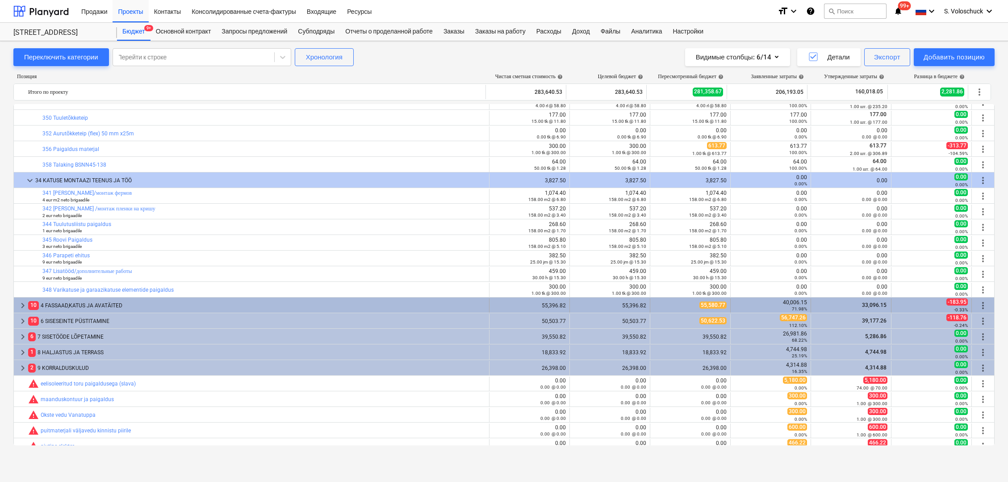
click at [23, 304] on span "keyboard_arrow_right" at bounding box center [22, 305] width 11 height 11
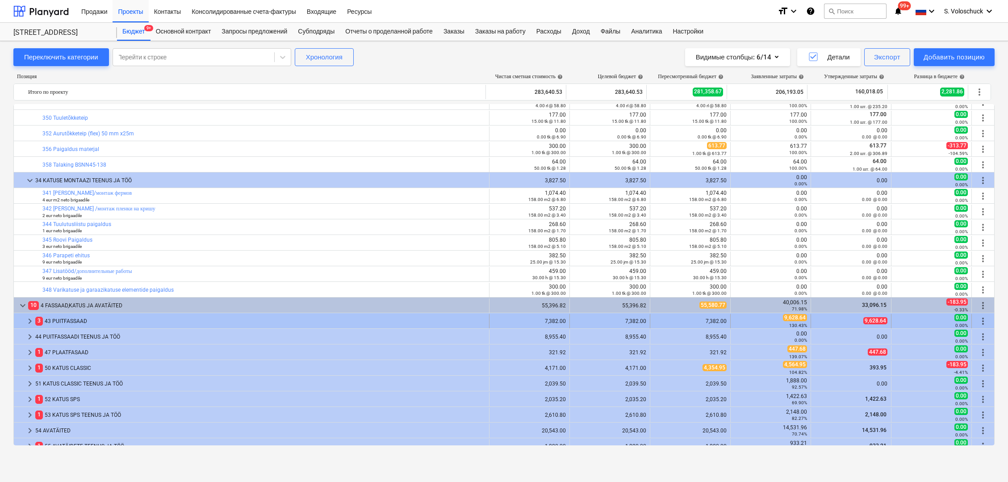
click at [56, 321] on div "3 43 PUITFASSAAD" at bounding box center [260, 321] width 450 height 14
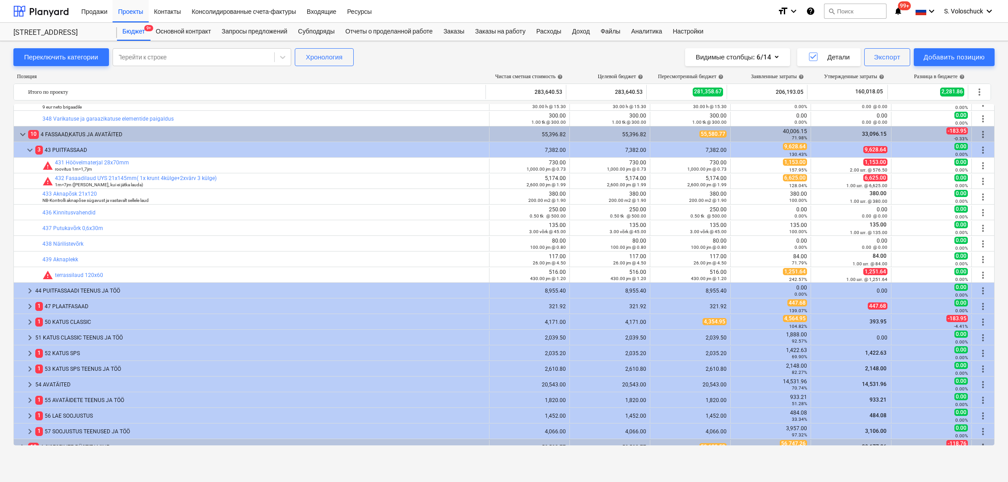
scroll to position [1323, 0]
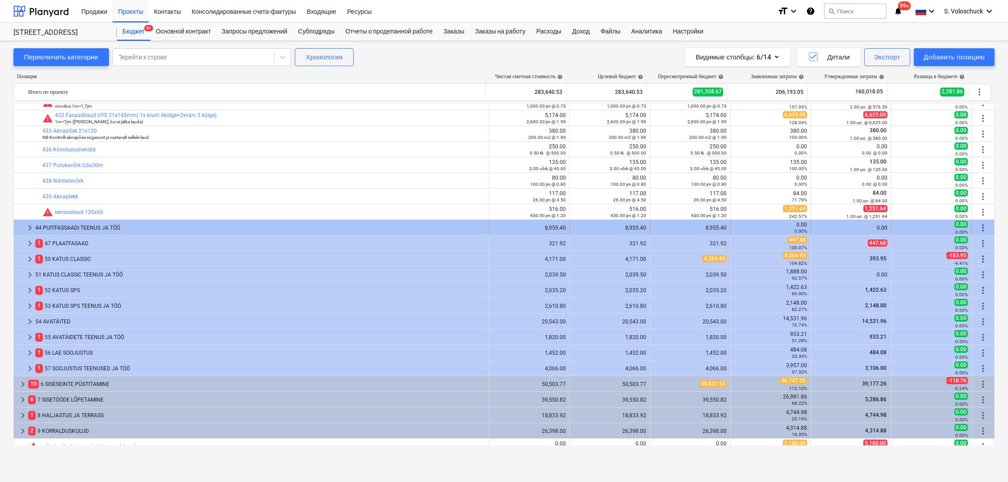
click at [31, 229] on span "keyboard_arrow_right" at bounding box center [30, 227] width 11 height 11
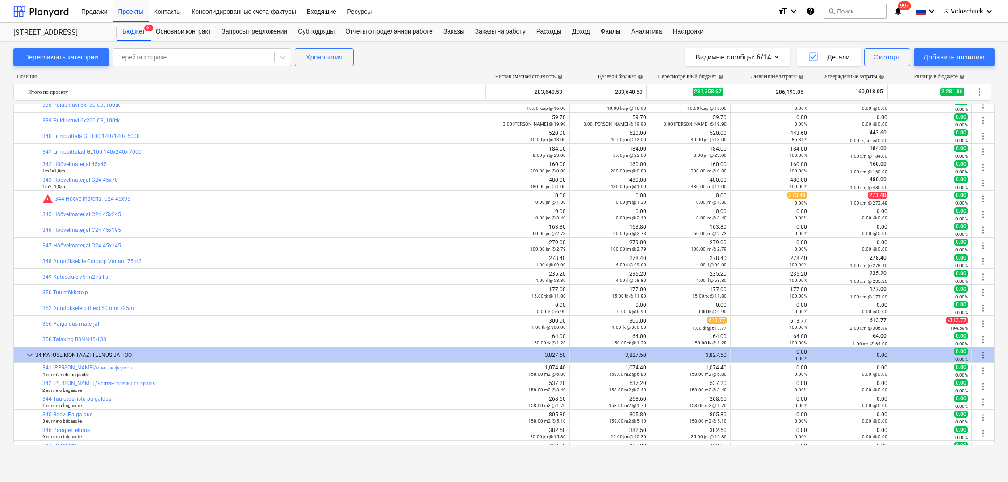
scroll to position [934, 0]
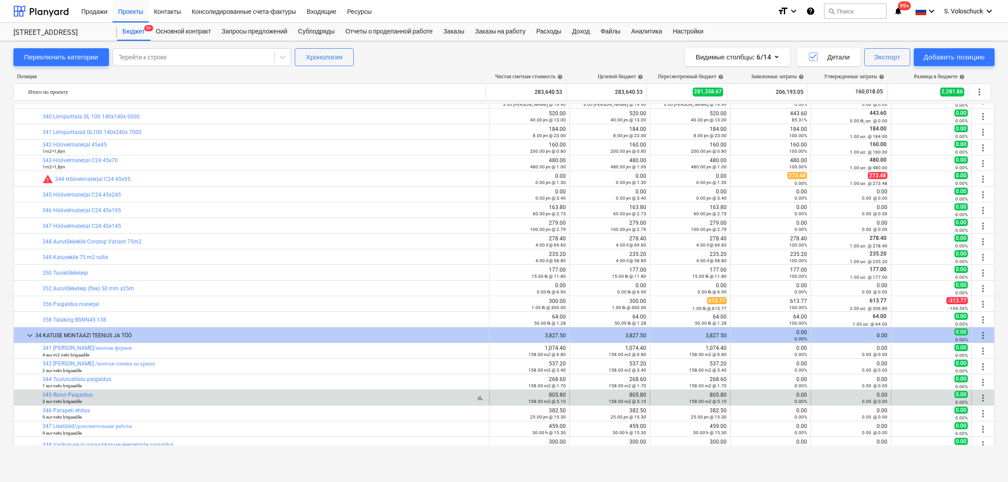
click at [106, 398] on div "bar_chart 345 Roovi Paigaldus 3 eur neto brigaadile" at bounding box center [263, 398] width 443 height 13
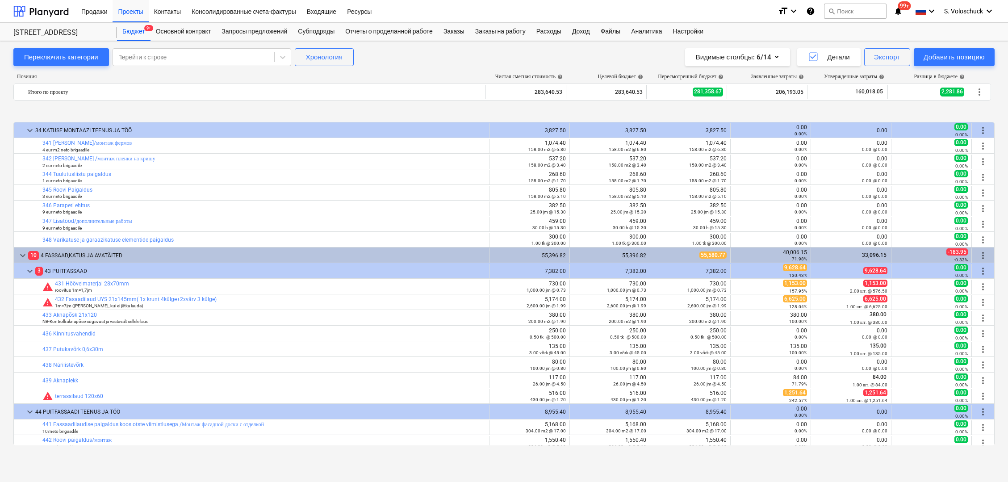
scroll to position [1217, 0]
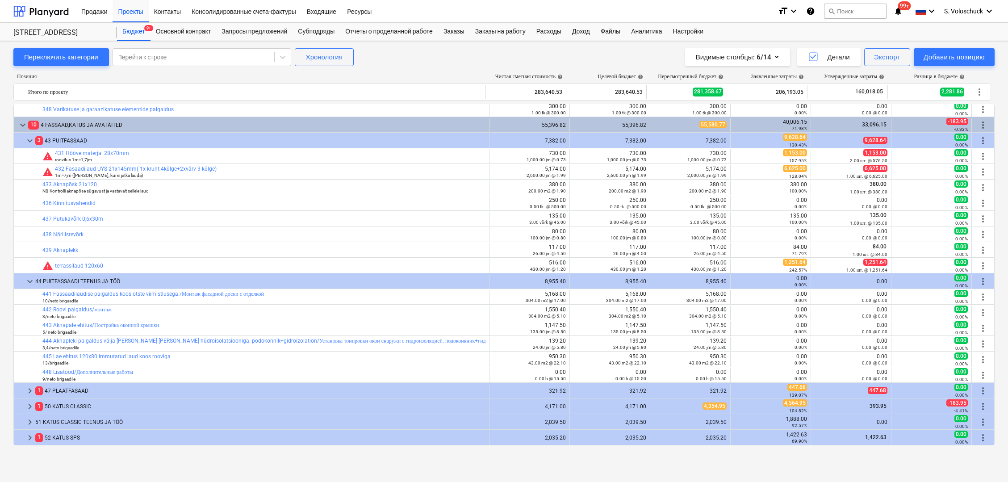
scroll to position [1271, 0]
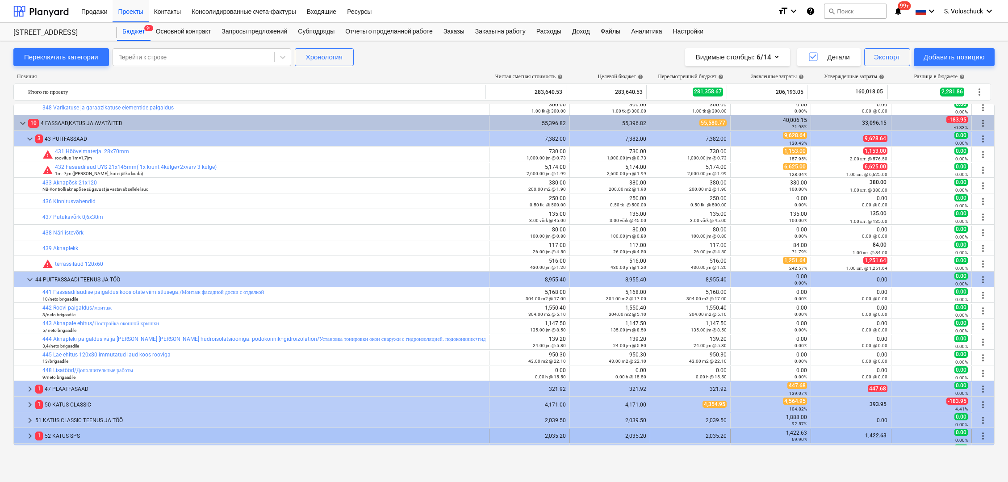
click at [29, 433] on span "keyboard_arrow_right" at bounding box center [30, 436] width 11 height 11
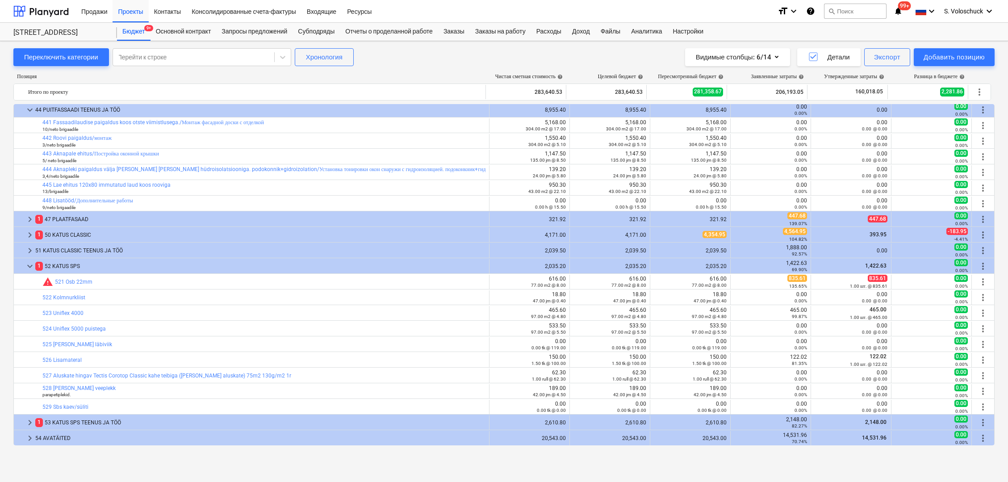
scroll to position [1472, 0]
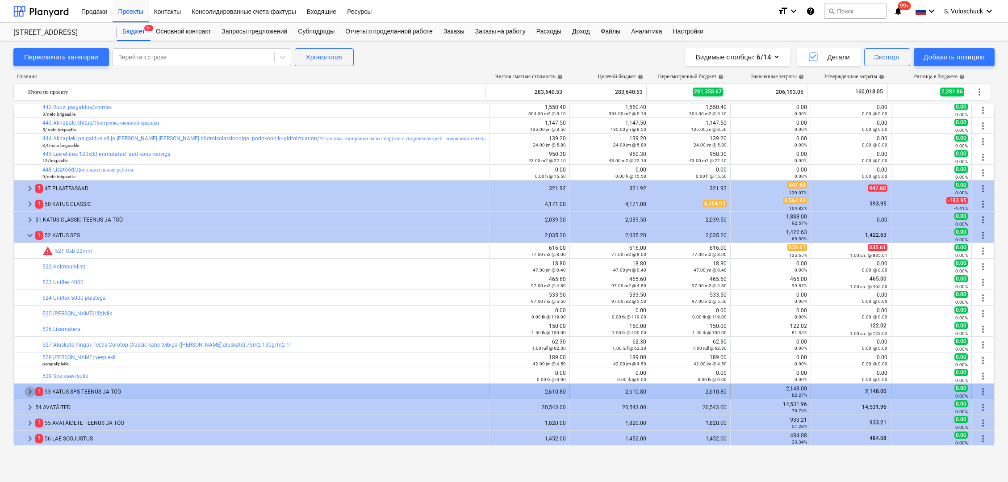
click at [29, 391] on span "keyboard_arrow_right" at bounding box center [30, 391] width 11 height 11
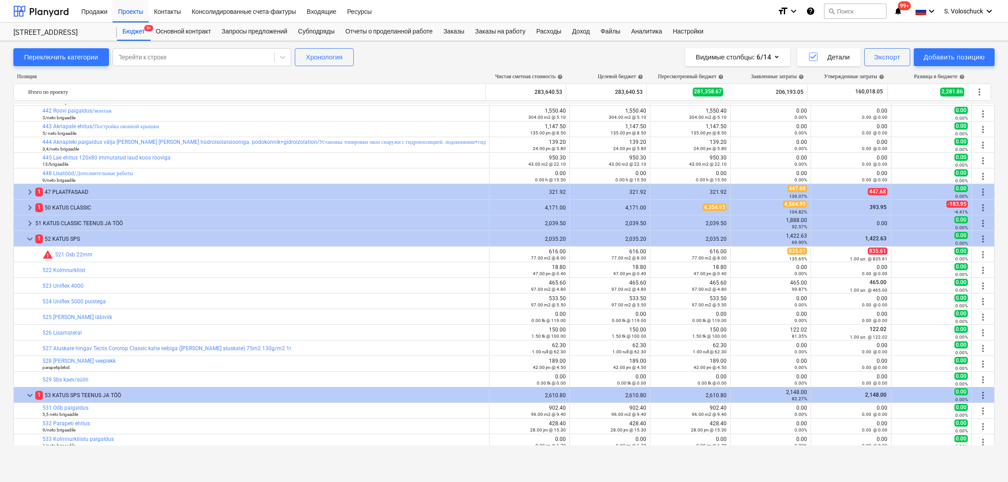
scroll to position [1467, 0]
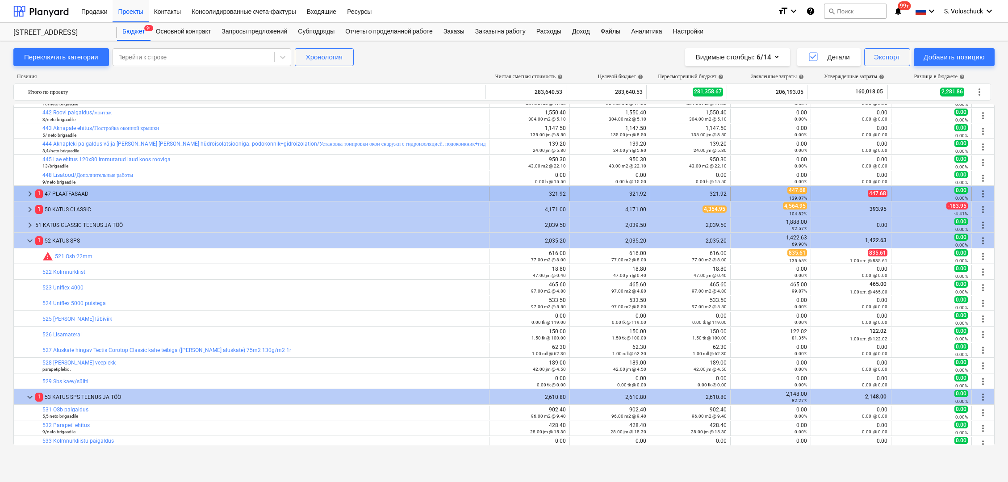
click at [28, 191] on span "keyboard_arrow_right" at bounding box center [30, 194] width 11 height 11
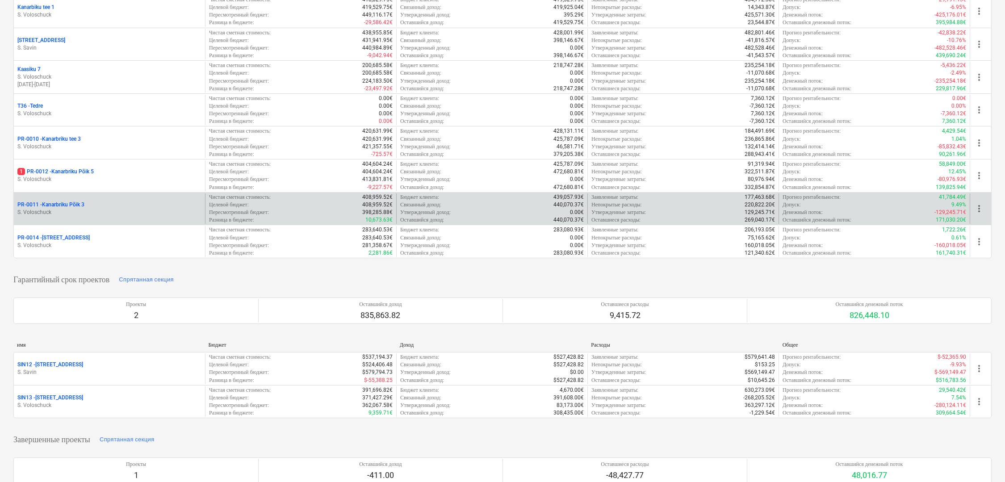
scroll to position [195, 0]
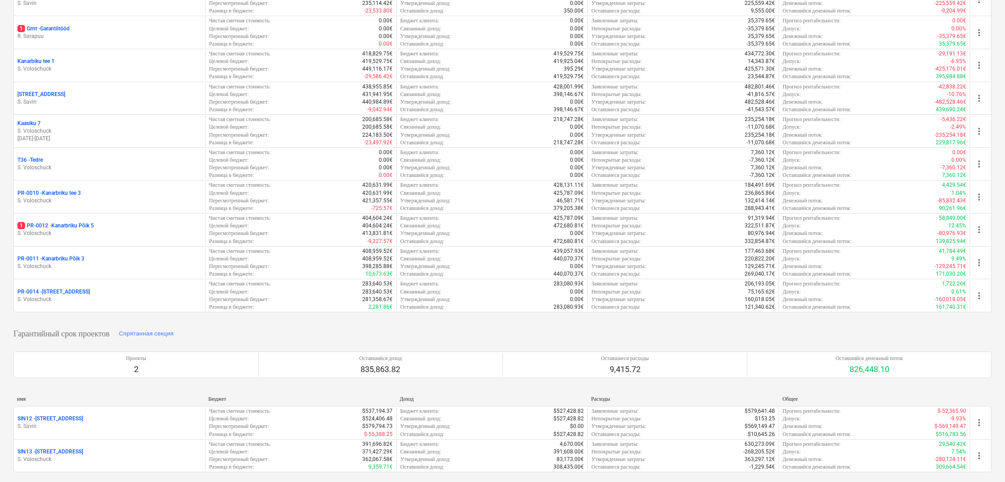
click at [76, 296] on div "PR-0014 - Luige tee 29" at bounding box center [109, 292] width 184 height 8
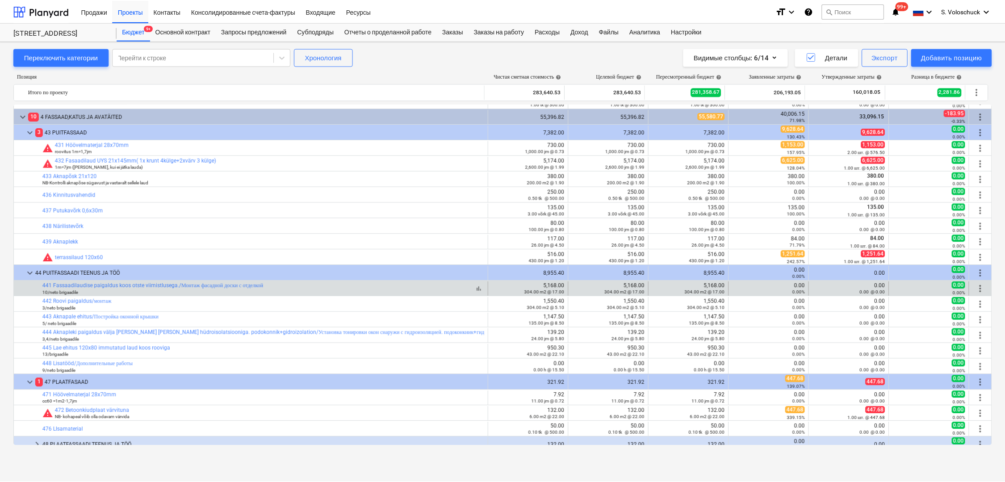
scroll to position [1276, 0]
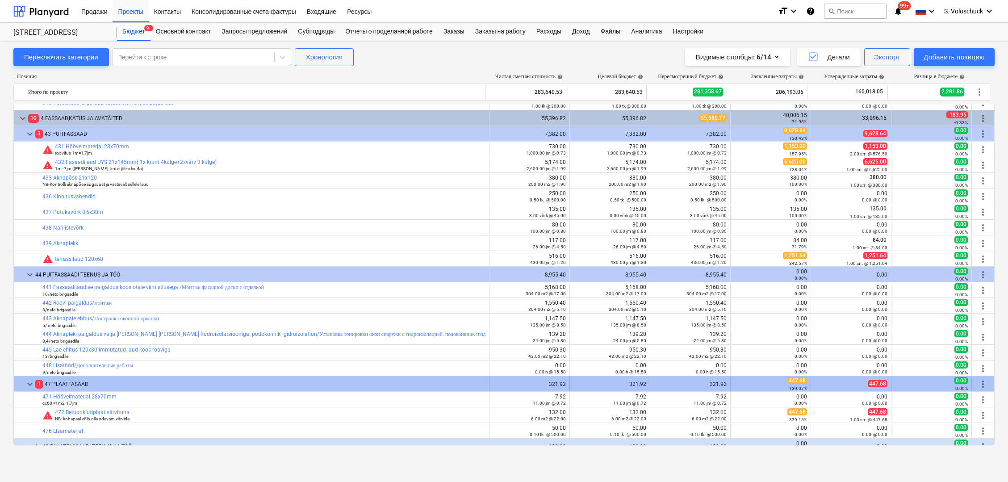
drag, startPoint x: 646, startPoint y: 348, endPoint x: 701, endPoint y: 382, distance: 65.1
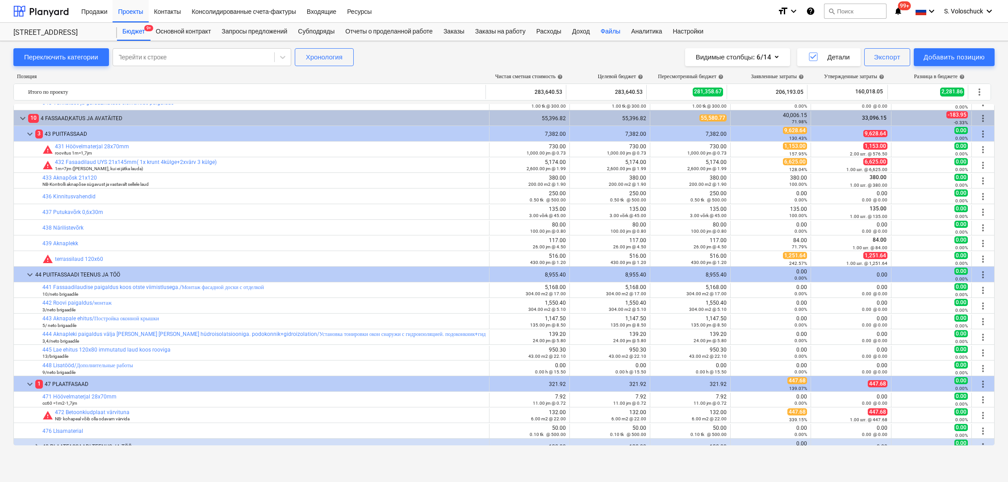
click at [625, 33] on div "Файлы" at bounding box center [610, 32] width 30 height 18
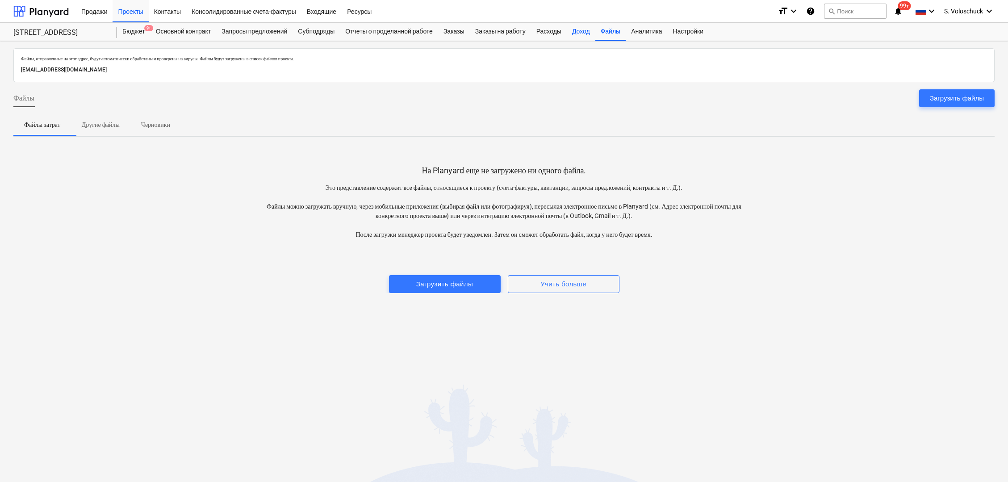
click at [581, 29] on div "Доход" at bounding box center [581, 32] width 29 height 18
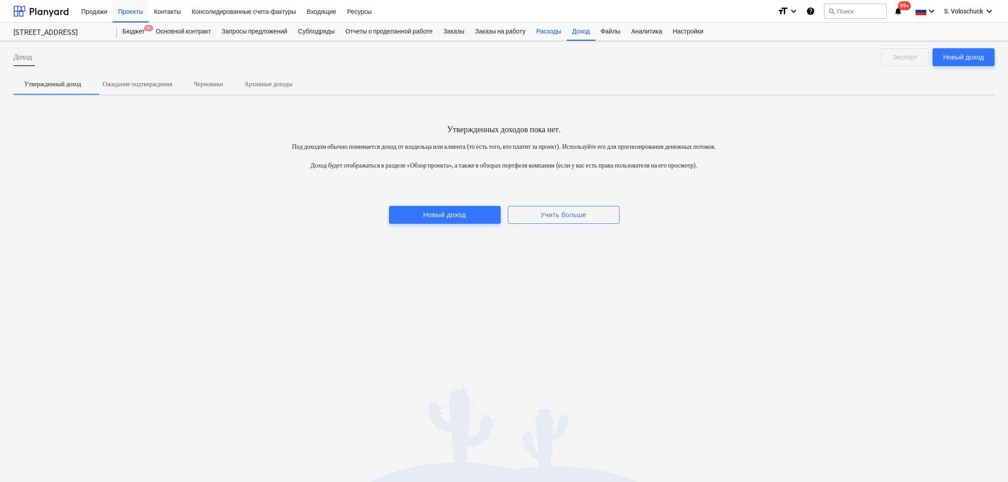
click at [561, 32] on div "Расходы" at bounding box center [549, 32] width 36 height 18
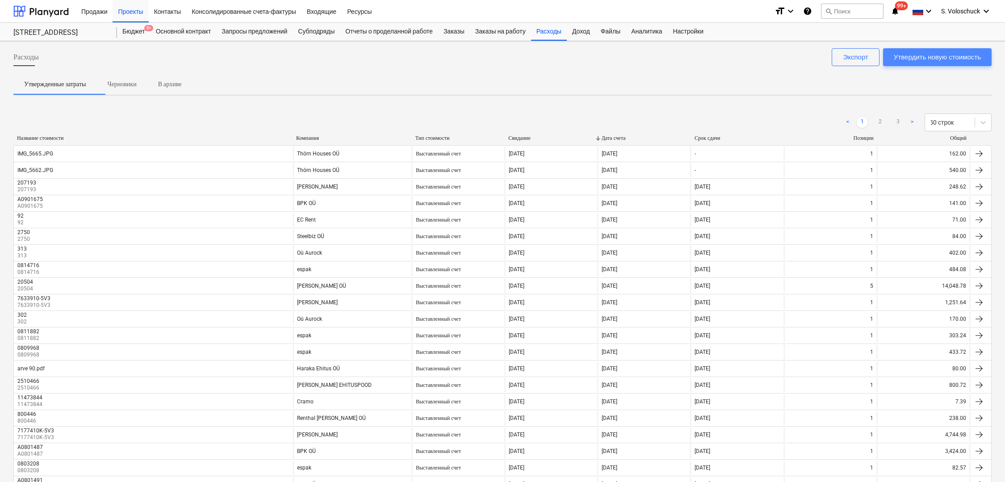
click at [926, 55] on div "Утвердить новую стоимость" at bounding box center [937, 57] width 87 height 12
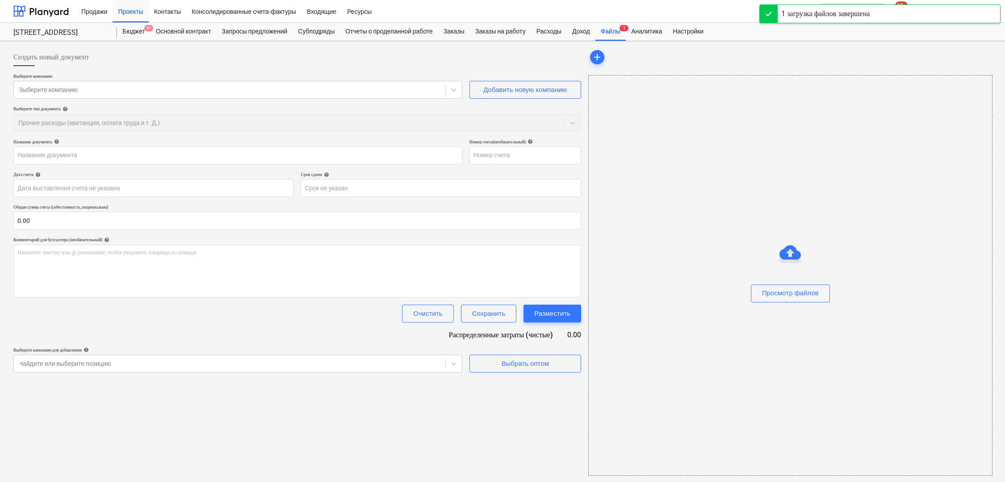
type input "IMG_5675.JPG"
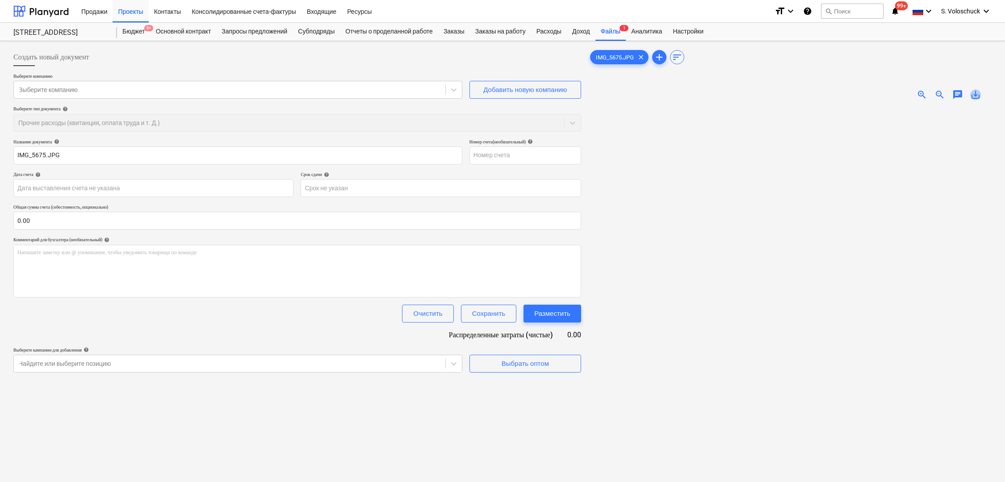
click at [973, 93] on span "save_alt" at bounding box center [975, 94] width 11 height 11
